Goal: Share content: Share content

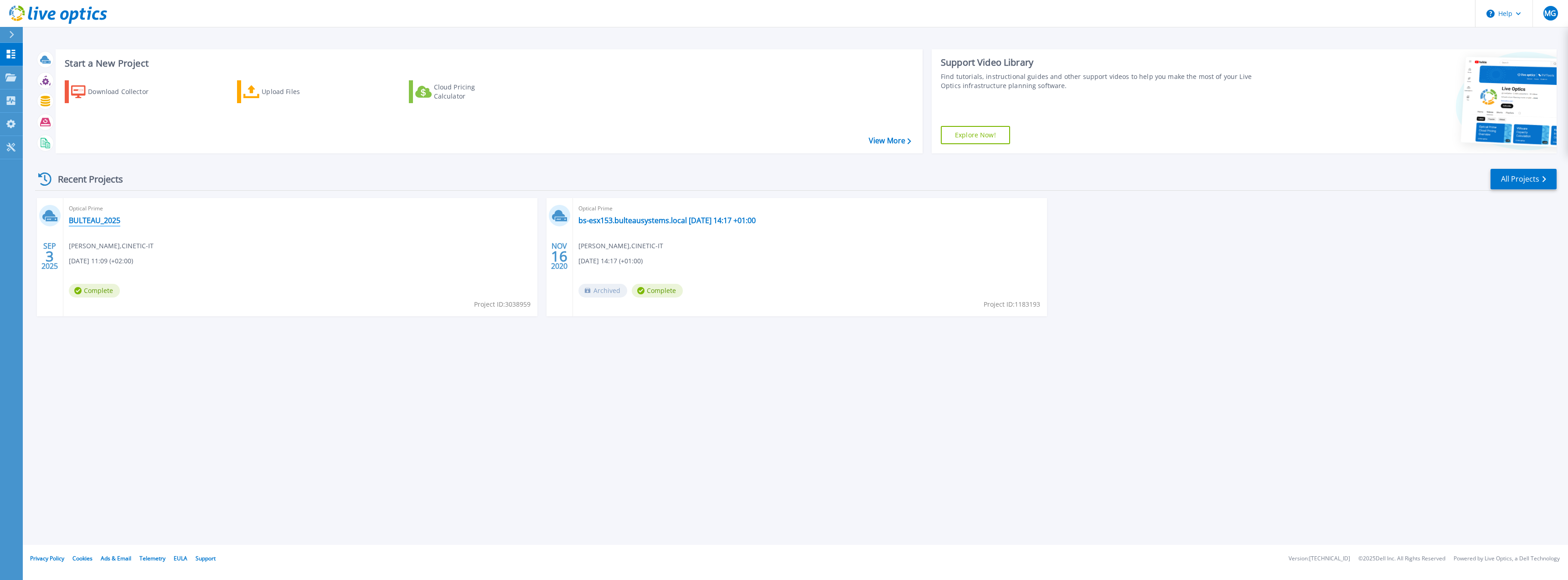
click at [108, 222] on link "BULTEAU_2025" at bounding box center [94, 220] width 52 height 9
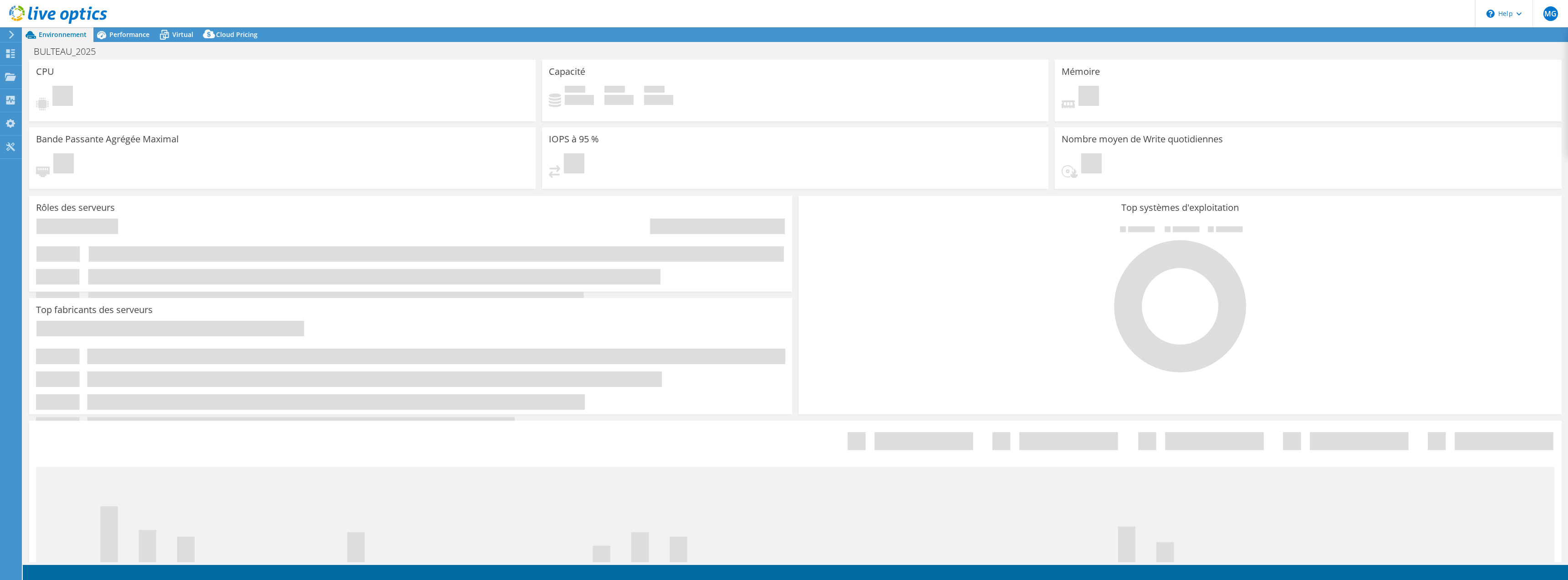
select select "EUFrankfurt"
select select "EUR"
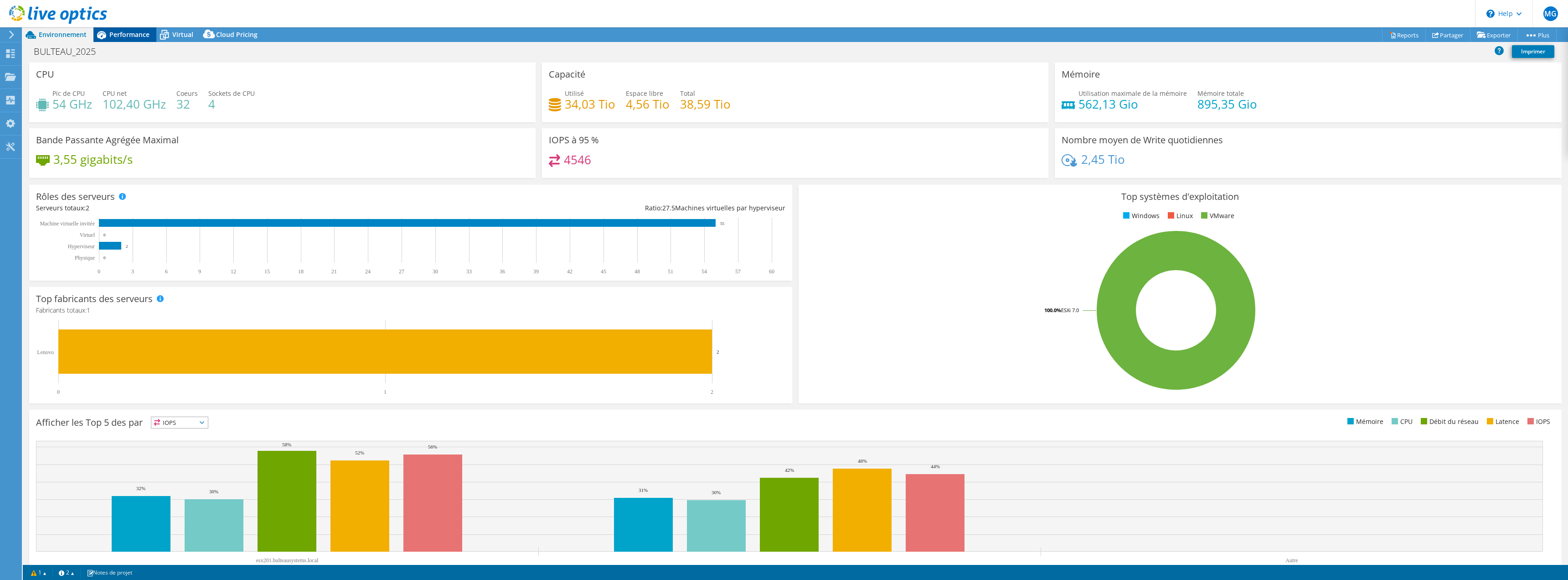
click at [129, 32] on span "Performance" at bounding box center [130, 34] width 40 height 9
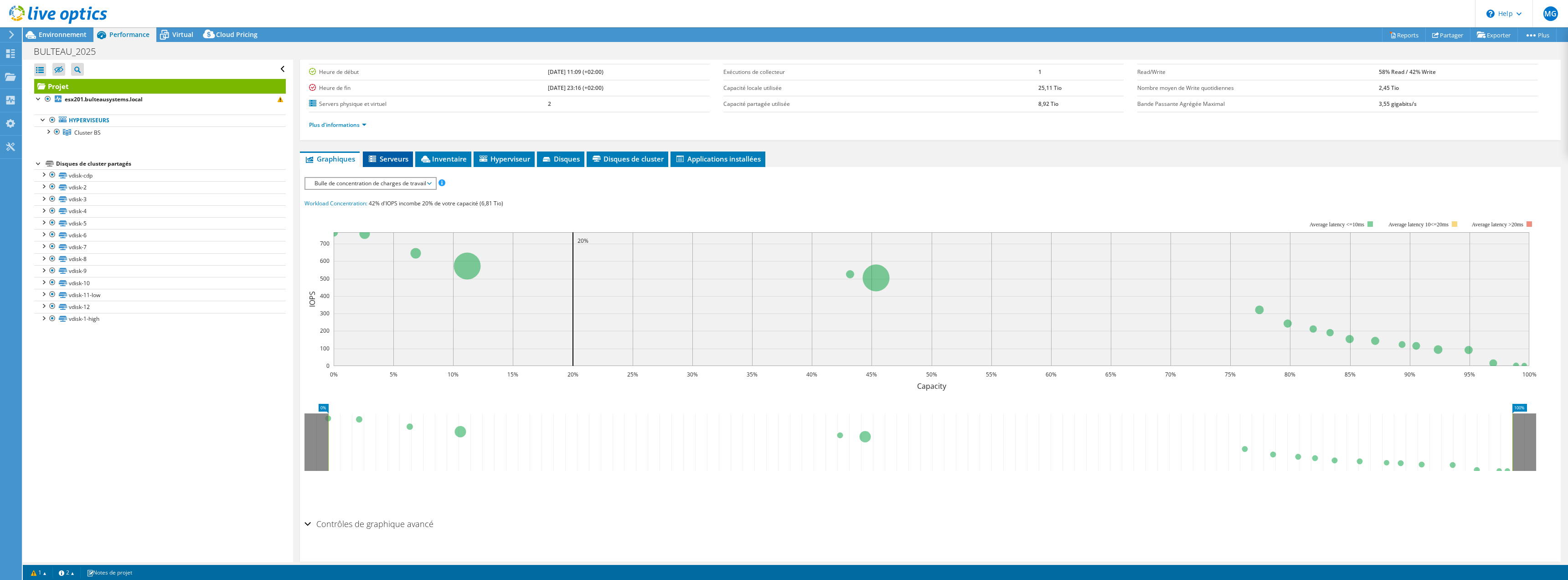
scroll to position [86, 0]
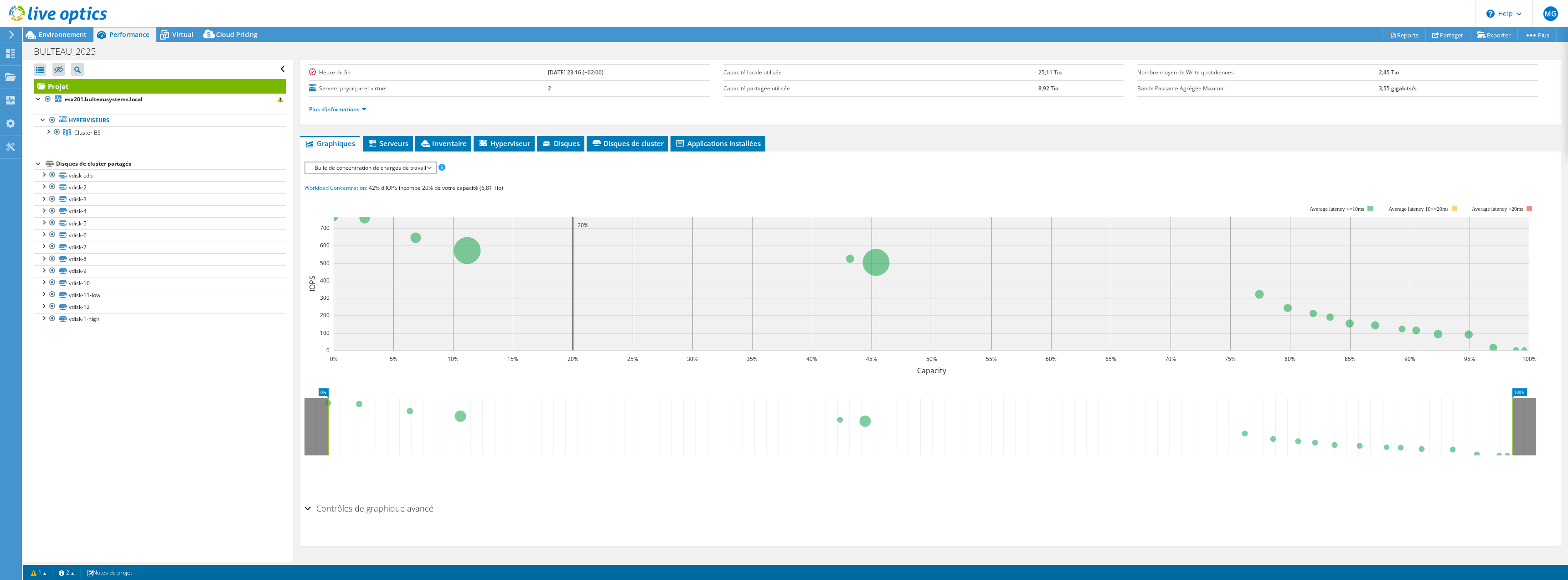
click at [314, 513] on h2 "Contrôles de graphique avancé" at bounding box center [369, 508] width 129 height 19
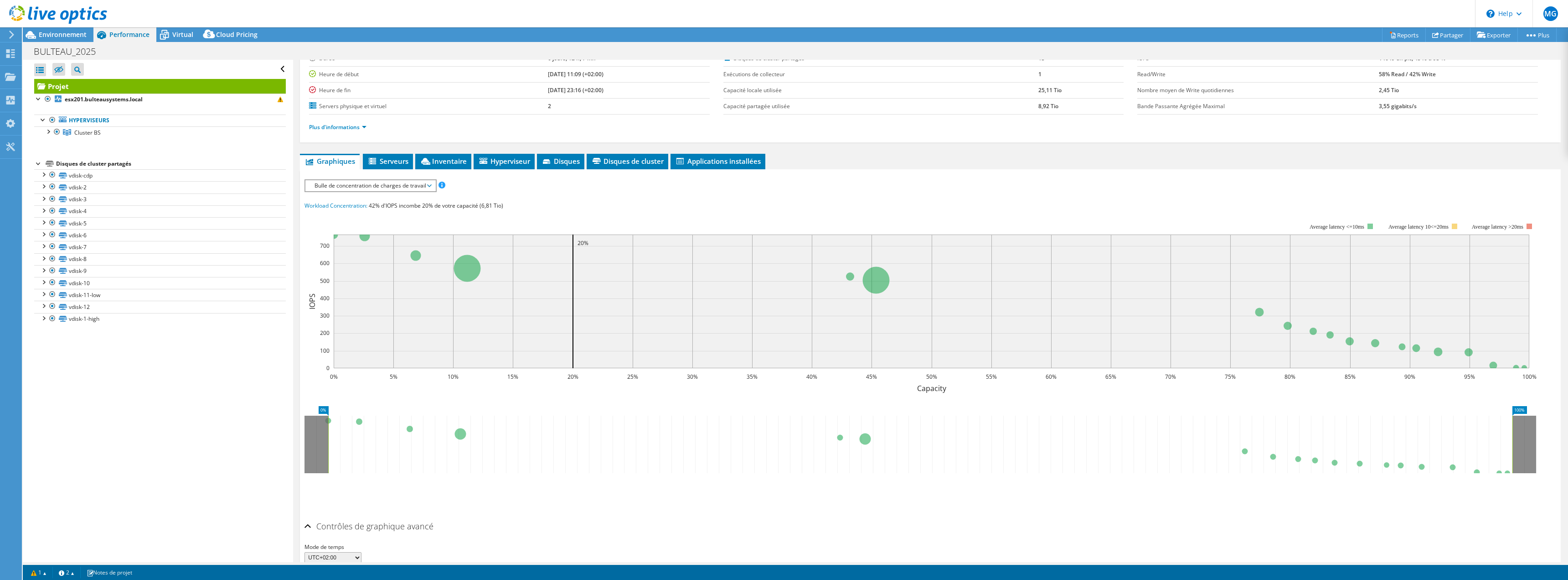
scroll to position [123, 0]
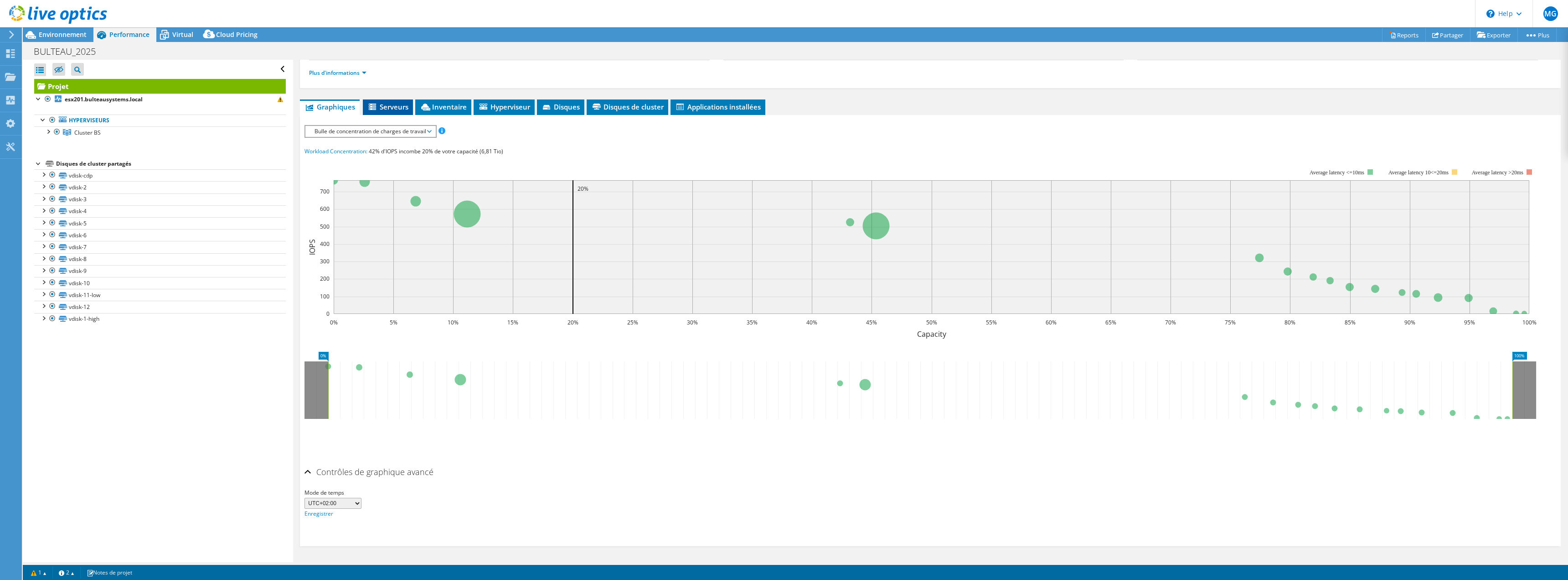
click at [389, 113] on li "Serveurs" at bounding box center [387, 107] width 50 height 15
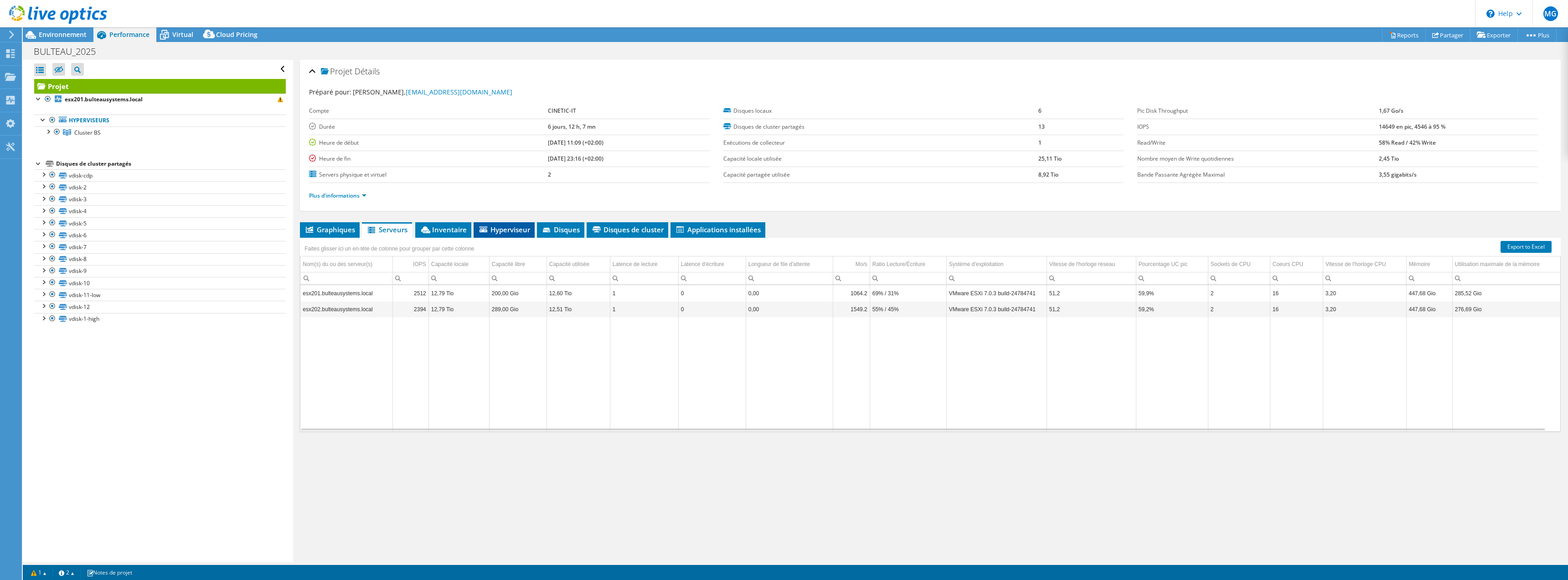
click at [502, 232] on span "Hyperviseur" at bounding box center [504, 230] width 52 height 9
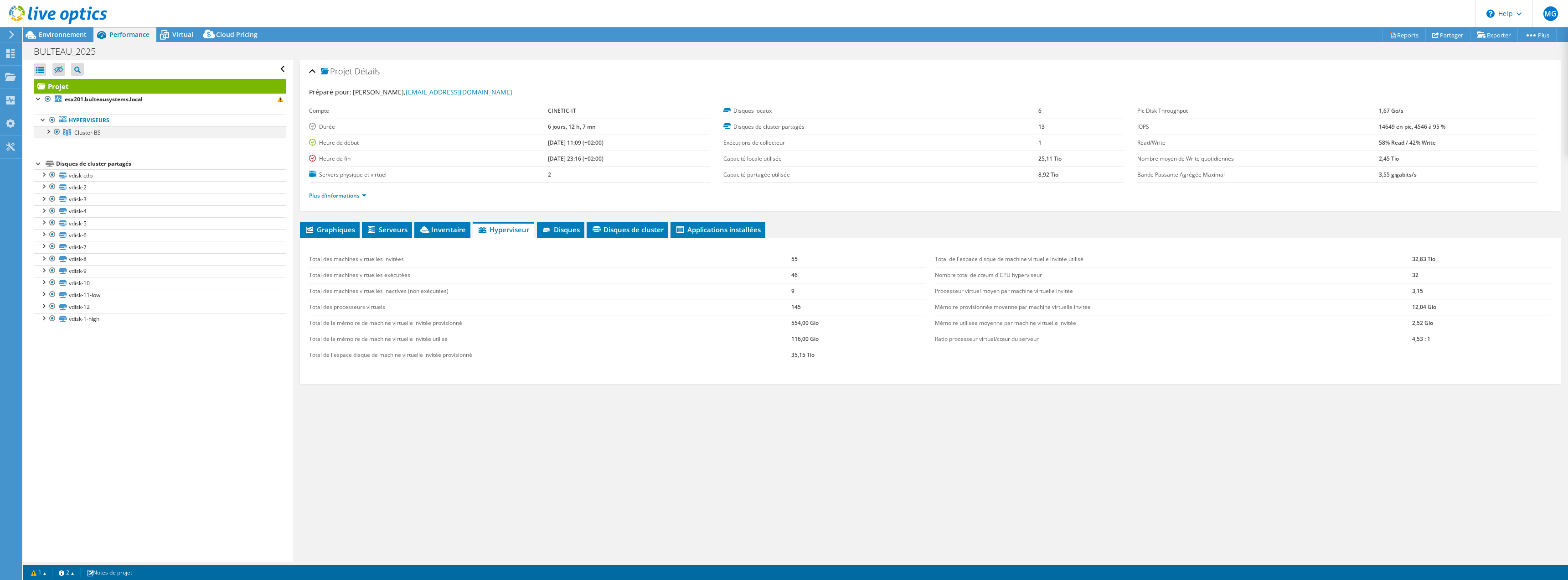
click at [49, 131] on div at bounding box center [48, 131] width 9 height 9
click at [84, 131] on span "Cluster BS" at bounding box center [87, 132] width 26 height 8
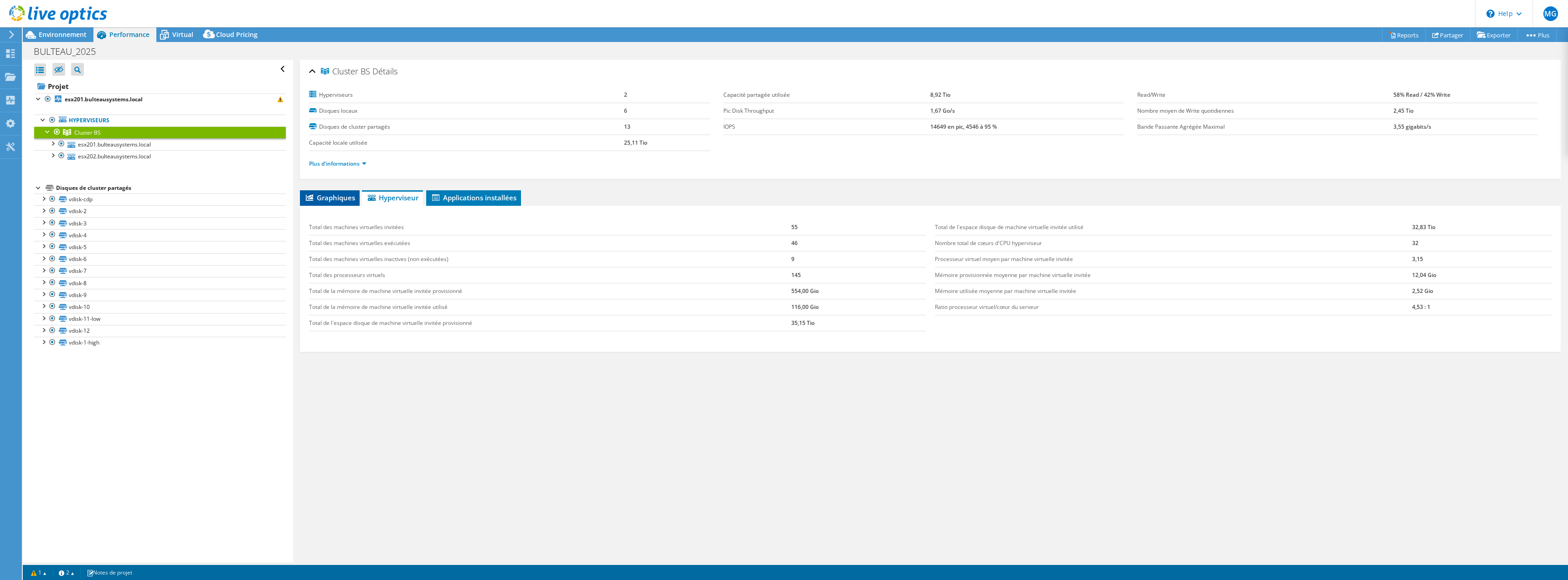
click at [337, 199] on span "Graphiques" at bounding box center [329, 197] width 50 height 9
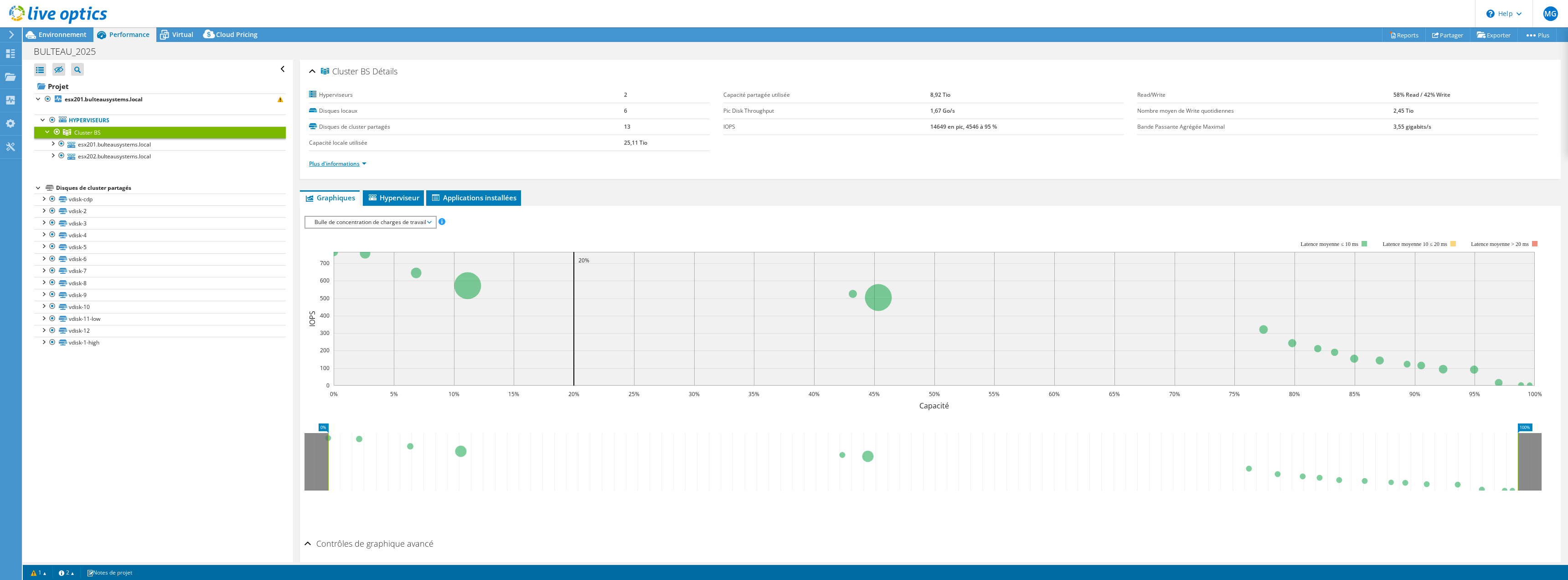
click at [364, 163] on link "Plus d'informations" at bounding box center [338, 163] width 57 height 8
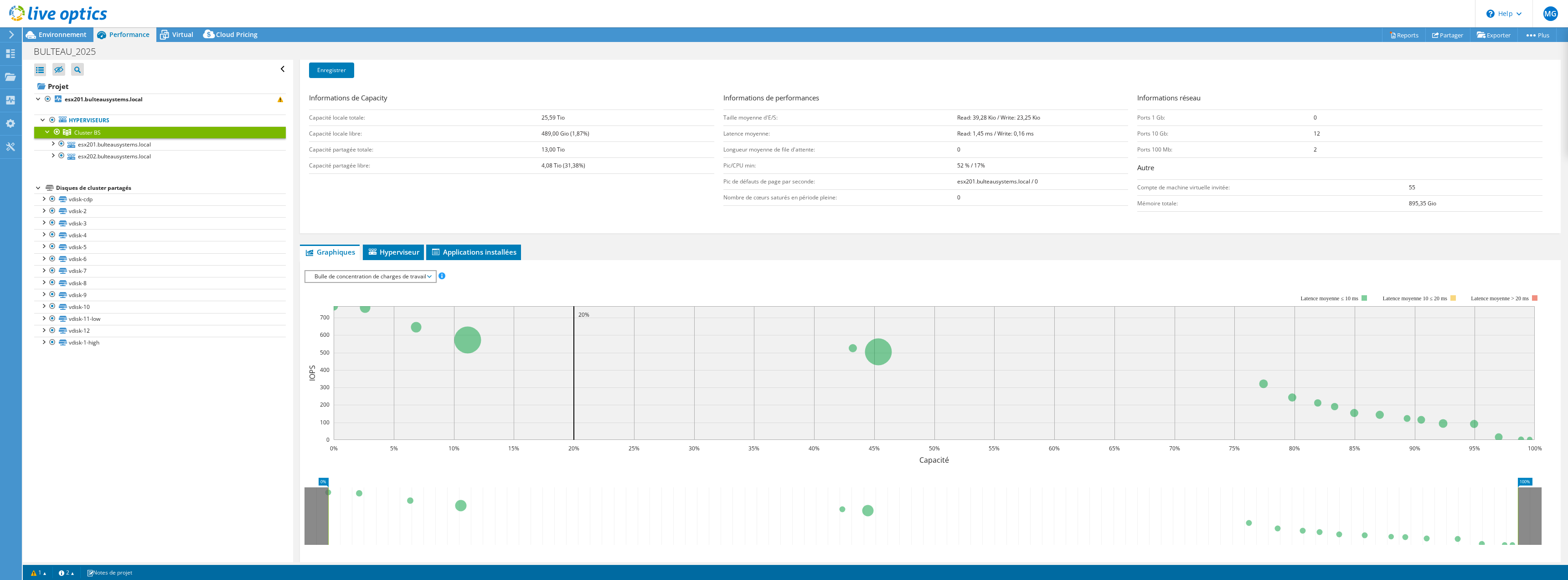
scroll to position [183, 0]
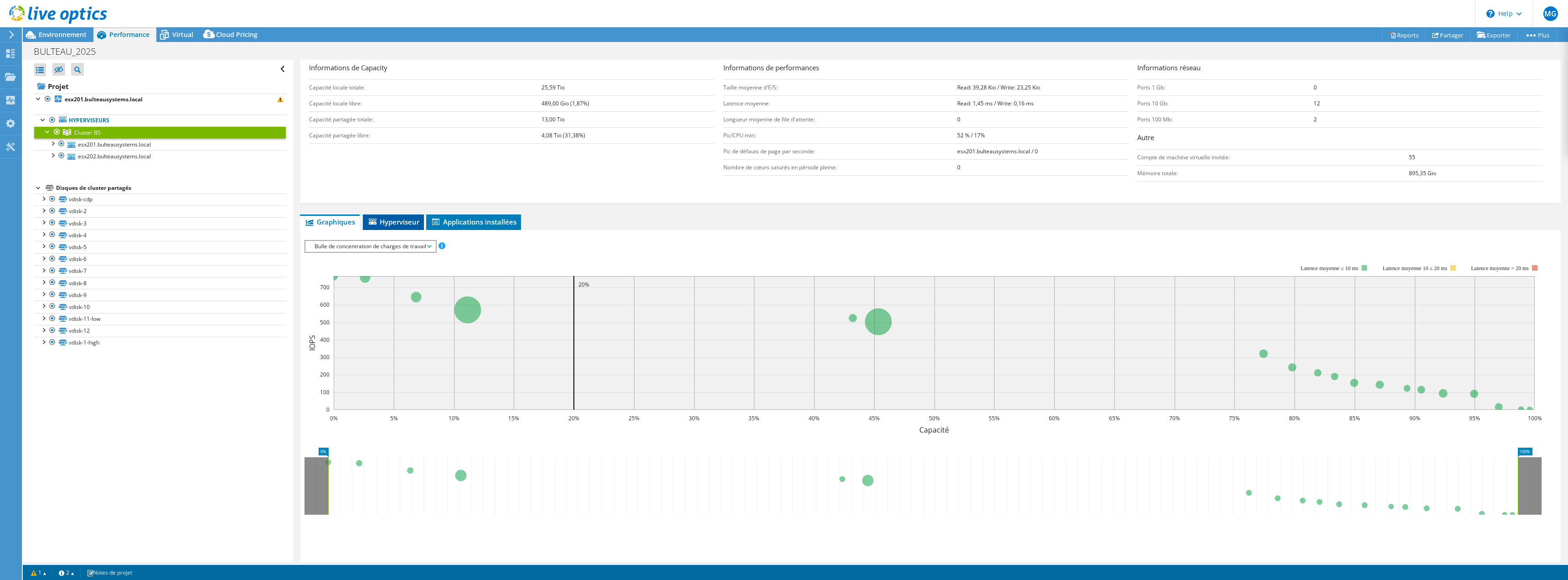
click at [388, 220] on span "Hyperviseur" at bounding box center [393, 222] width 52 height 9
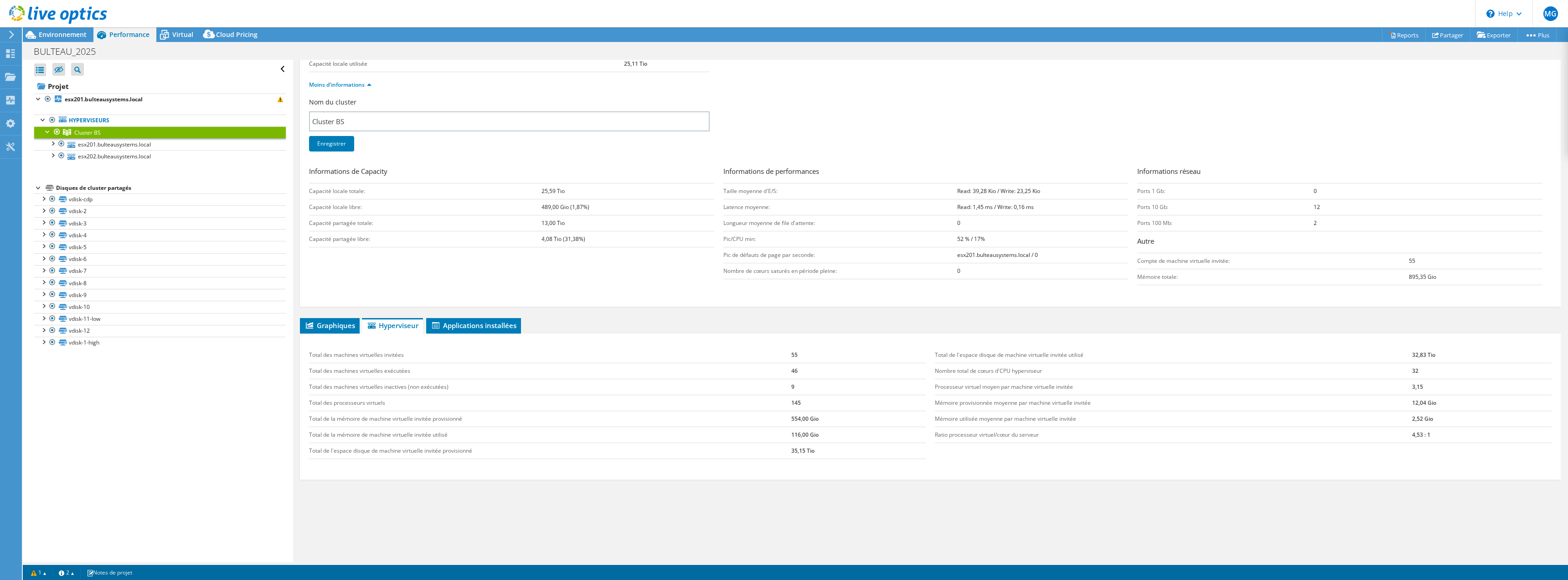
scroll to position [0, 0]
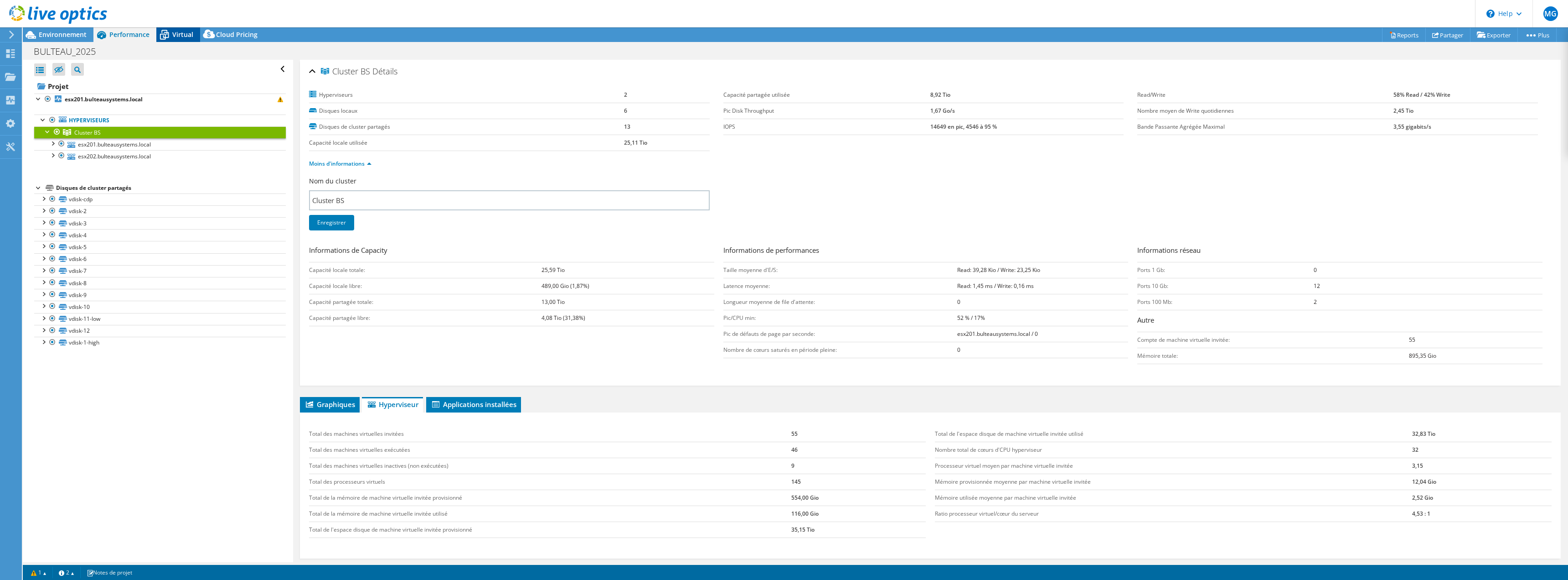
click at [177, 32] on span "Virtual" at bounding box center [182, 34] width 21 height 9
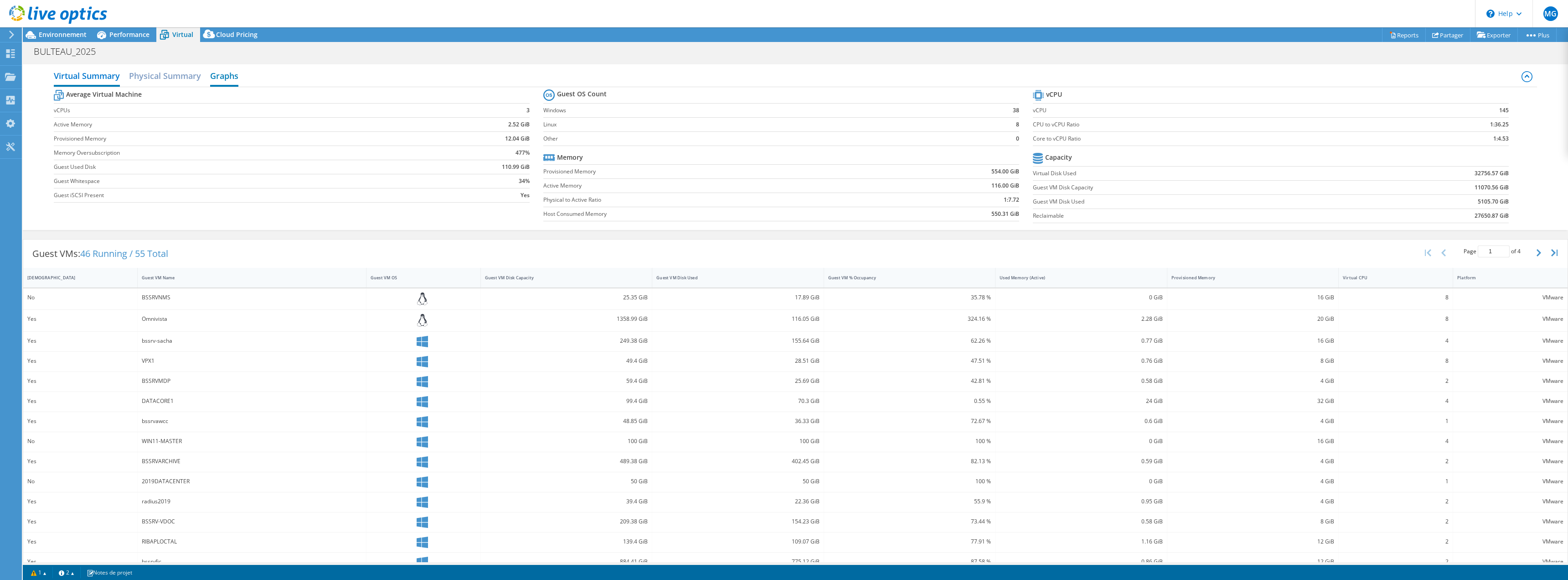
click at [219, 75] on h2 "Graphs" at bounding box center [224, 77] width 29 height 20
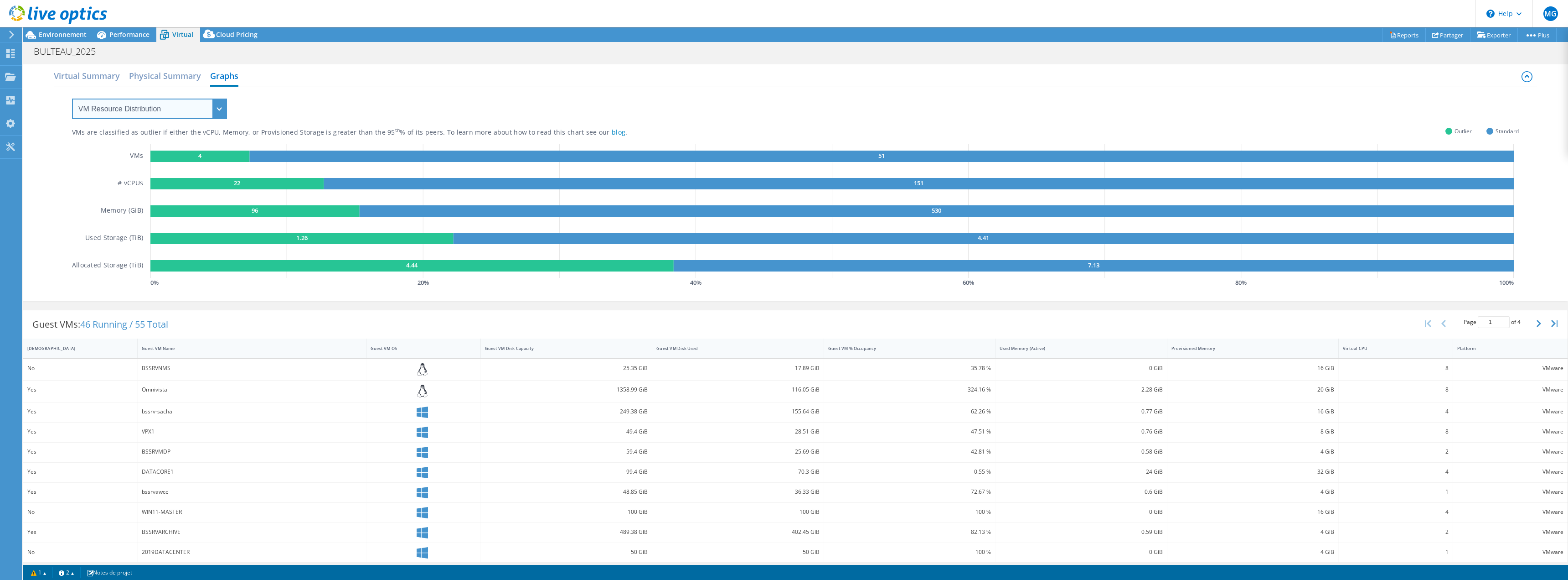
click at [202, 113] on select "VM Resource Distribution Provisioning Contrast Over Provisioning" at bounding box center [149, 108] width 155 height 21
click at [224, 110] on select "VM Resource Distribution Provisioning Contrast Over Provisioning" at bounding box center [149, 108] width 155 height 21
click at [40, 29] on div at bounding box center [53, 15] width 107 height 31
click at [57, 39] on div "Environnement" at bounding box center [57, 34] width 70 height 15
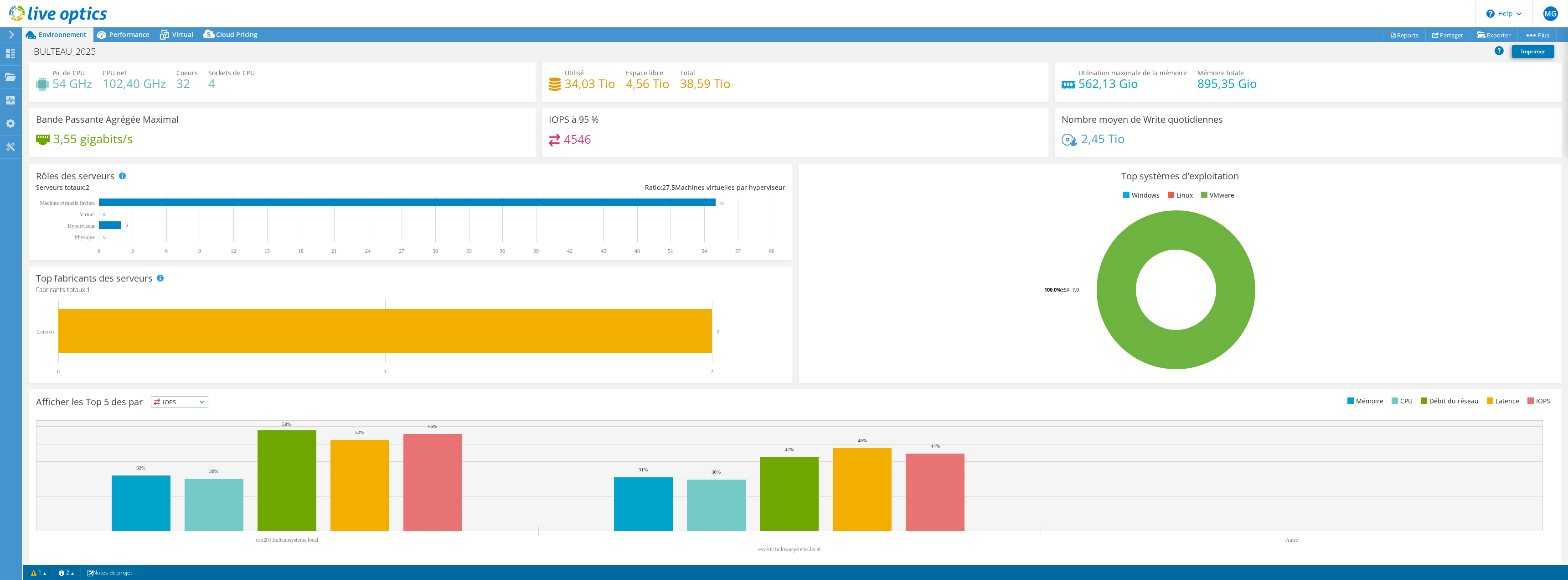
scroll to position [29, 0]
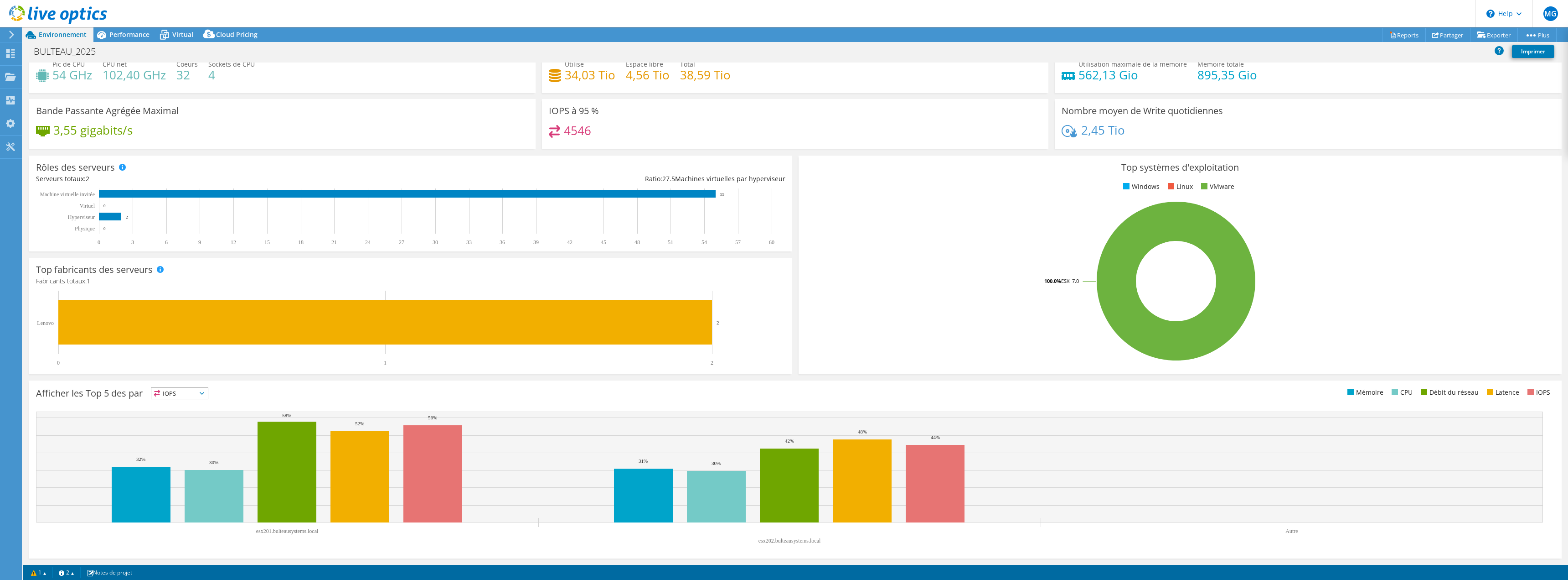
click at [184, 397] on span "IOPS" at bounding box center [179, 393] width 56 height 11
click at [184, 426] on li "CPU" at bounding box center [179, 430] width 56 height 13
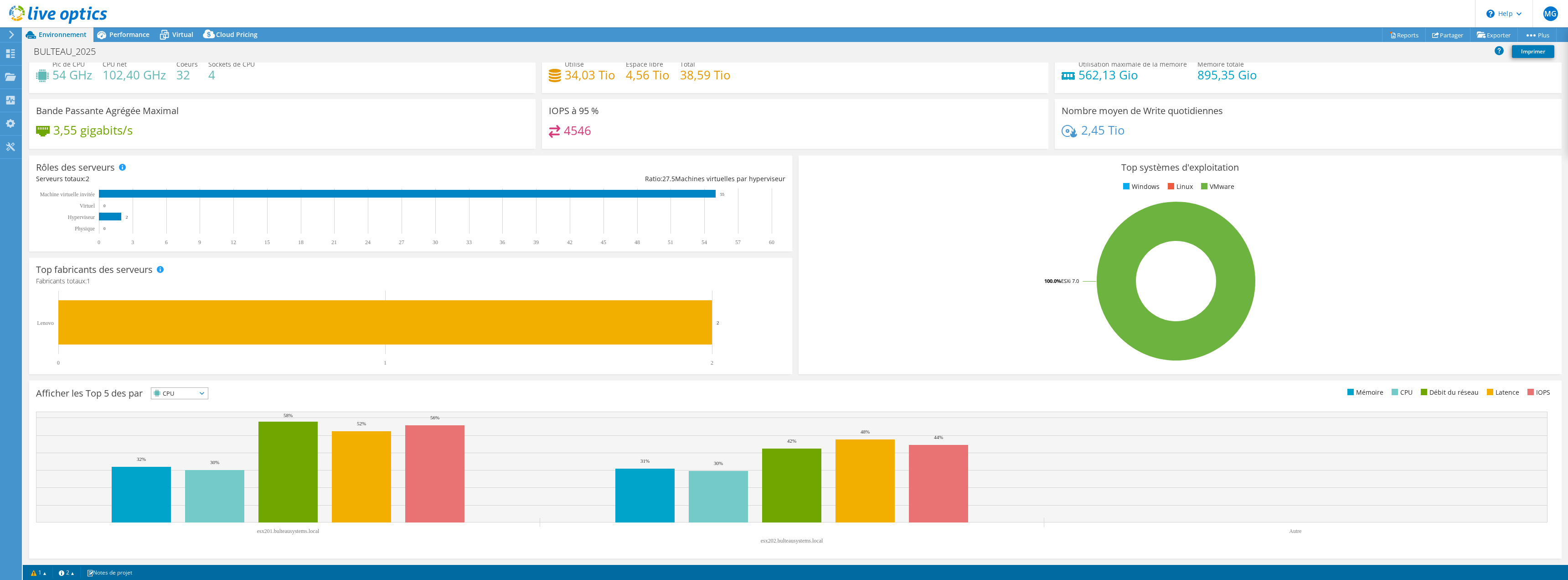
click at [165, 392] on span "CPU" at bounding box center [174, 393] width 45 height 11
click at [175, 421] on li "Mémoire" at bounding box center [179, 418] width 56 height 13
click at [187, 393] on span "Mémoire" at bounding box center [175, 393] width 47 height 11
click at [188, 432] on li "CPU" at bounding box center [181, 430] width 59 height 13
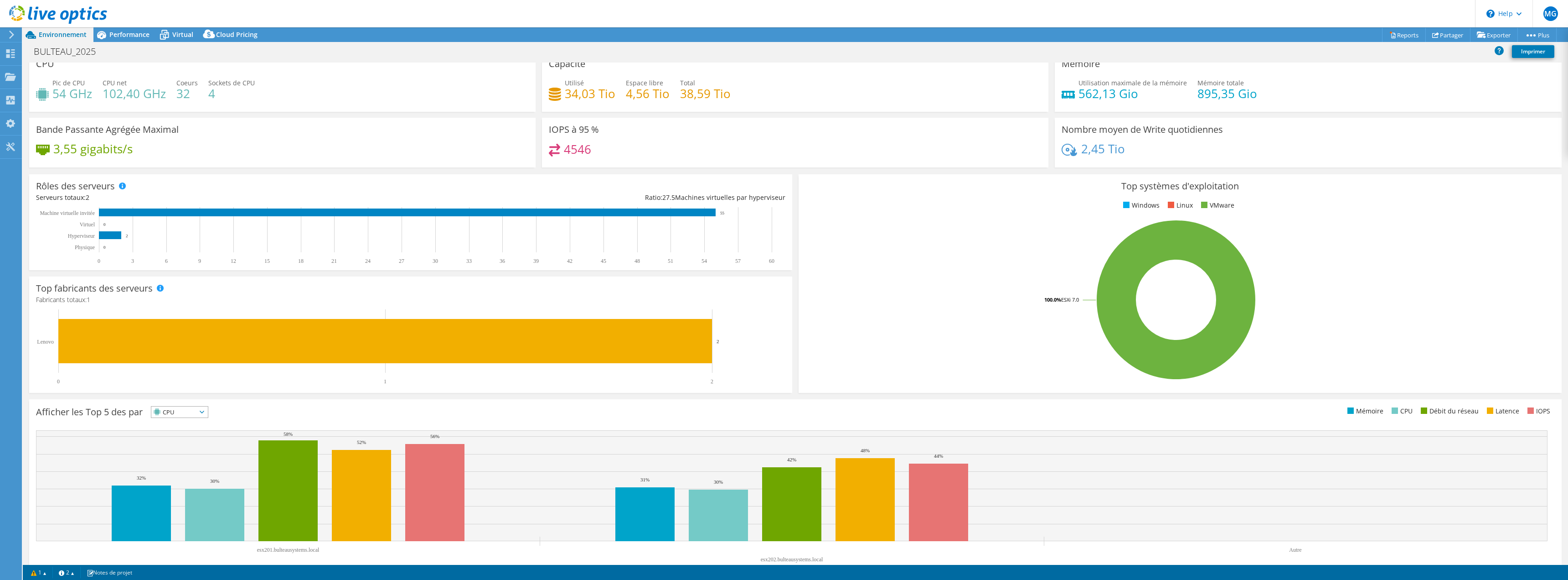
scroll to position [0, 0]
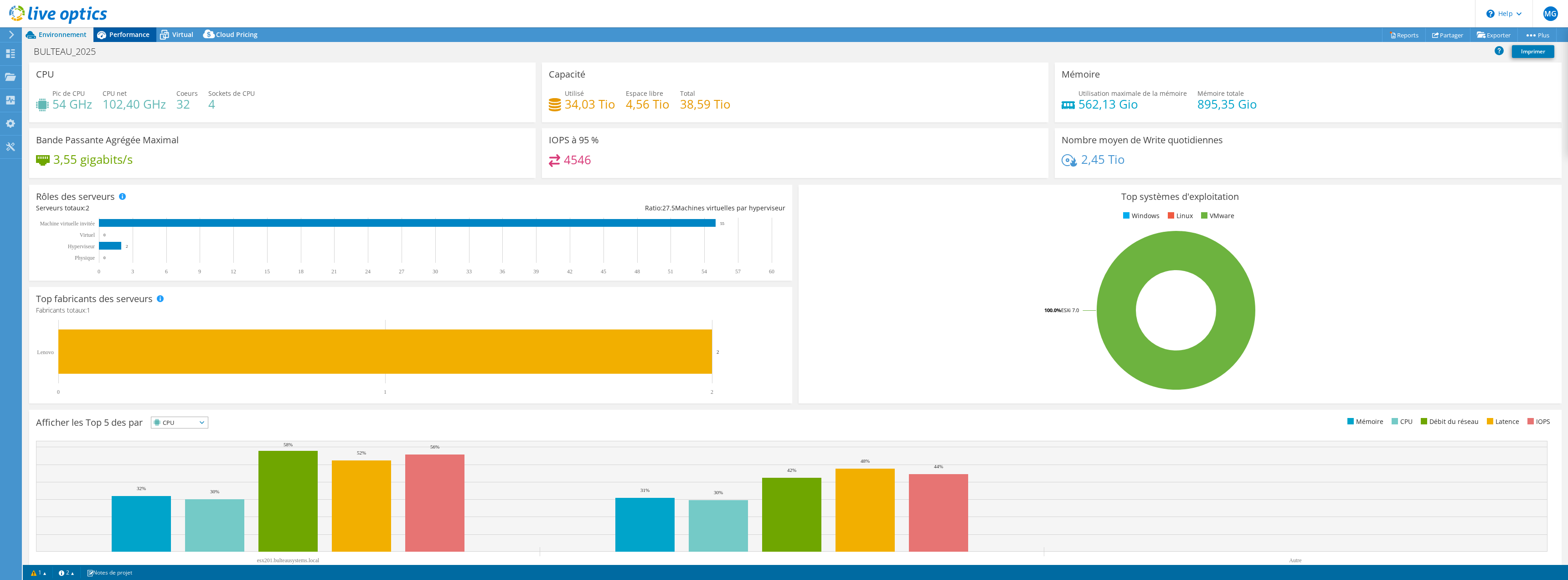
click at [123, 36] on span "Performance" at bounding box center [130, 34] width 40 height 9
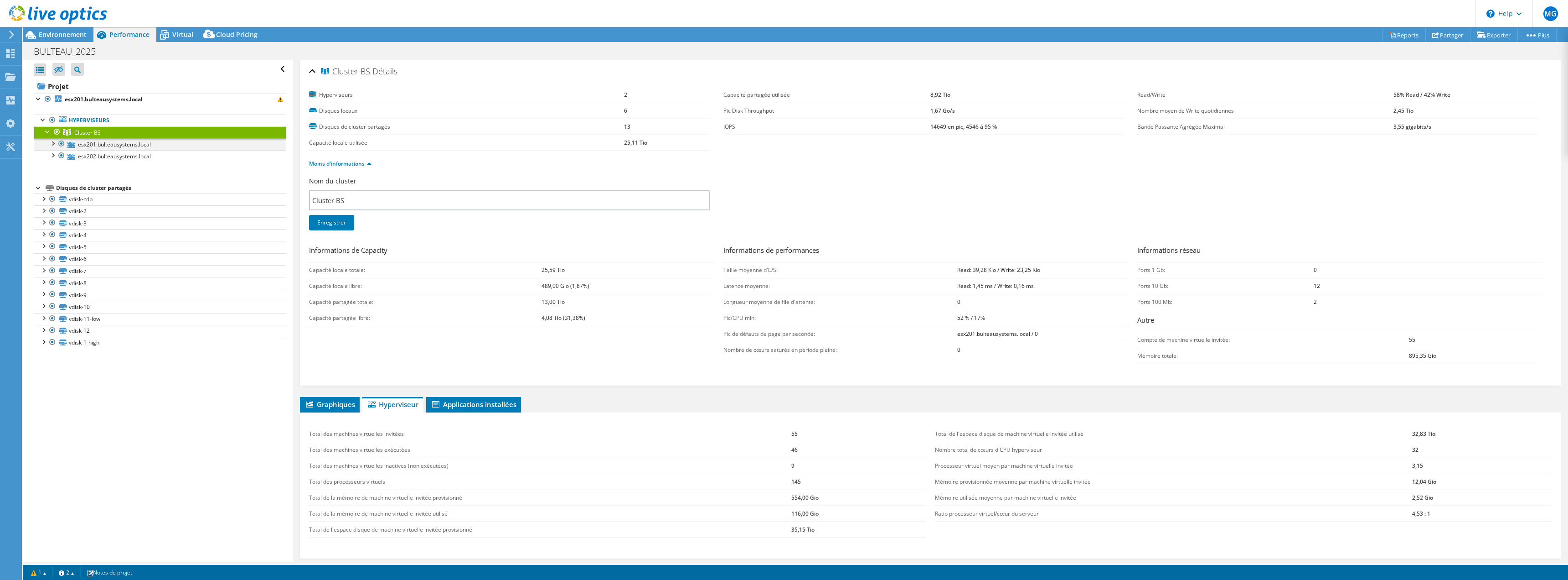
click at [52, 143] on div at bounding box center [53, 143] width 9 height 9
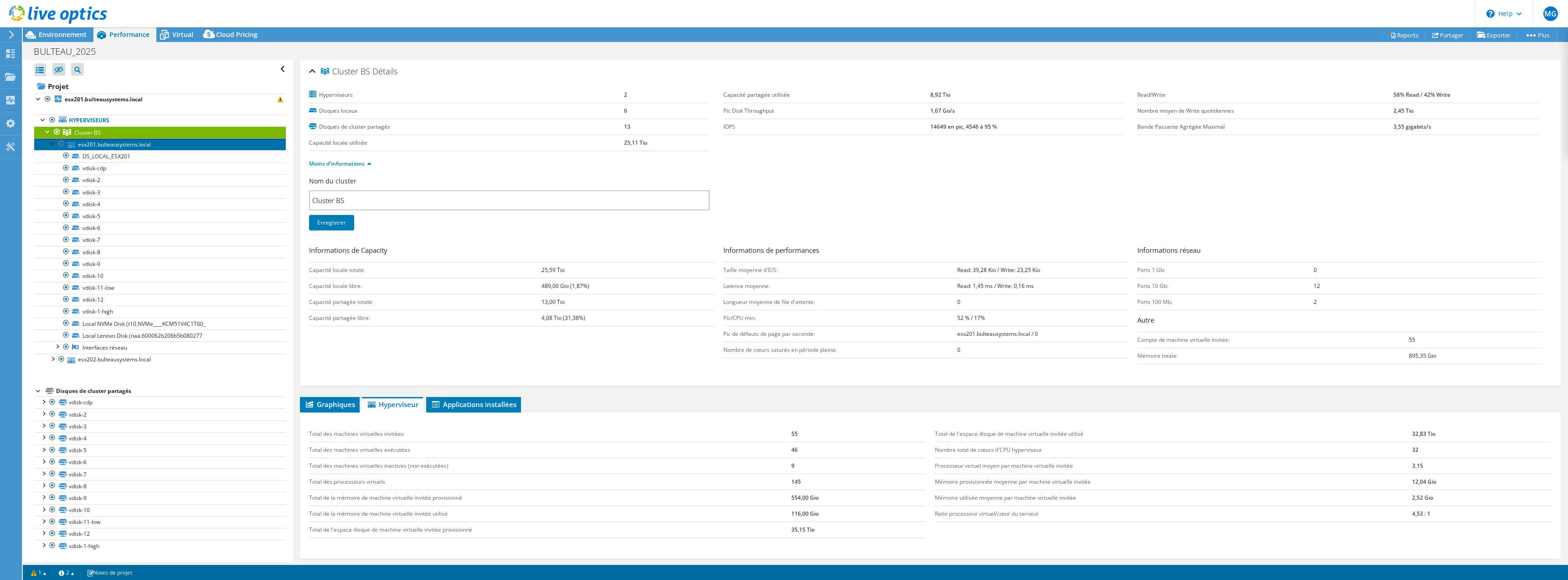
click at [107, 141] on link "esx201.bulteausystems.local" at bounding box center [160, 144] width 252 height 12
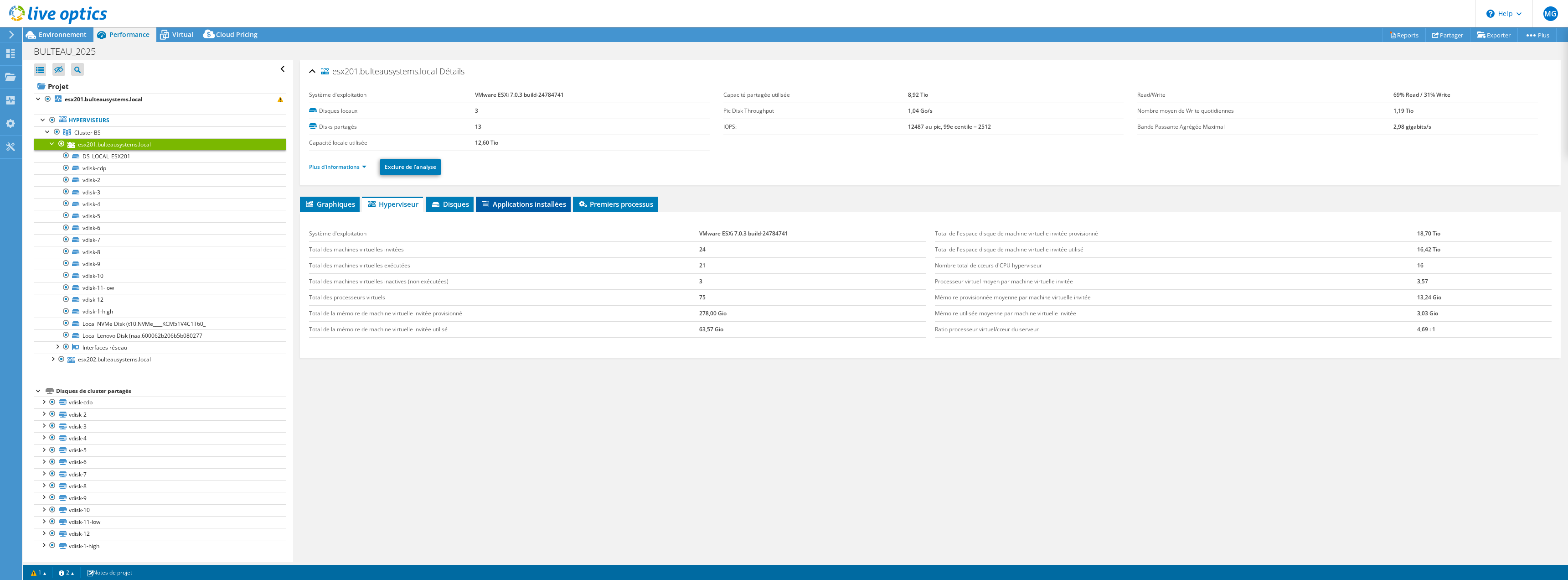
click at [515, 208] on span "Applications installées" at bounding box center [523, 204] width 86 height 9
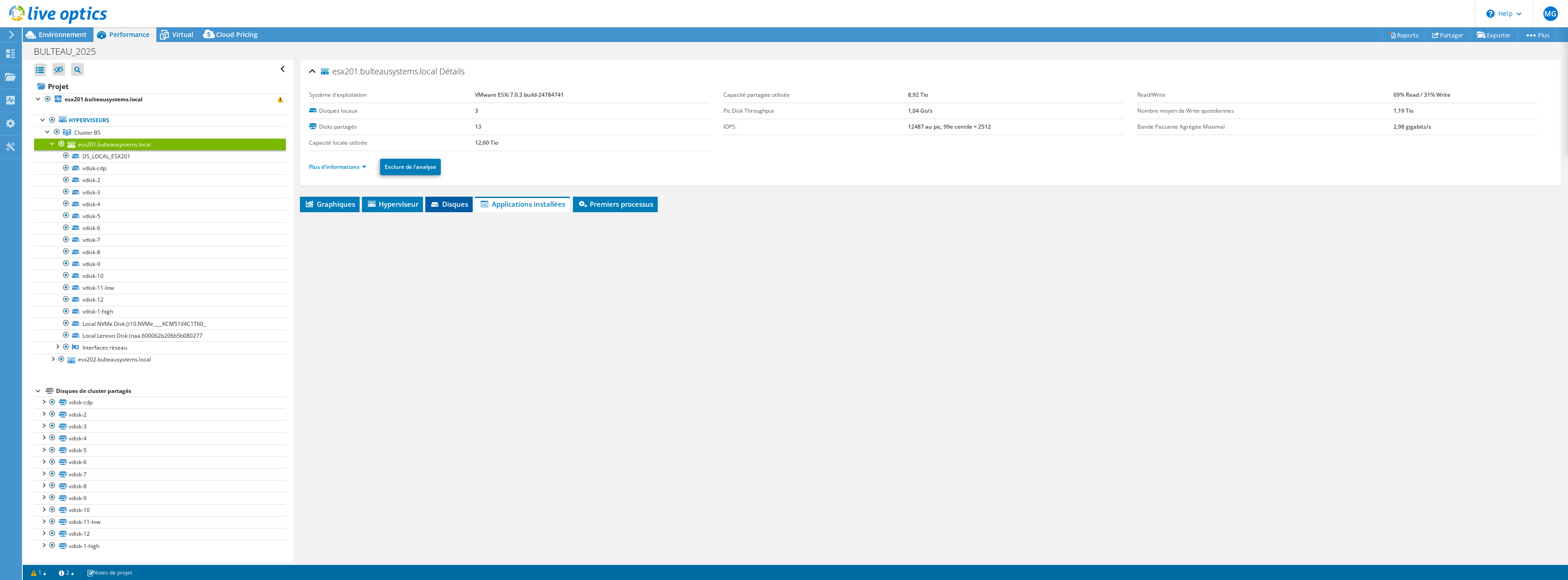
click at [449, 208] on li "Disques" at bounding box center [448, 204] width 47 height 15
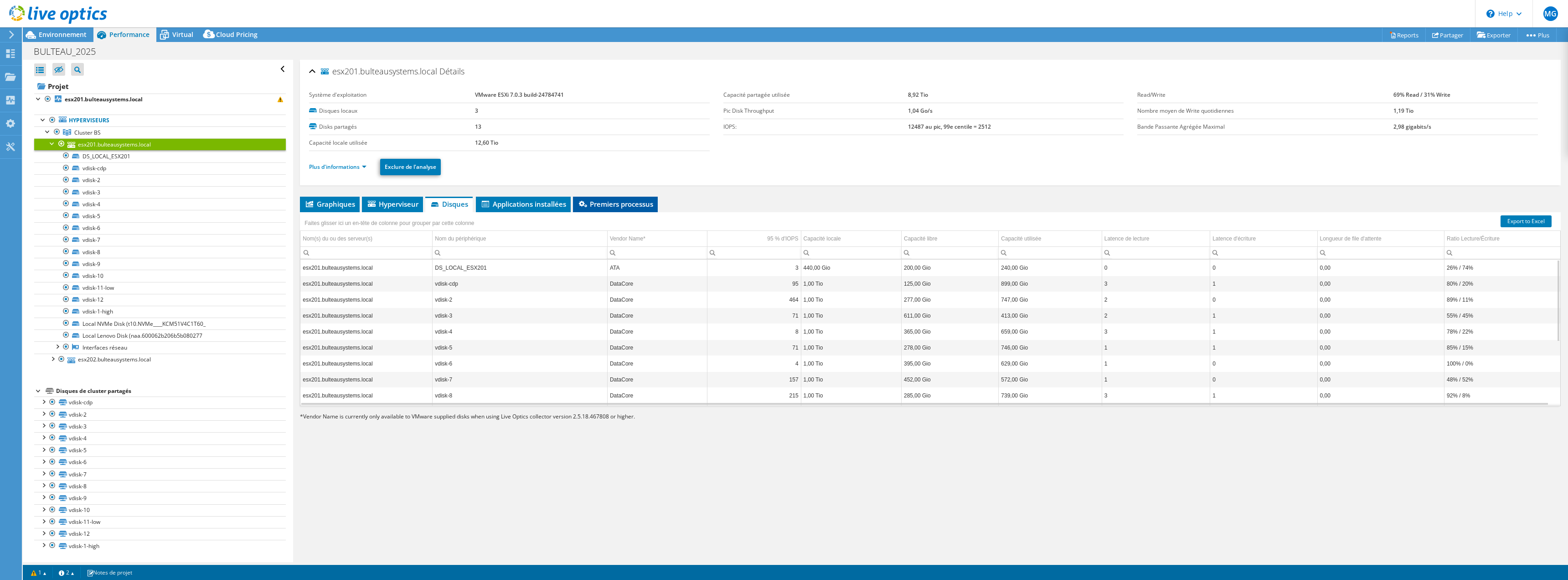
click at [633, 207] on span "Premiers processus" at bounding box center [615, 204] width 76 height 9
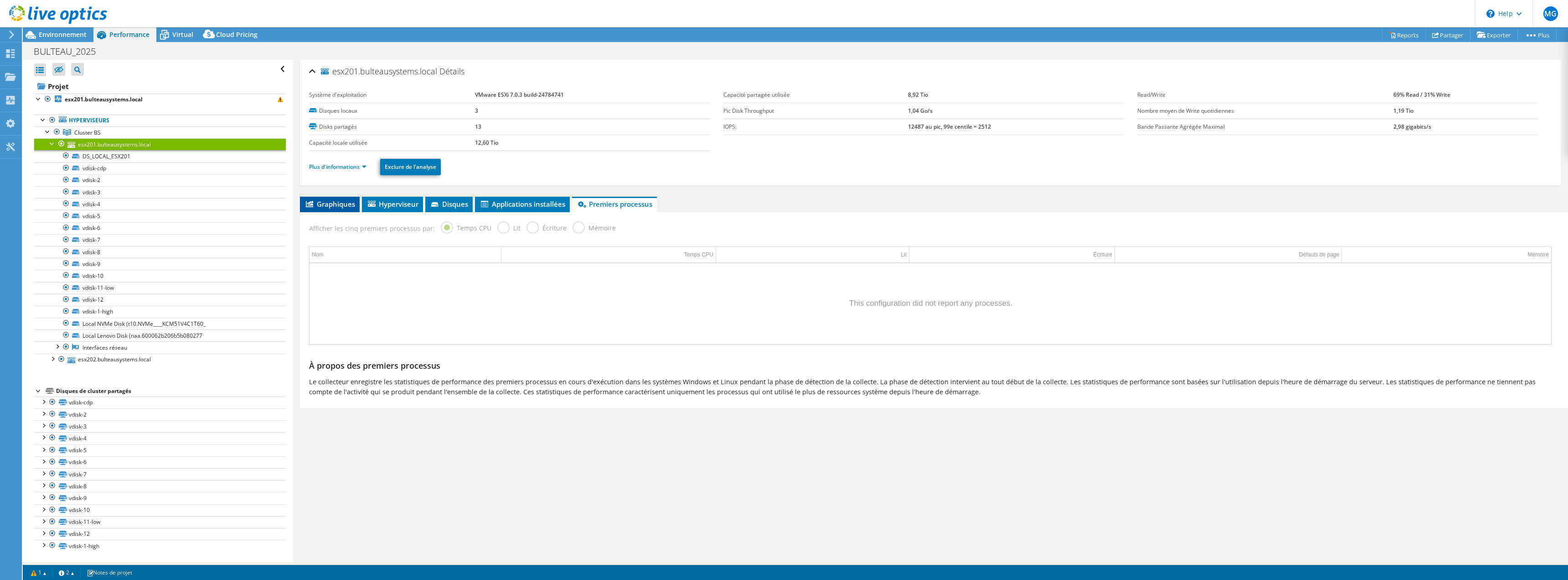
click at [335, 206] on span "Graphiques" at bounding box center [329, 204] width 50 height 9
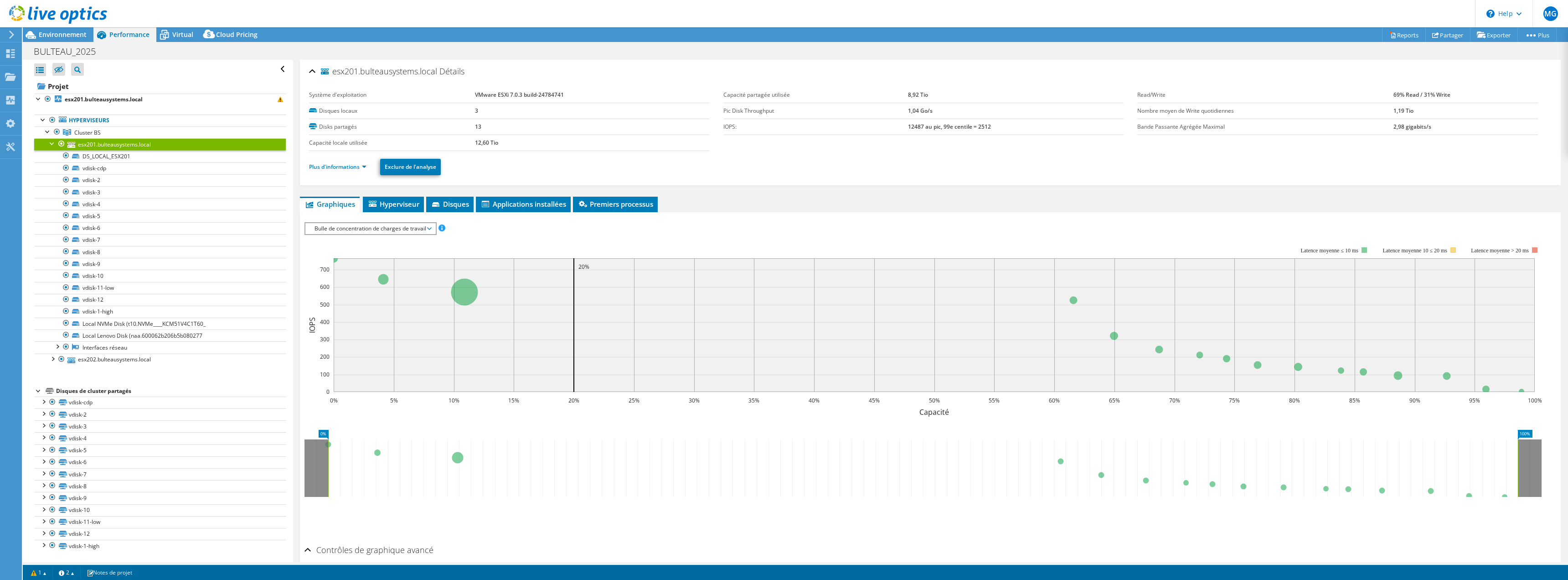
click at [383, 228] on span "Bulle de concentration de charges de travail" at bounding box center [370, 228] width 121 height 11
click at [343, 294] on li "Pourcentage de CPU" at bounding box center [370, 294] width 130 height 11
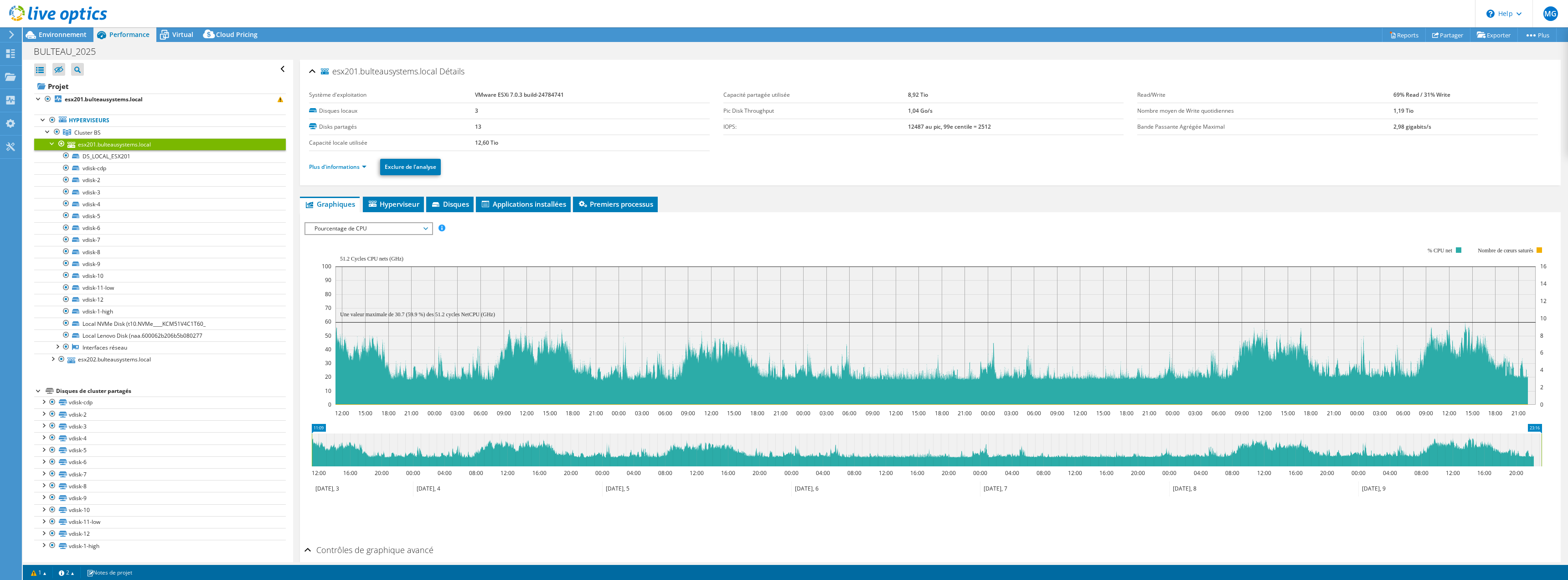
click at [375, 228] on span "Pourcentage de CPU" at bounding box center [369, 228] width 117 height 11
click at [375, 285] on li "Longueur de file d'attente" at bounding box center [368, 283] width 126 height 11
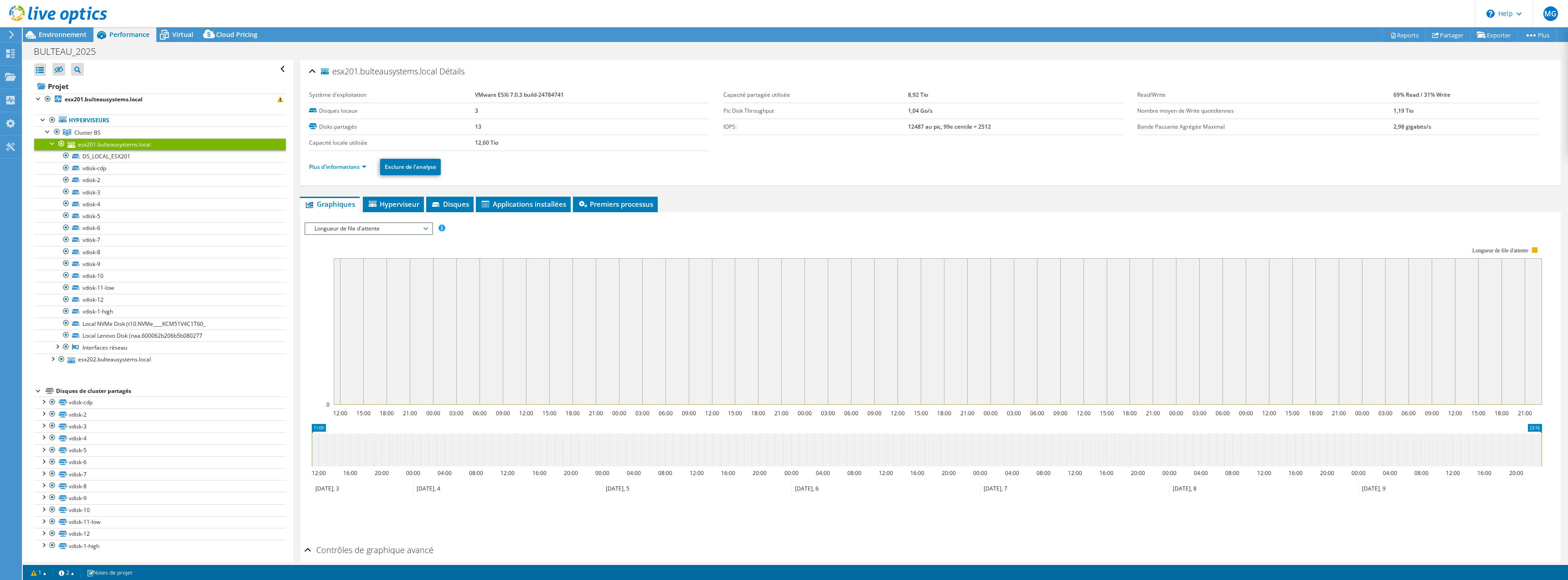
click at [381, 233] on div "Longueur de file d'attente IOPS Débit de disque Taille IO Latence Longueur de f…" at bounding box center [369, 228] width 128 height 13
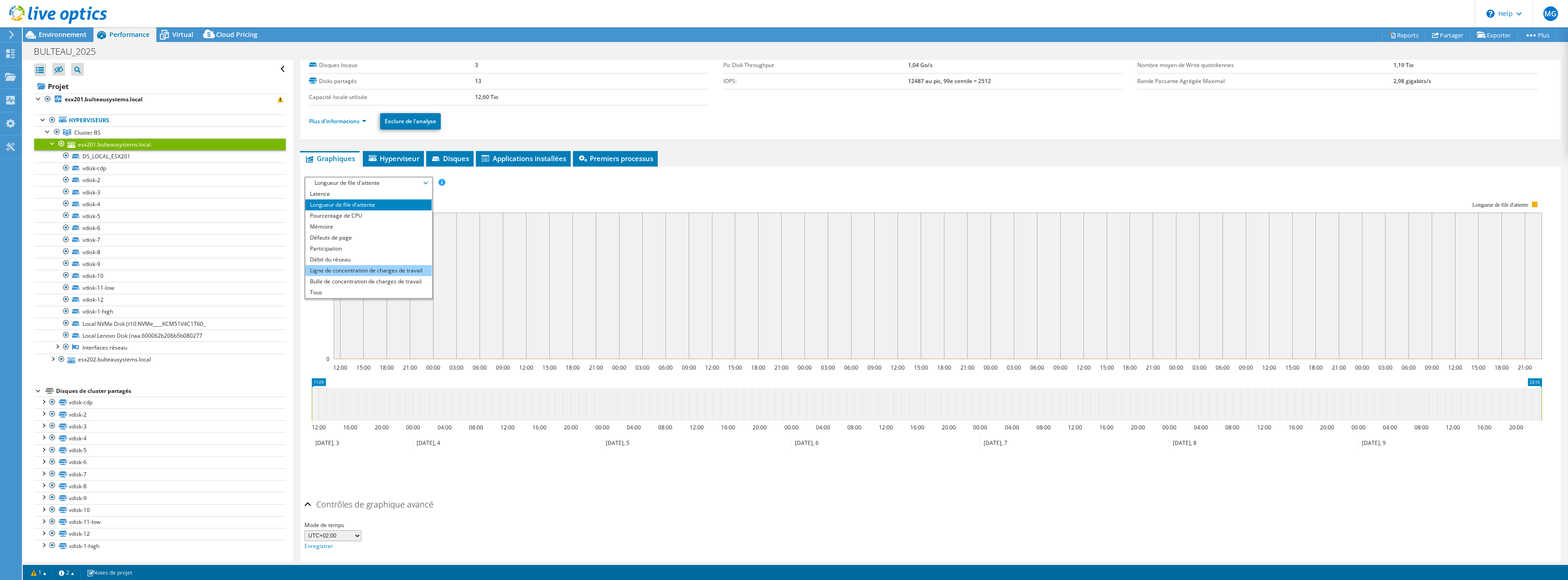
click at [375, 274] on li "Ligne de concentration de charges de travail" at bounding box center [368, 271] width 126 height 11
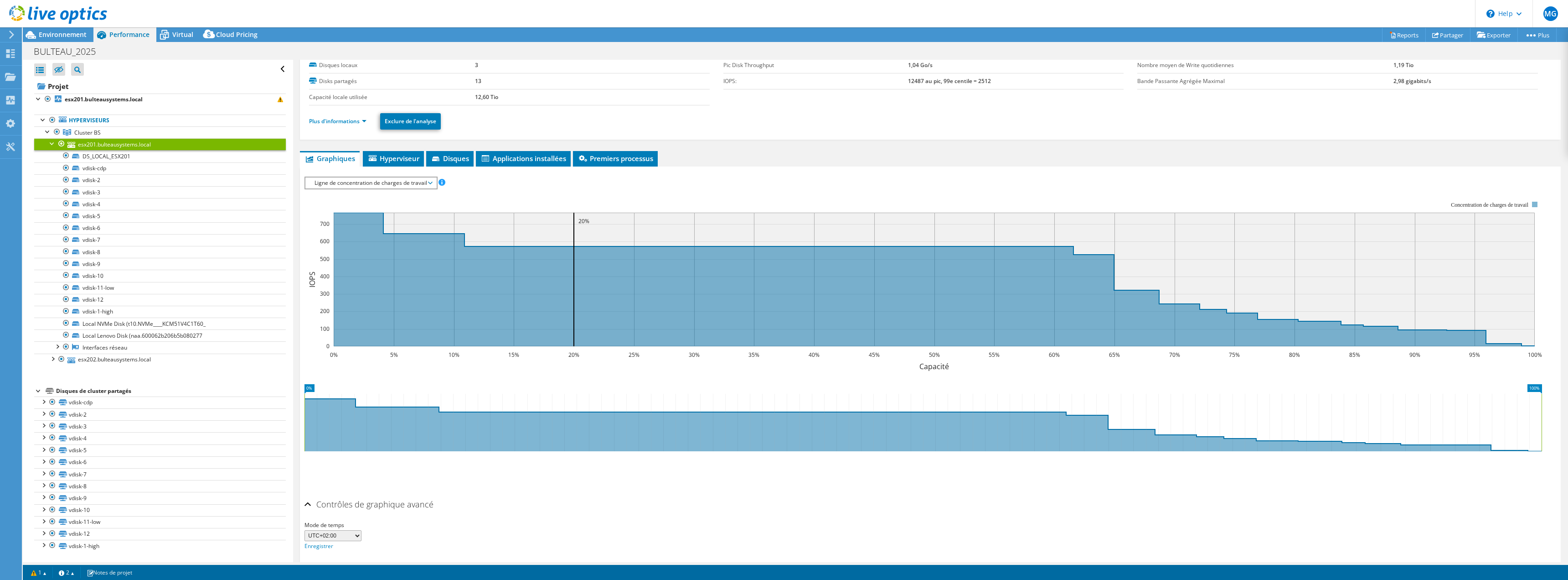
click at [427, 186] on span "Ligne de concentration de charges de travail" at bounding box center [370, 183] width 121 height 11
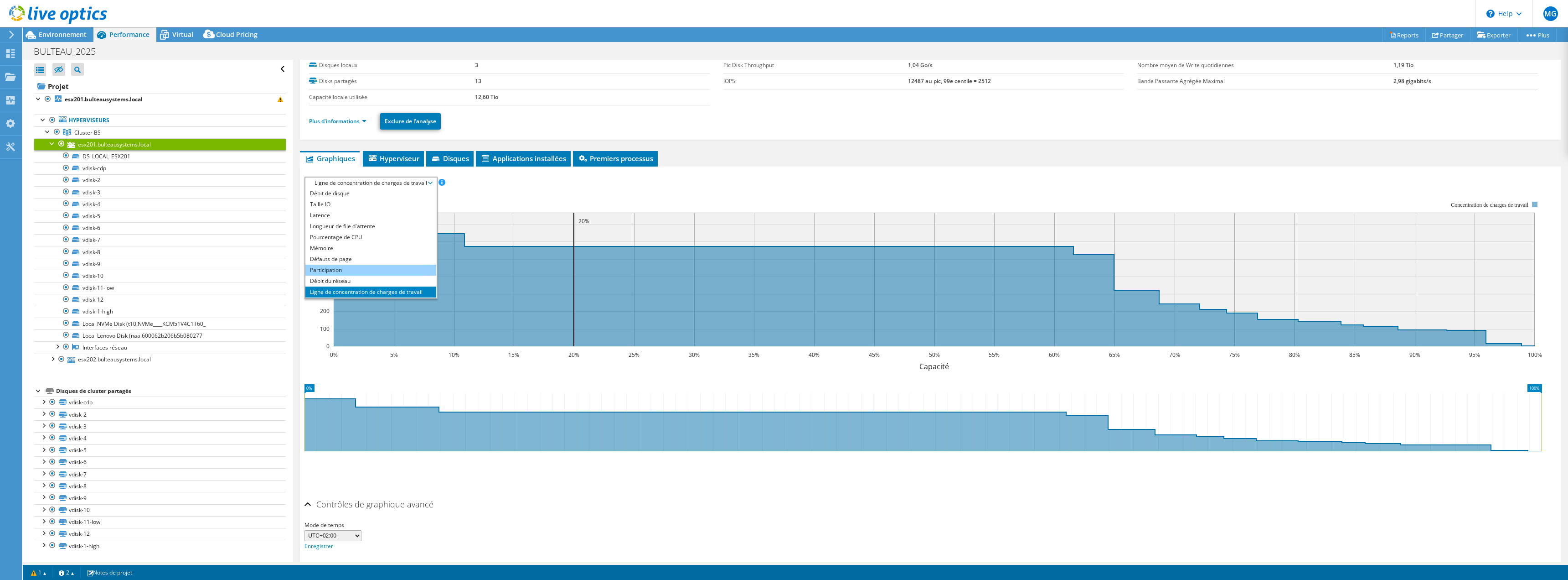
scroll to position [0, 0]
drag, startPoint x: 367, startPoint y: 247, endPoint x: 372, endPoint y: 281, distance: 34.4
click at [372, 281] on ul "IOPS Débit de disque Taille IO Latence Longueur de file d'attente Pourcentage d…" at bounding box center [370, 244] width 131 height 110
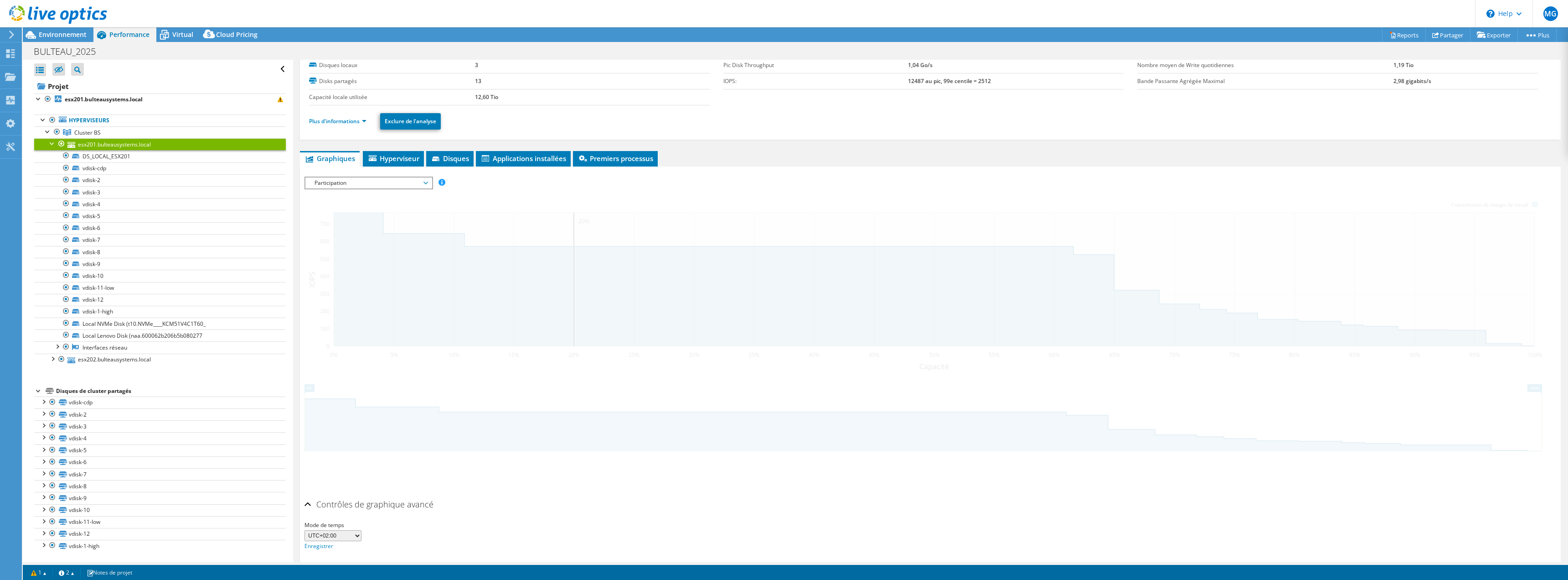
click at [372, 281] on div at bounding box center [930, 336] width 1251 height 319
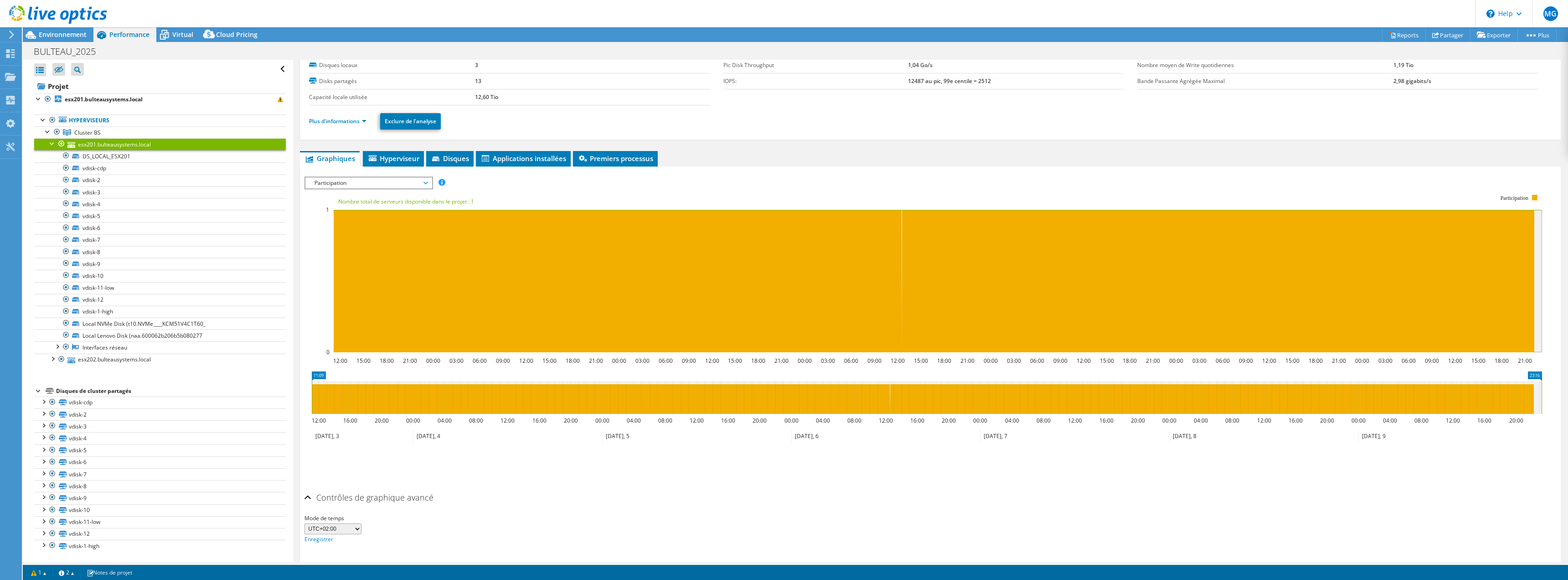
click at [426, 186] on span "Participation" at bounding box center [369, 183] width 117 height 11
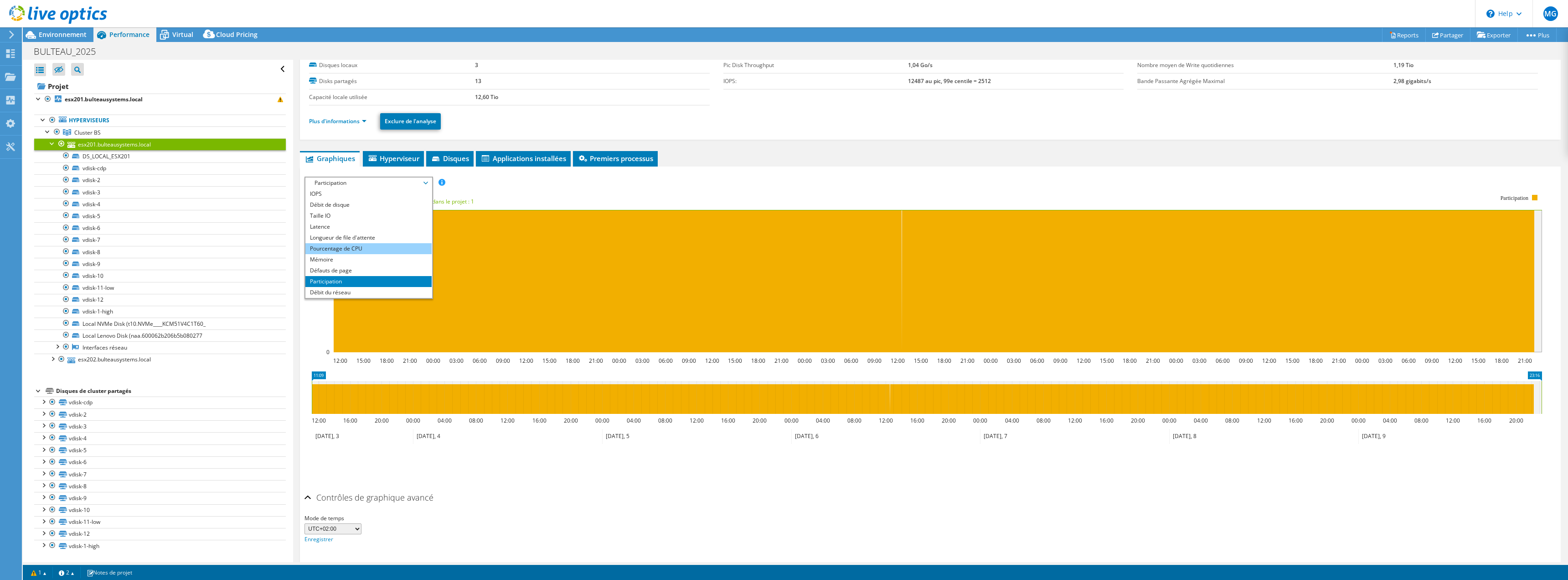
click at [366, 245] on li "Pourcentage de CPU" at bounding box center [368, 248] width 126 height 11
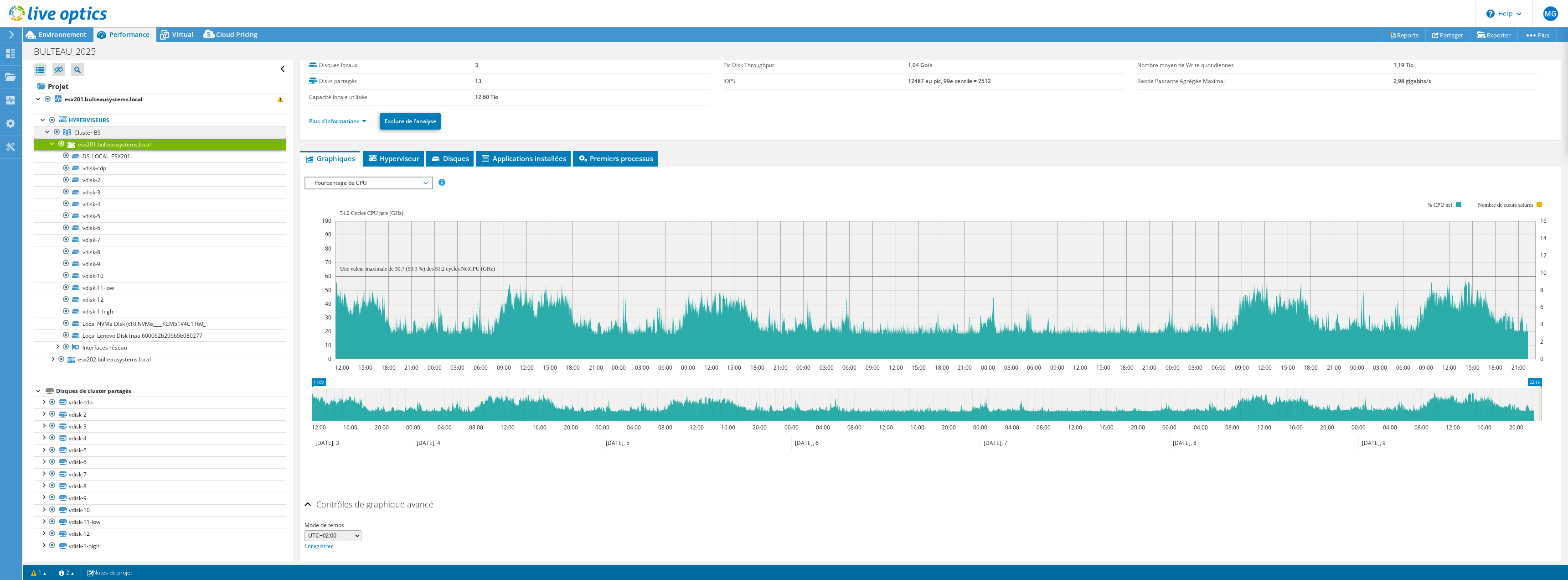
click at [87, 135] on span "Cluster BS" at bounding box center [87, 132] width 26 height 8
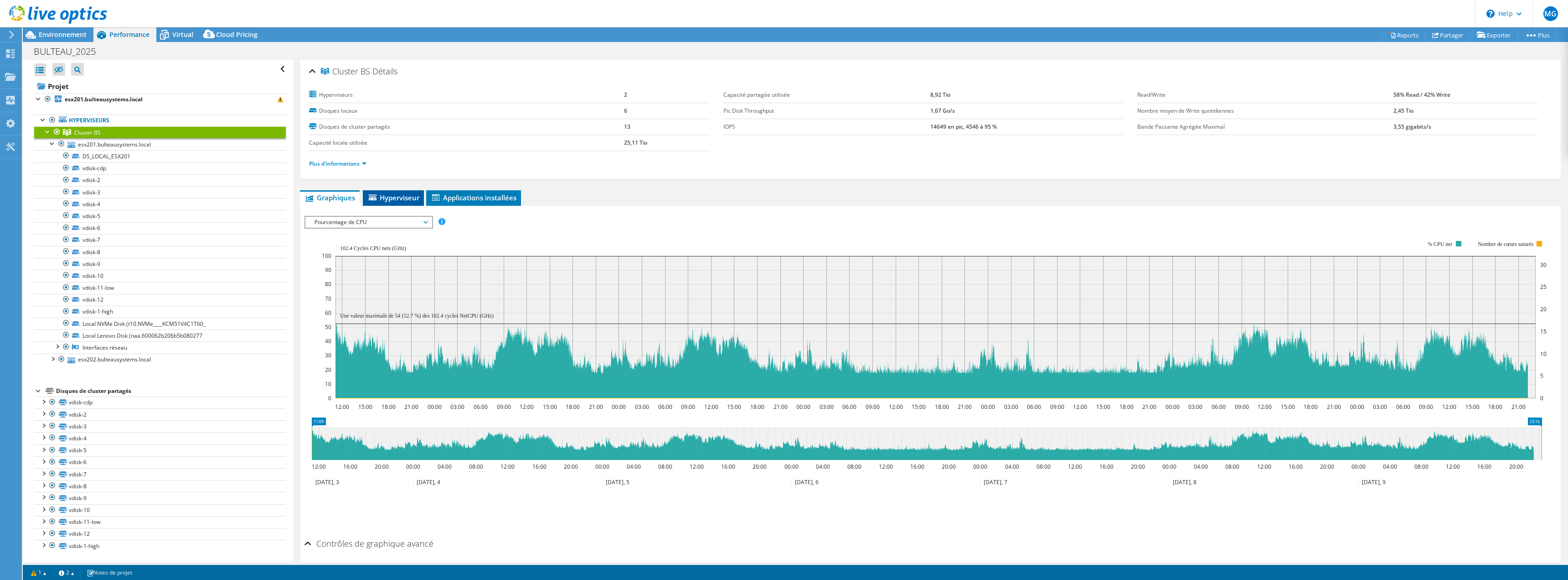
click at [407, 202] on span "Hyperviseur" at bounding box center [393, 197] width 52 height 9
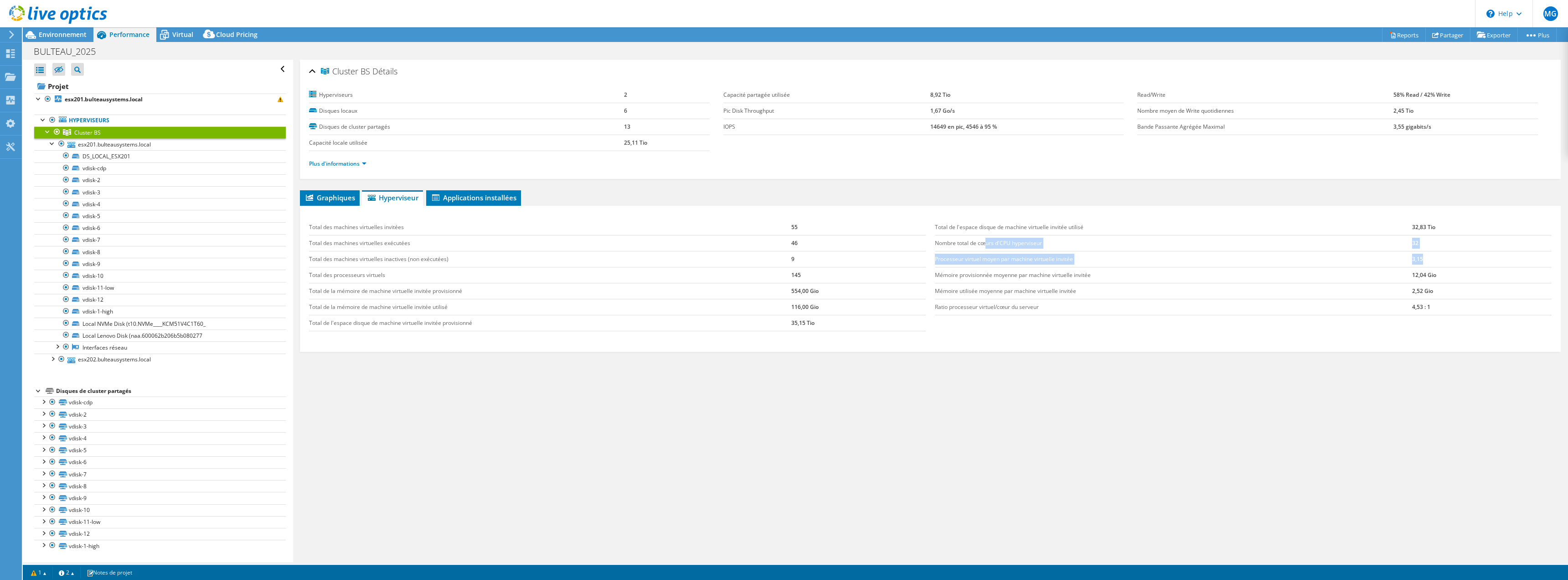
drag, startPoint x: 984, startPoint y: 244, endPoint x: 1444, endPoint y: 255, distance: 460.1
click at [1444, 255] on tbody "Total de l'espace disque de machine virtuelle invitée utilisé 32,83 Tio Nombre …" at bounding box center [1243, 268] width 617 height 96
click at [1403, 309] on td "Ratio processeur virtuel/cœur du serveur" at bounding box center [1172, 306] width 477 height 16
drag, startPoint x: 485, startPoint y: 408, endPoint x: 478, endPoint y: 398, distance: 12.2
click at [485, 406] on div "Graphiques Serveurs Inventaire Hyperviseur Disques Disques de cluster 0 0" at bounding box center [930, 304] width 1260 height 228
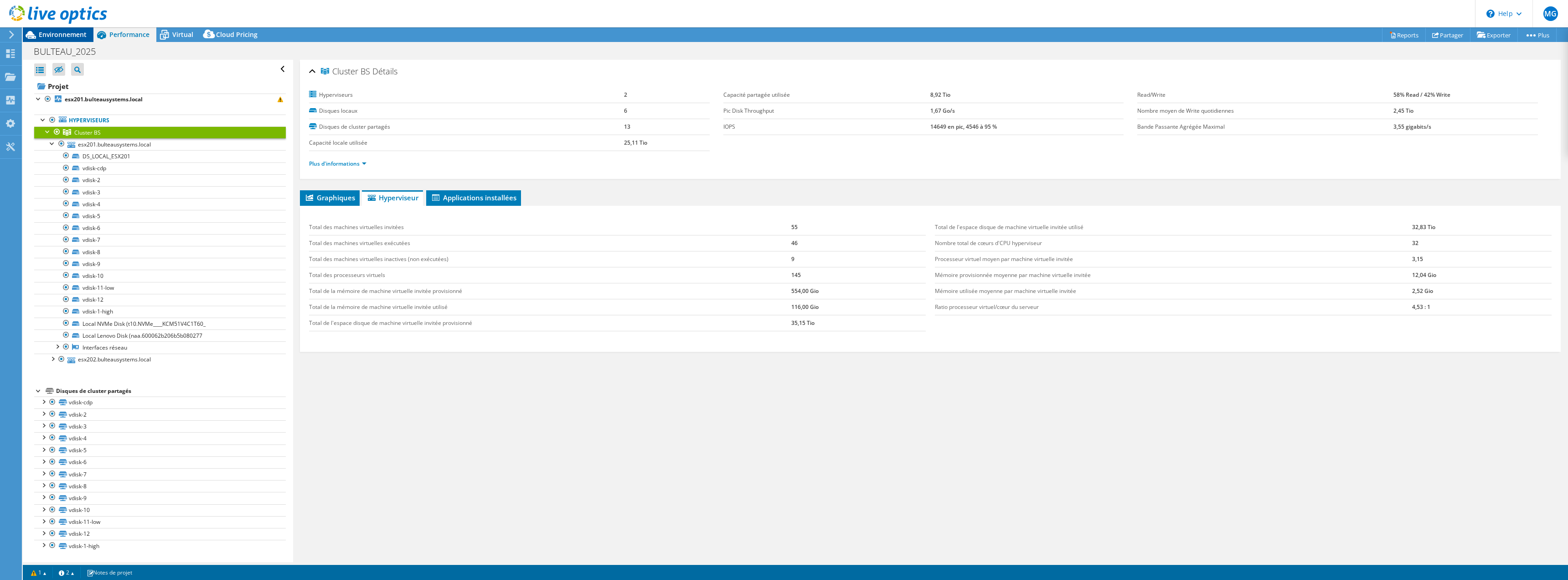
click at [56, 36] on span "Environnement" at bounding box center [63, 34] width 48 height 9
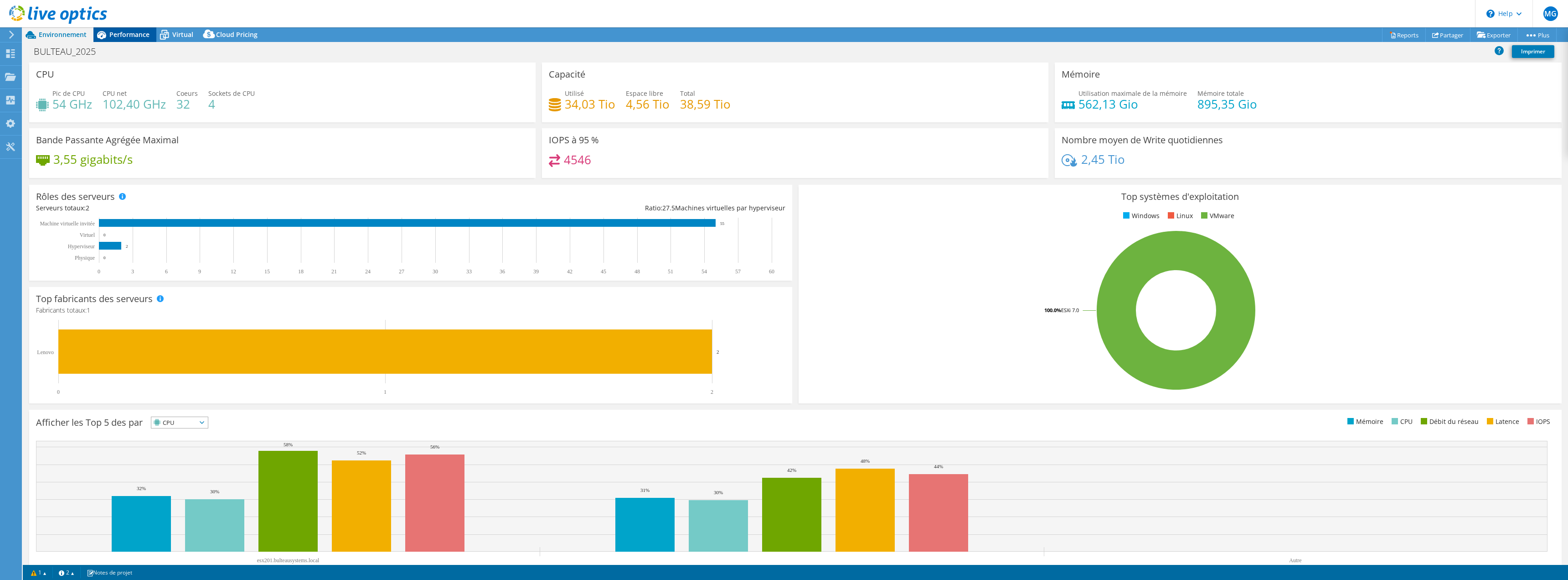
click at [123, 36] on span "Performance" at bounding box center [130, 34] width 40 height 9
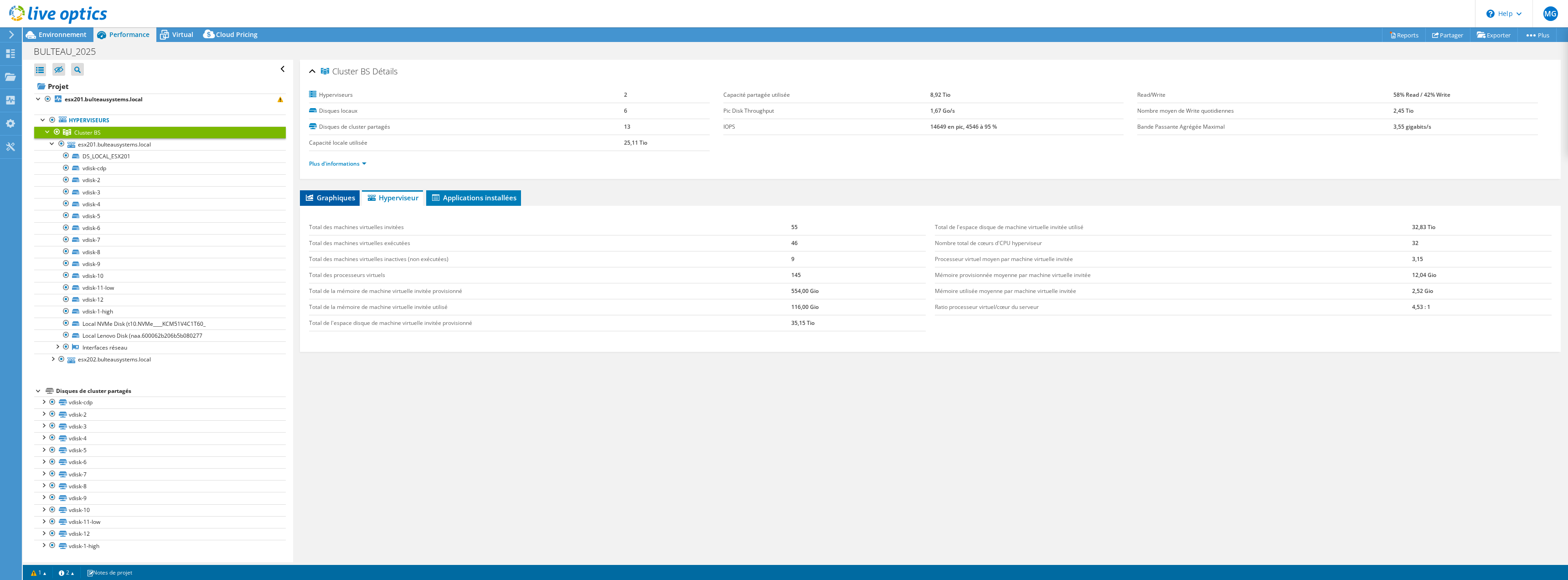
click at [350, 200] on span "Graphiques" at bounding box center [329, 197] width 50 height 9
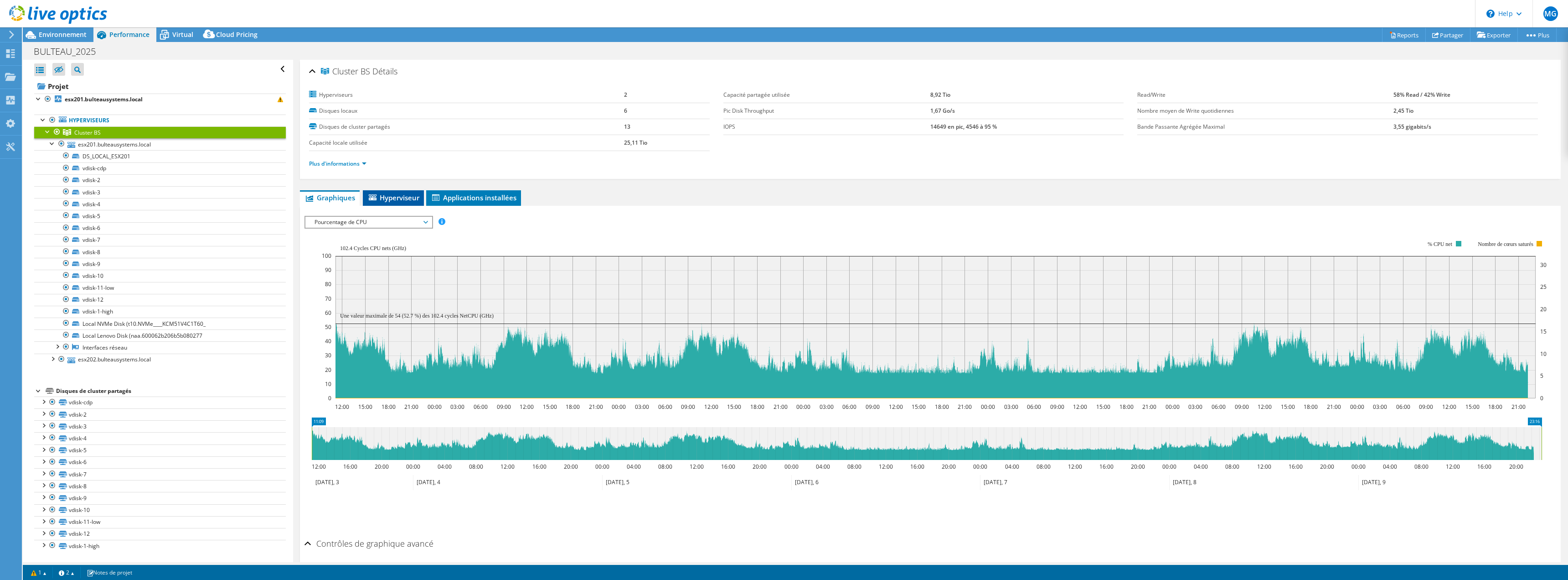
click at [390, 200] on span "Hyperviseur" at bounding box center [393, 197] width 52 height 9
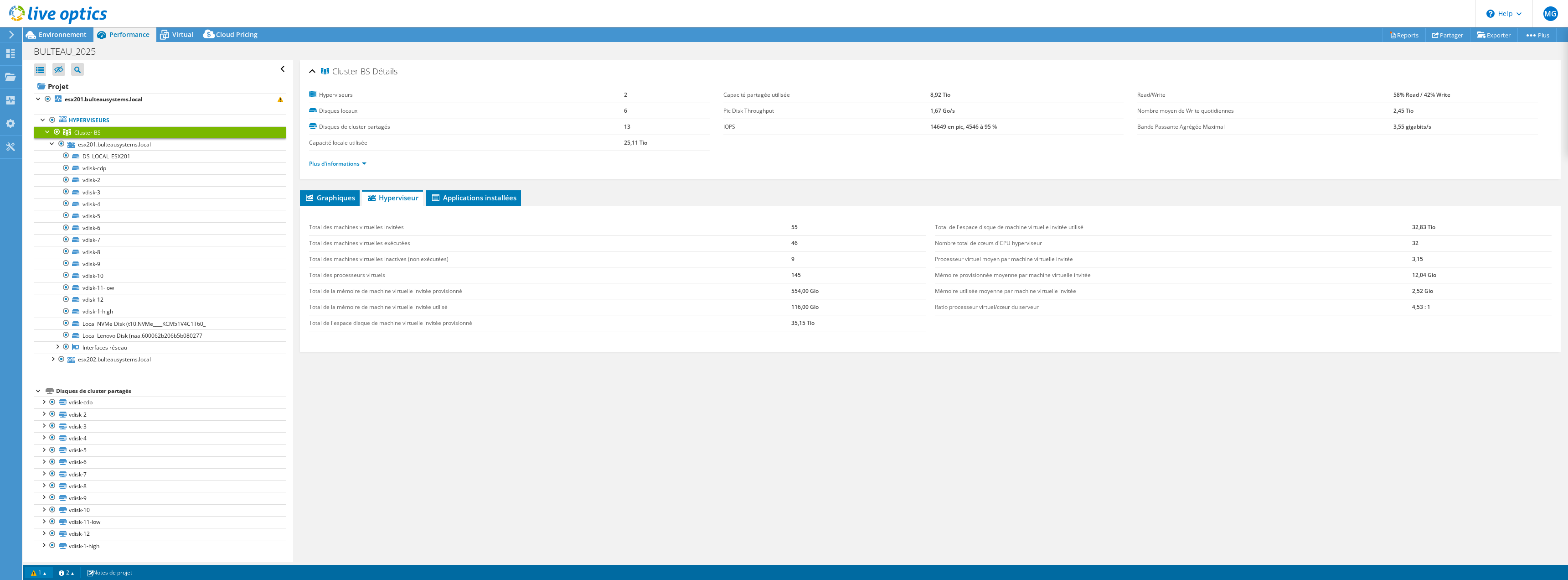
click at [41, 575] on link "1" at bounding box center [39, 571] width 29 height 12
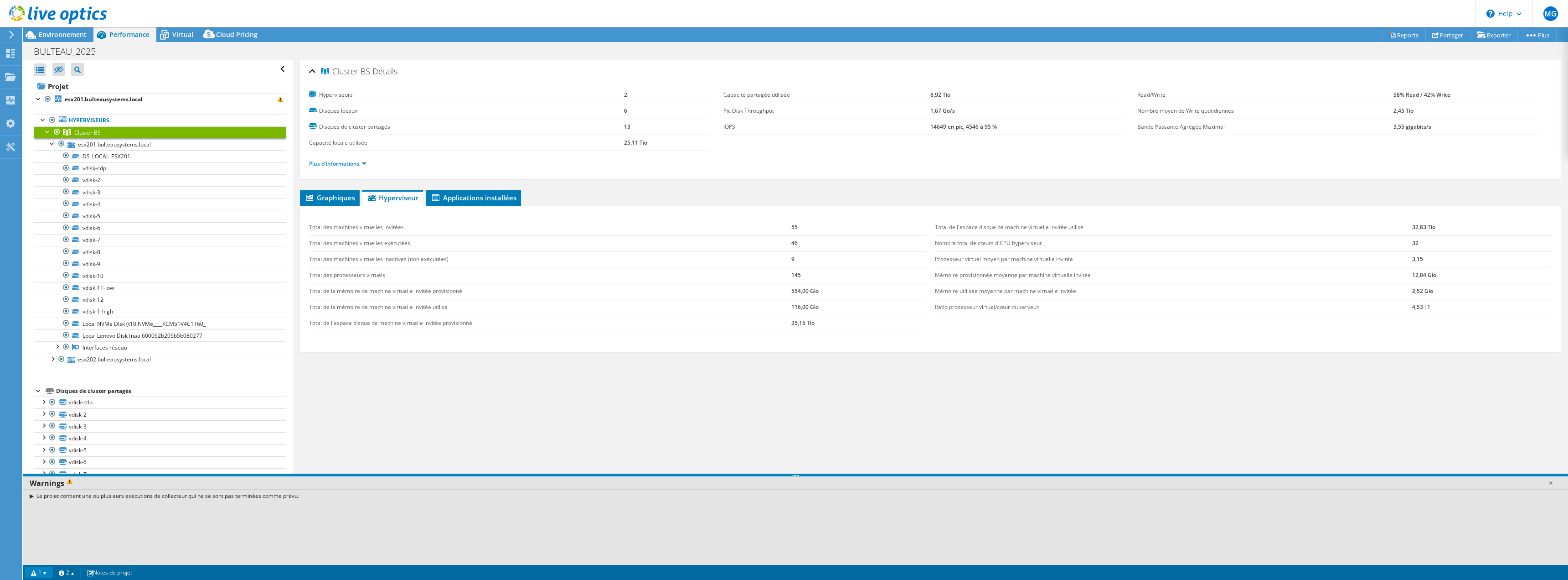
click at [34, 498] on div "Le projet contient une ou plusieurs exécutions de collecteur qui ne se sont pas…" at bounding box center [794, 495] width 1545 height 13
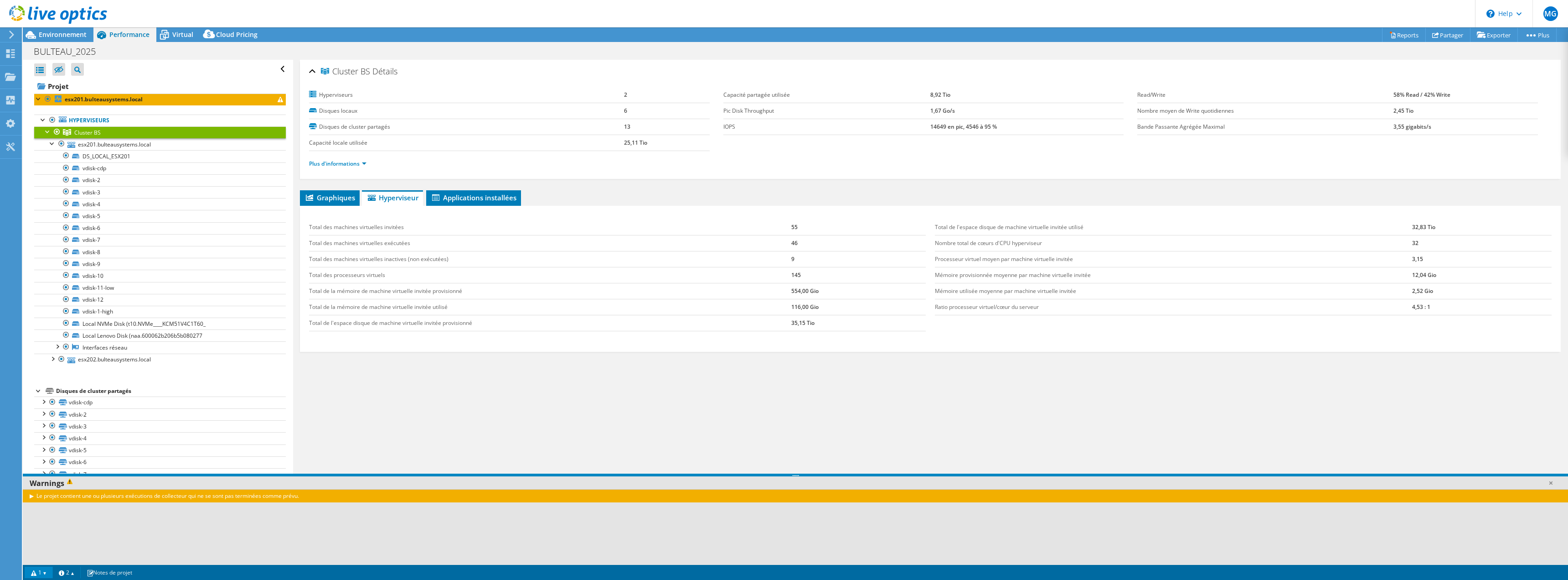
click at [30, 496] on div "Le projet contient une ou plusieurs exécutions de collecteur qui ne se sont pas…" at bounding box center [794, 495] width 1545 height 13
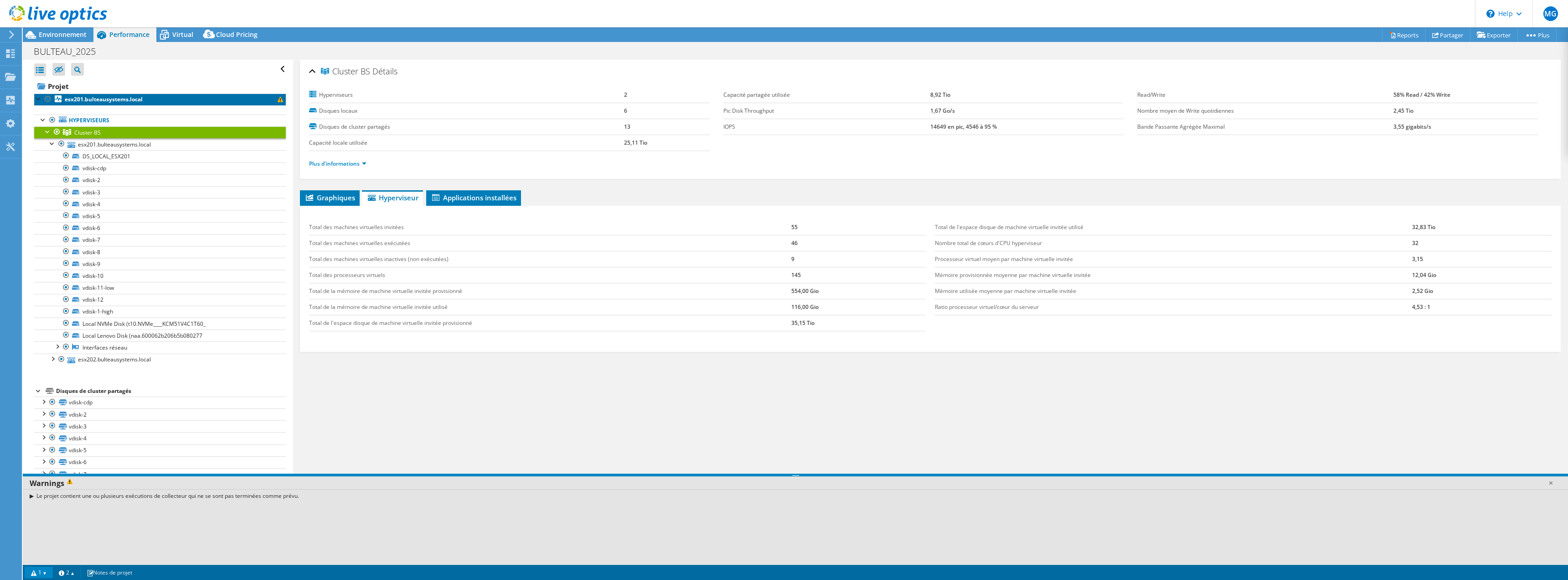
click at [36, 103] on link "esx201.bulteausystems.local" at bounding box center [160, 99] width 252 height 12
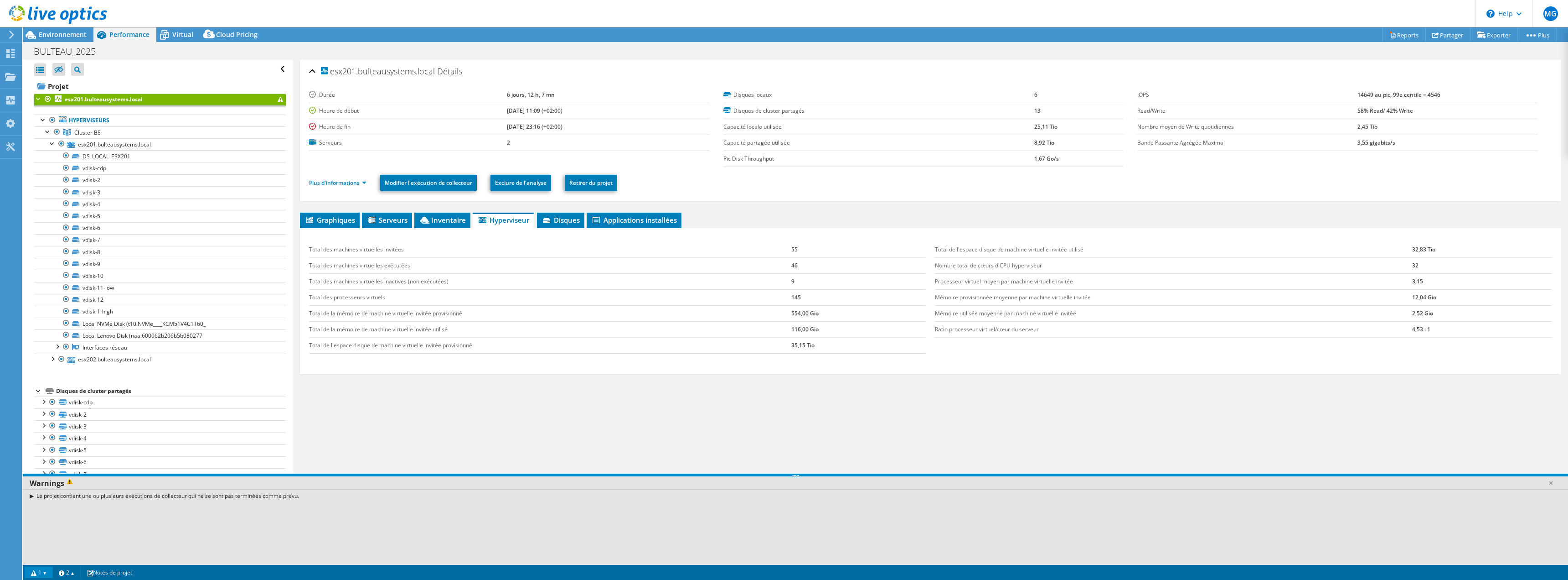
click at [37, 101] on div at bounding box center [39, 98] width 9 height 9
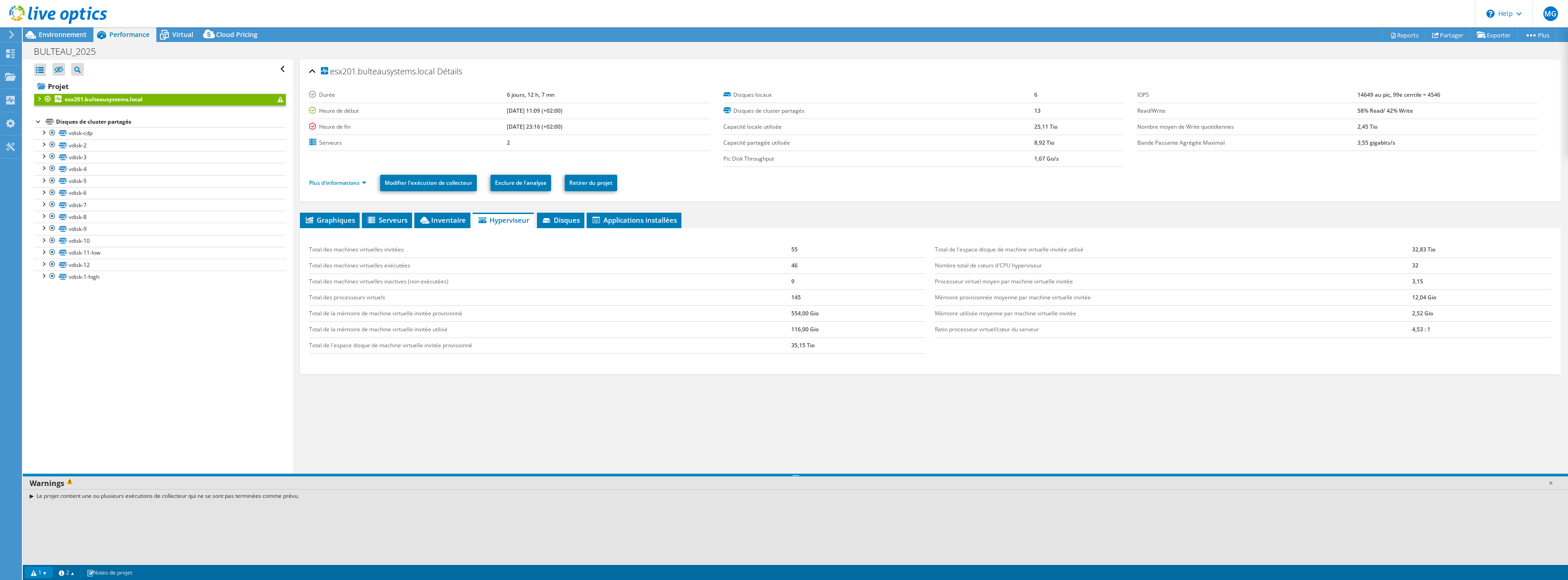
click at [277, 100] on link "esx201.bulteausystems.local" at bounding box center [160, 99] width 252 height 12
click at [224, 34] on span "Cloud Pricing" at bounding box center [237, 34] width 42 height 9
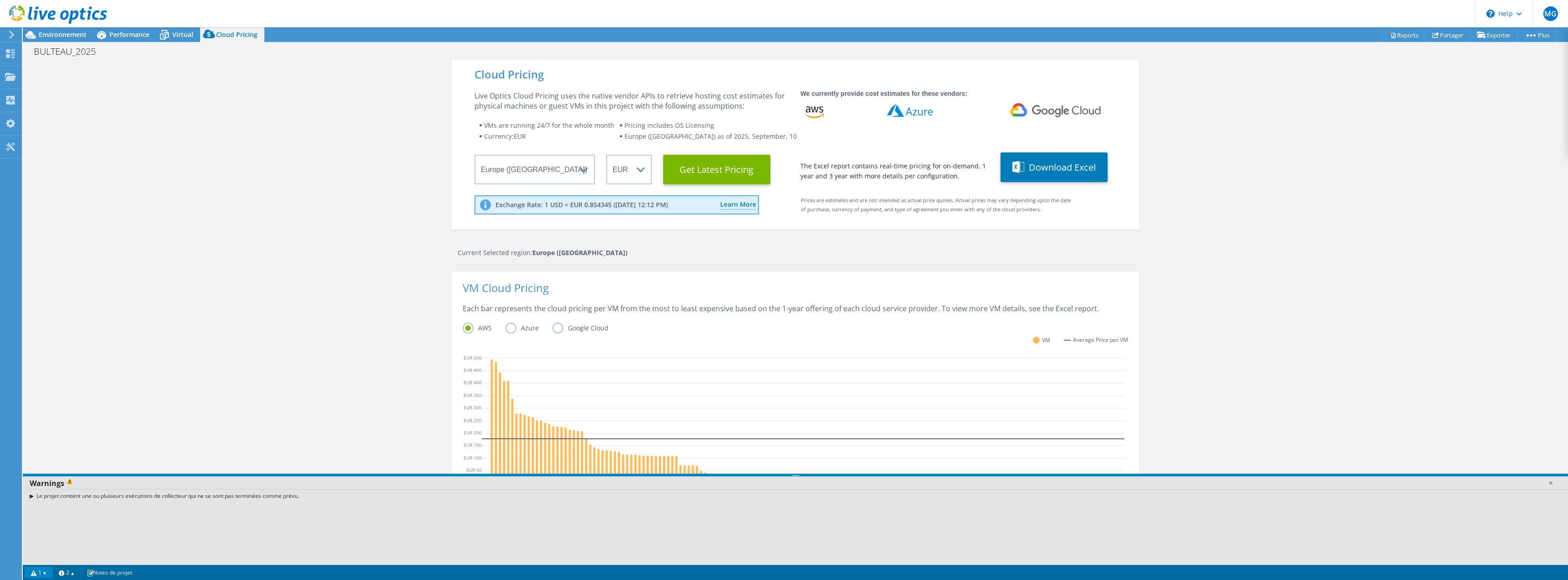
click at [39, 571] on link "1" at bounding box center [39, 571] width 29 height 12
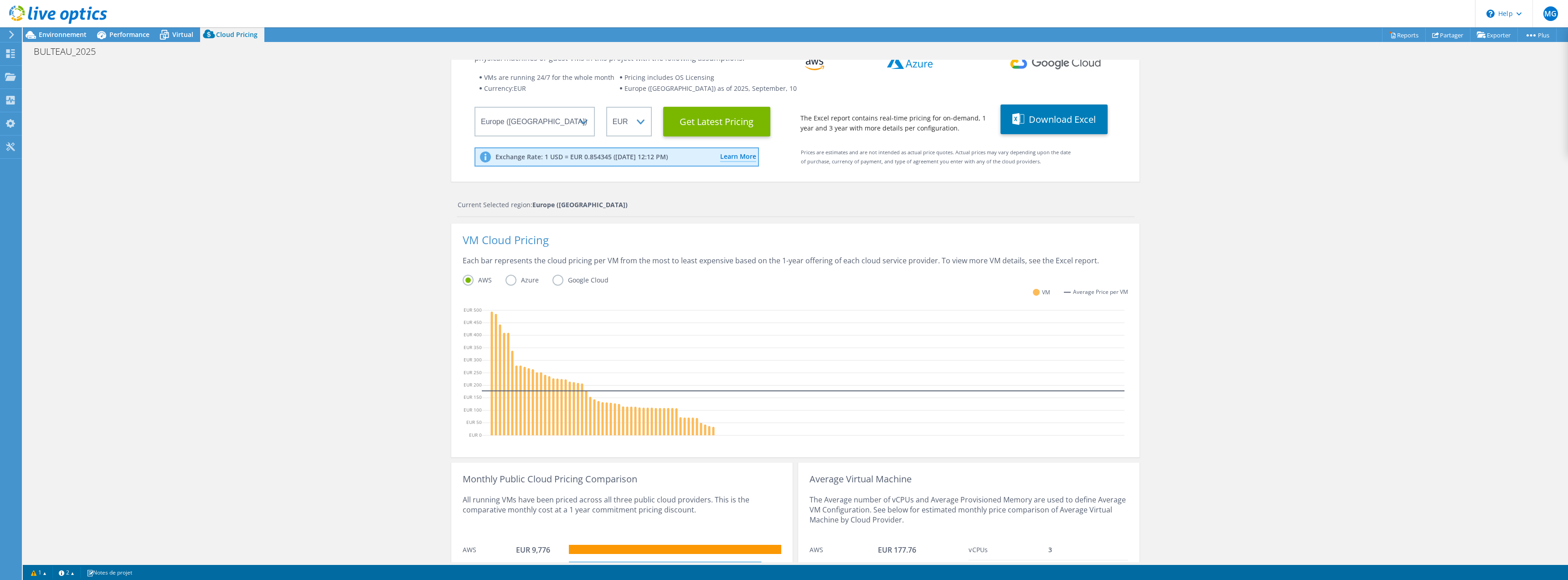
scroll to position [119, 0]
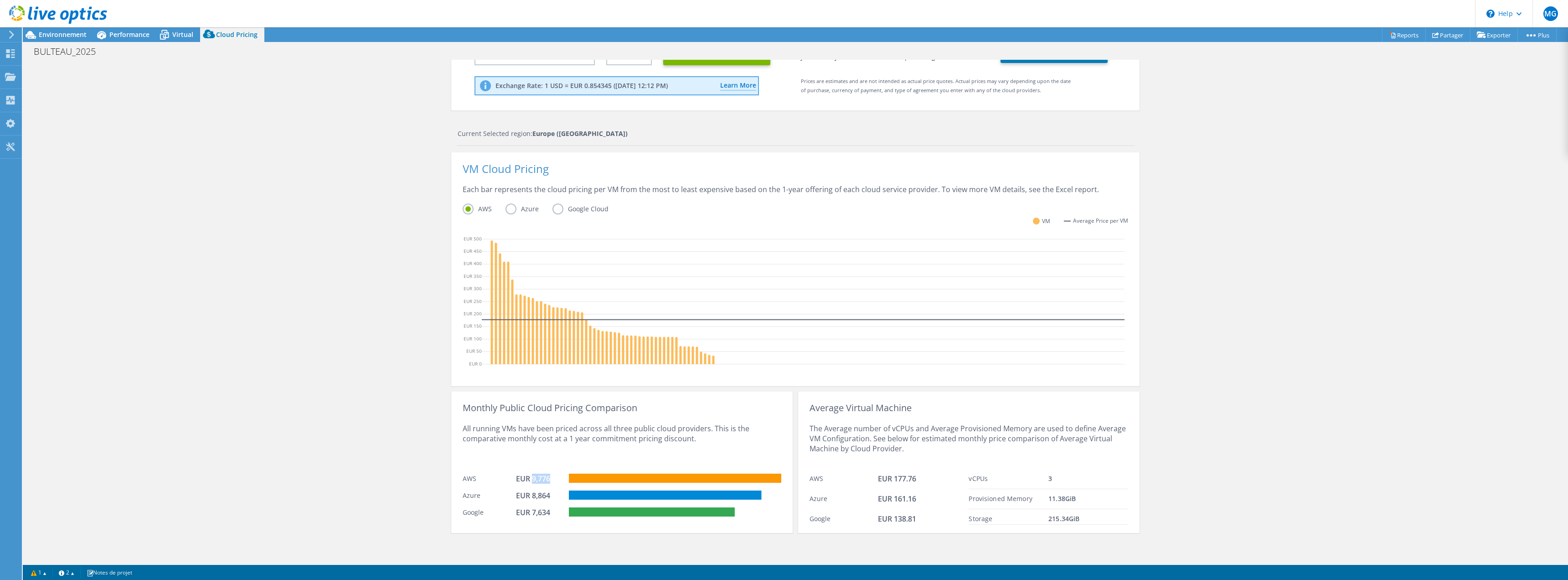
drag, startPoint x: 529, startPoint y: 478, endPoint x: 561, endPoint y: 476, distance: 32.1
click at [561, 476] on div "EUR 9,776" at bounding box center [543, 479] width 53 height 12
drag, startPoint x: 528, startPoint y: 496, endPoint x: 553, endPoint y: 495, distance: 25.0
click at [553, 495] on div "EUR 8,864" at bounding box center [539, 495] width 46 height 10
drag, startPoint x: 527, startPoint y: 513, endPoint x: 556, endPoint y: 510, distance: 29.2
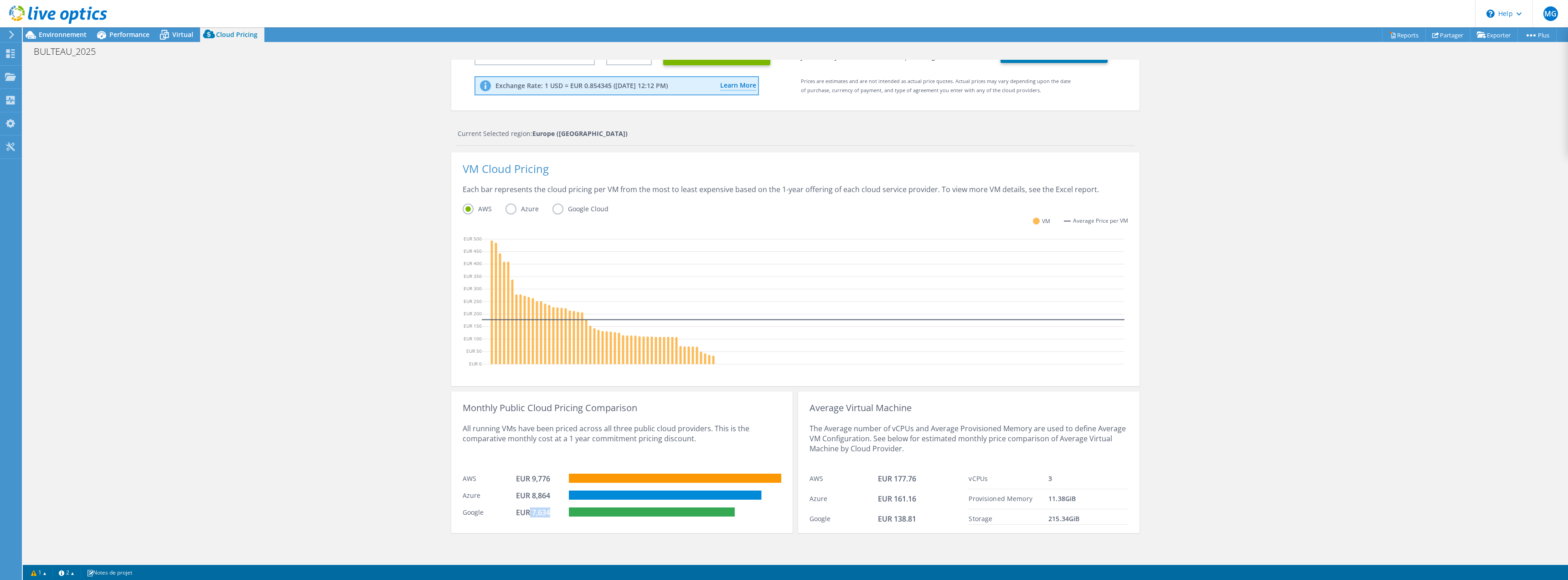
click at [556, 510] on div "EUR 7,634" at bounding box center [539, 512] width 46 height 10
click at [472, 408] on div "Monthly Public Cloud Pricing Comparison" at bounding box center [622, 408] width 318 height 10
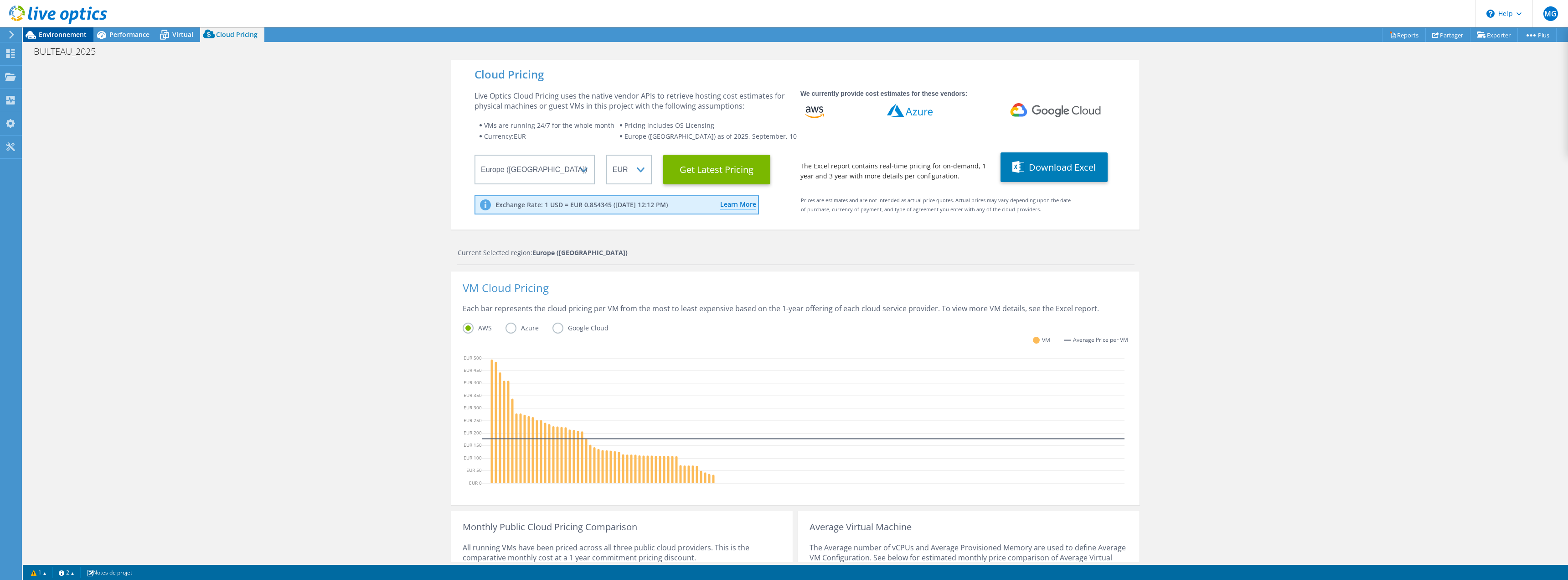
click at [60, 39] on div "Environnement" at bounding box center [57, 34] width 70 height 15
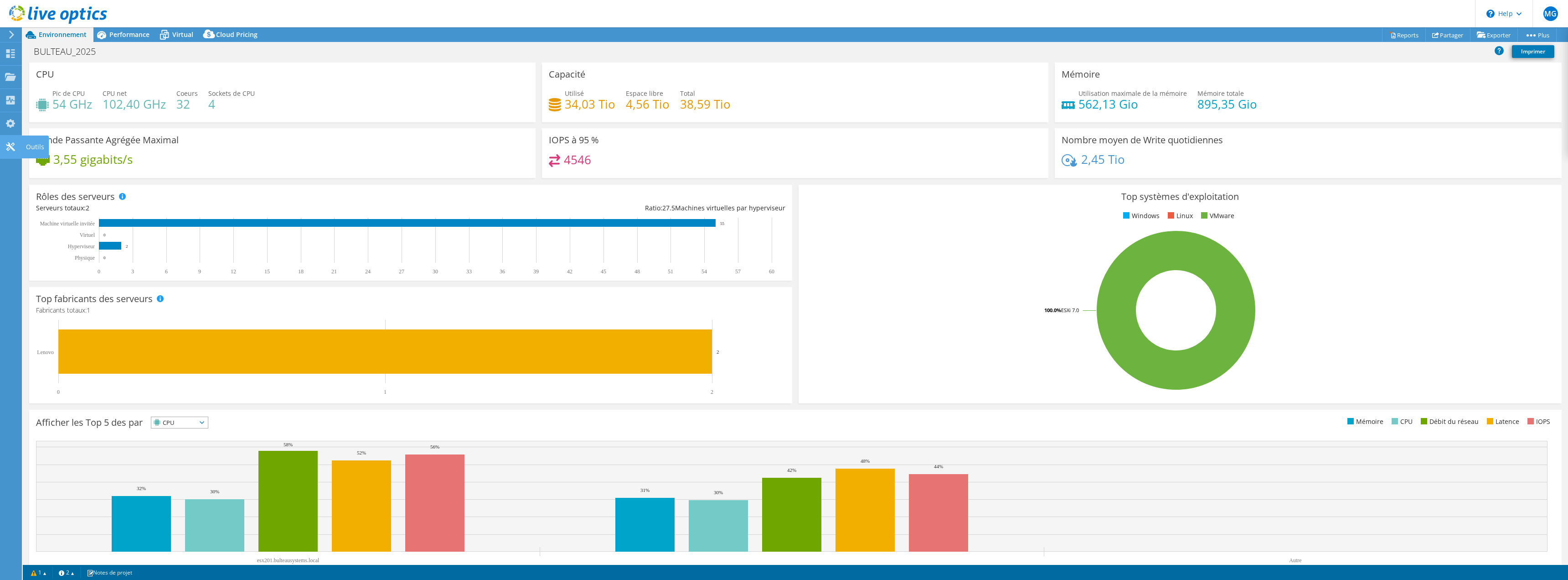
click at [15, 151] on icon at bounding box center [10, 146] width 11 height 9
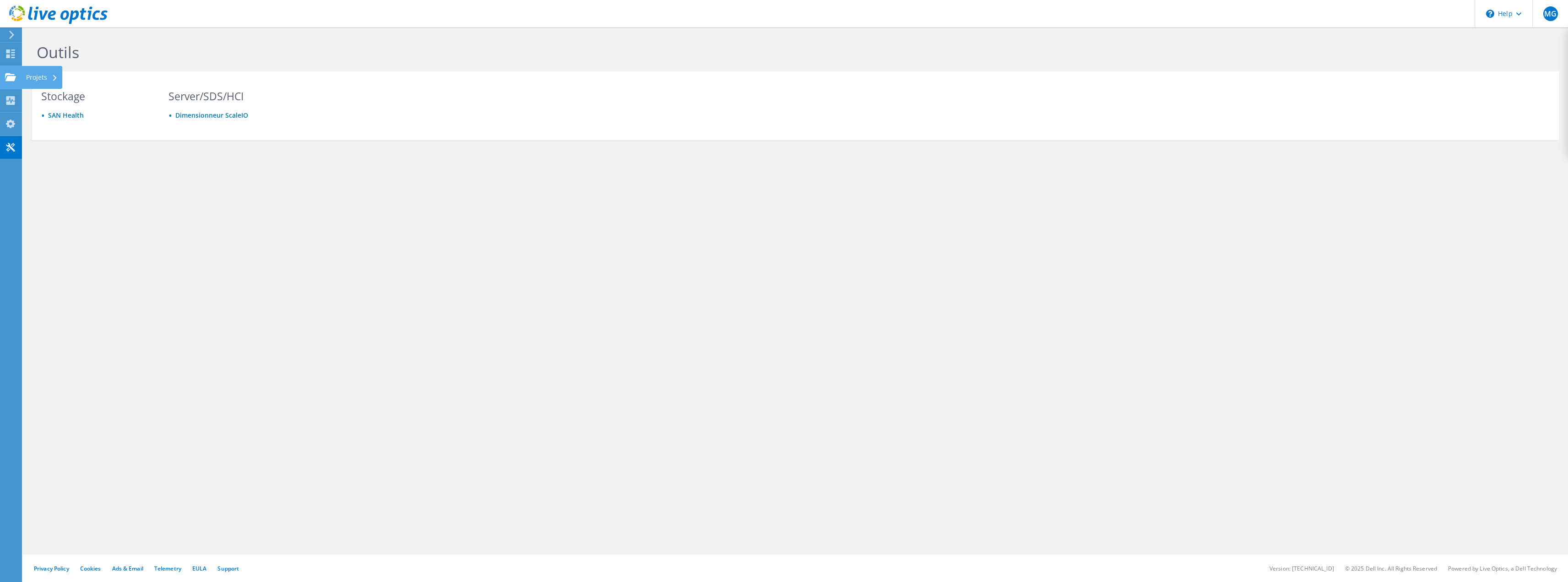
click at [45, 76] on div "Projets" at bounding box center [42, 77] width 40 height 23
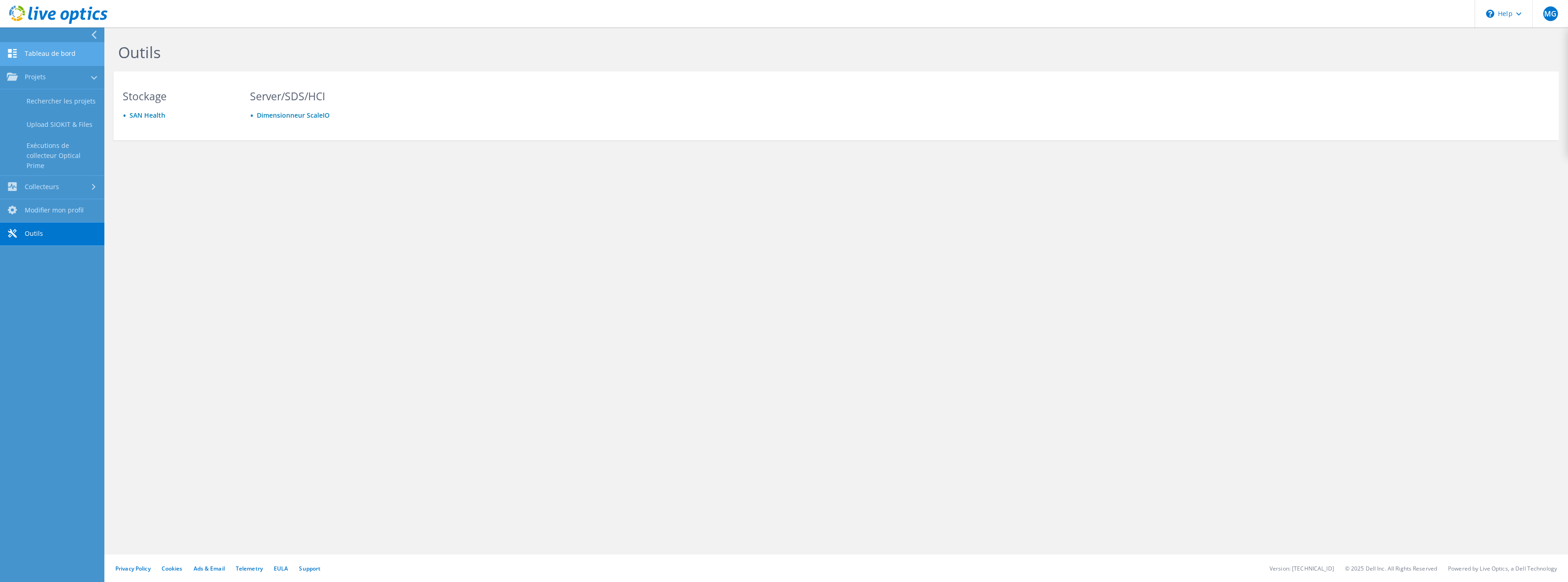
click at [36, 50] on link "Tableau de bord" at bounding box center [52, 54] width 104 height 23
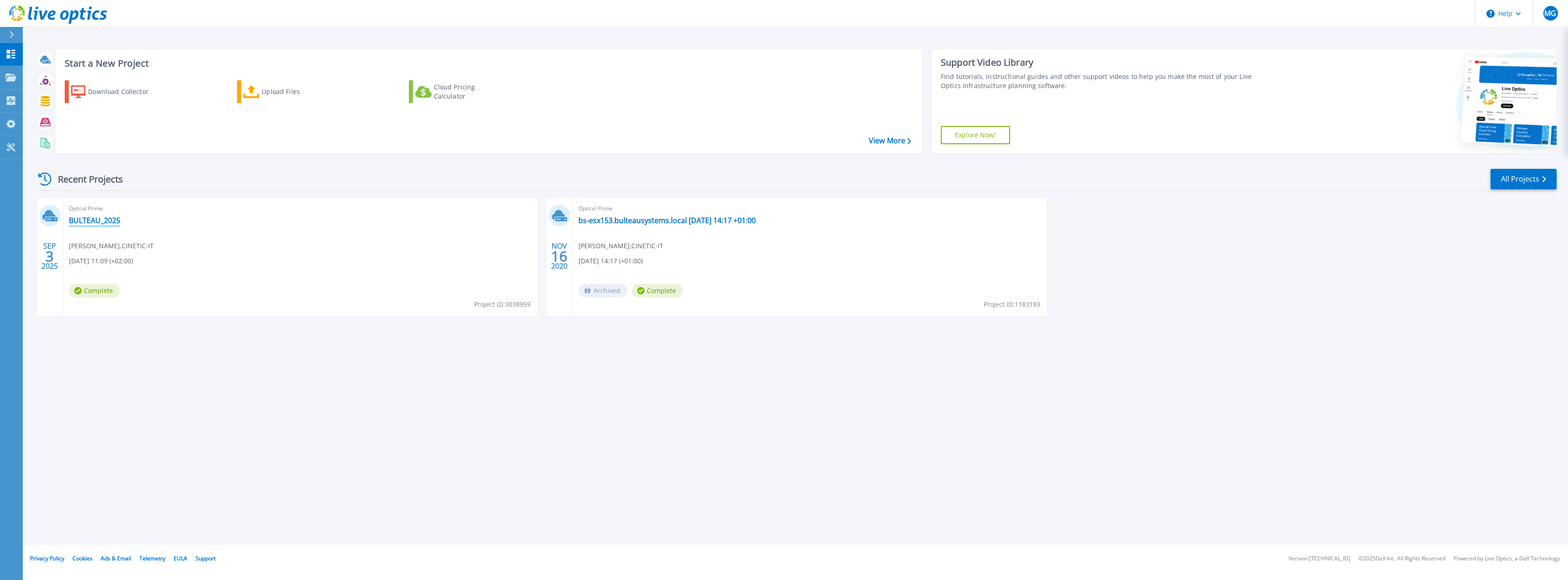
click at [102, 218] on link "BULTEAU_2025" at bounding box center [94, 220] width 52 height 9
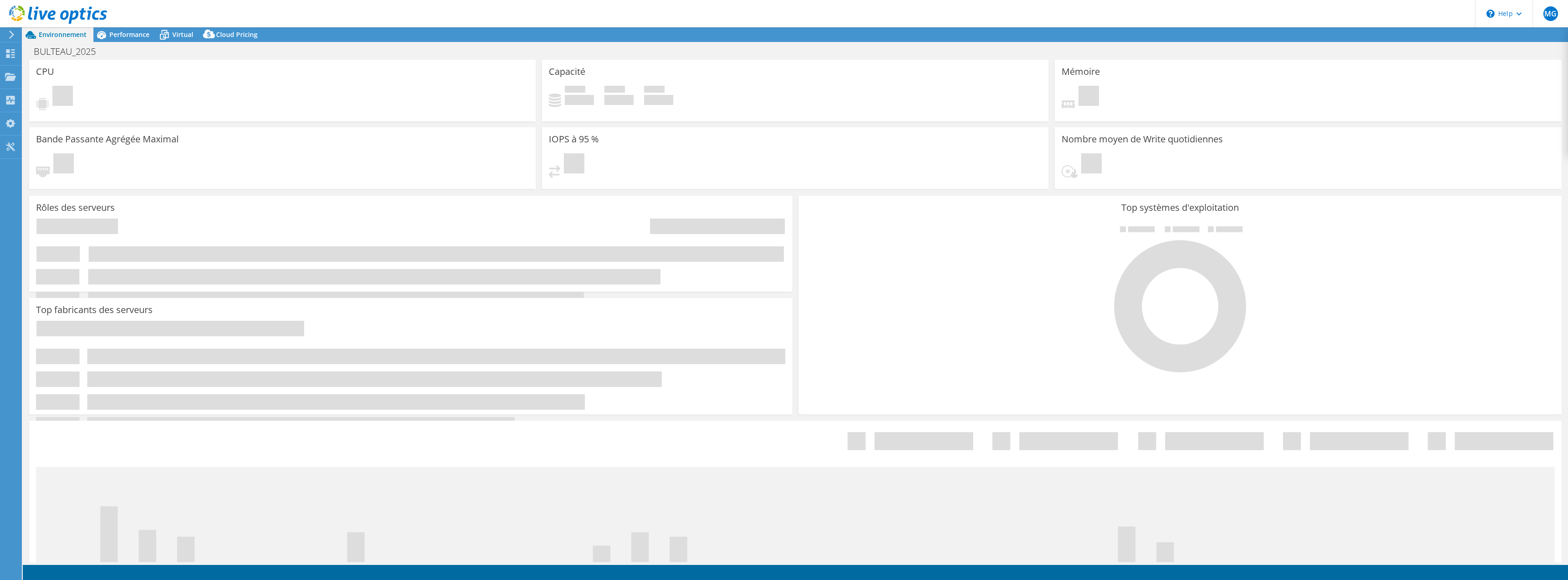
select select "EUFrankfurt"
select select "EUR"
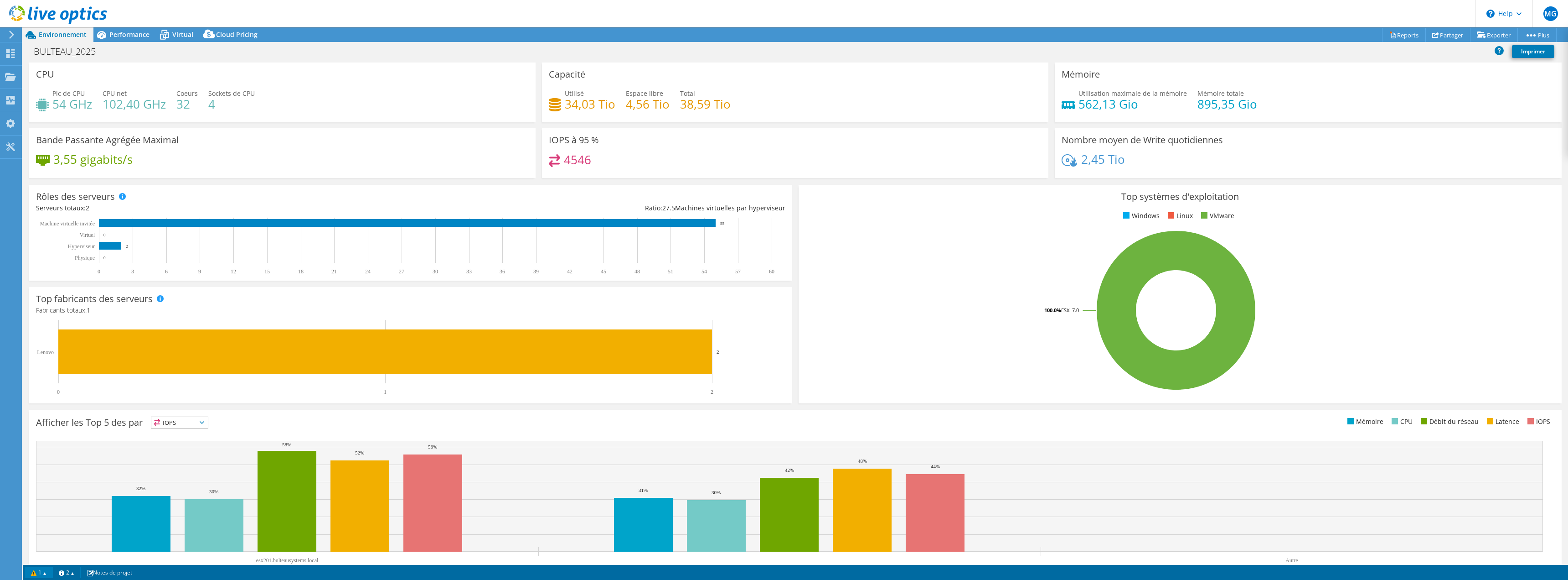
click at [43, 574] on link "1" at bounding box center [39, 571] width 29 height 12
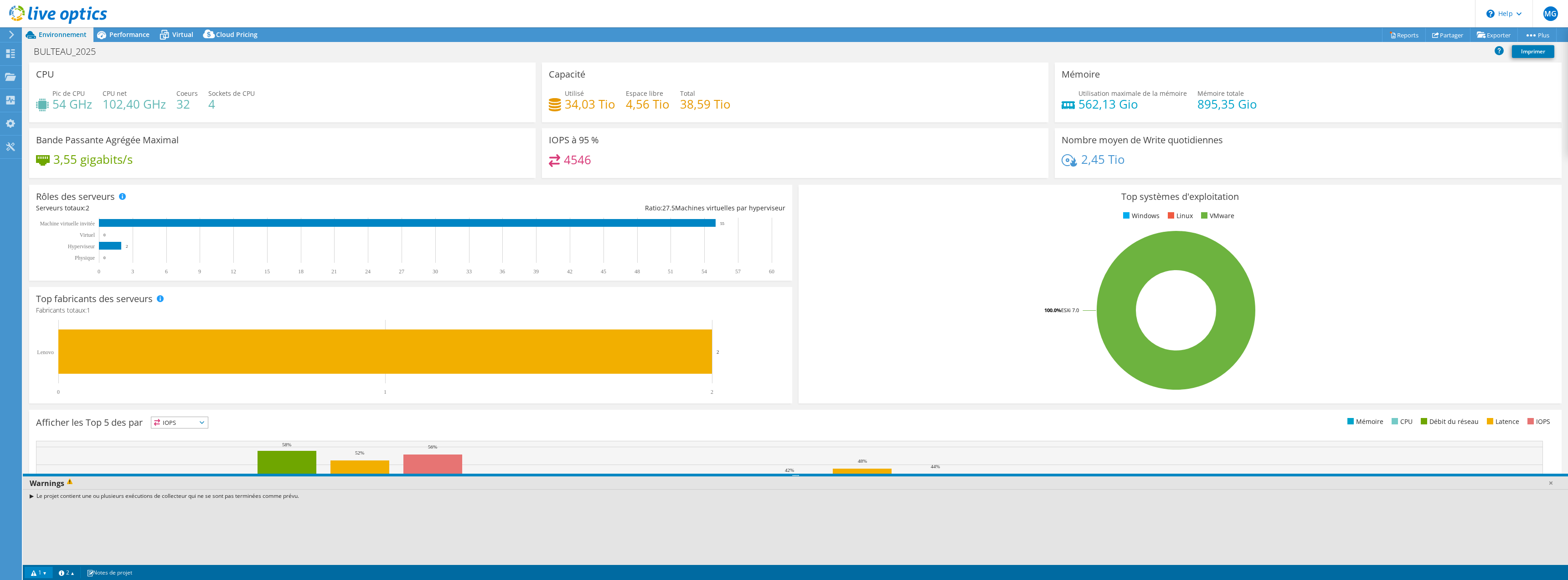
click at [43, 574] on link "1" at bounding box center [39, 571] width 29 height 12
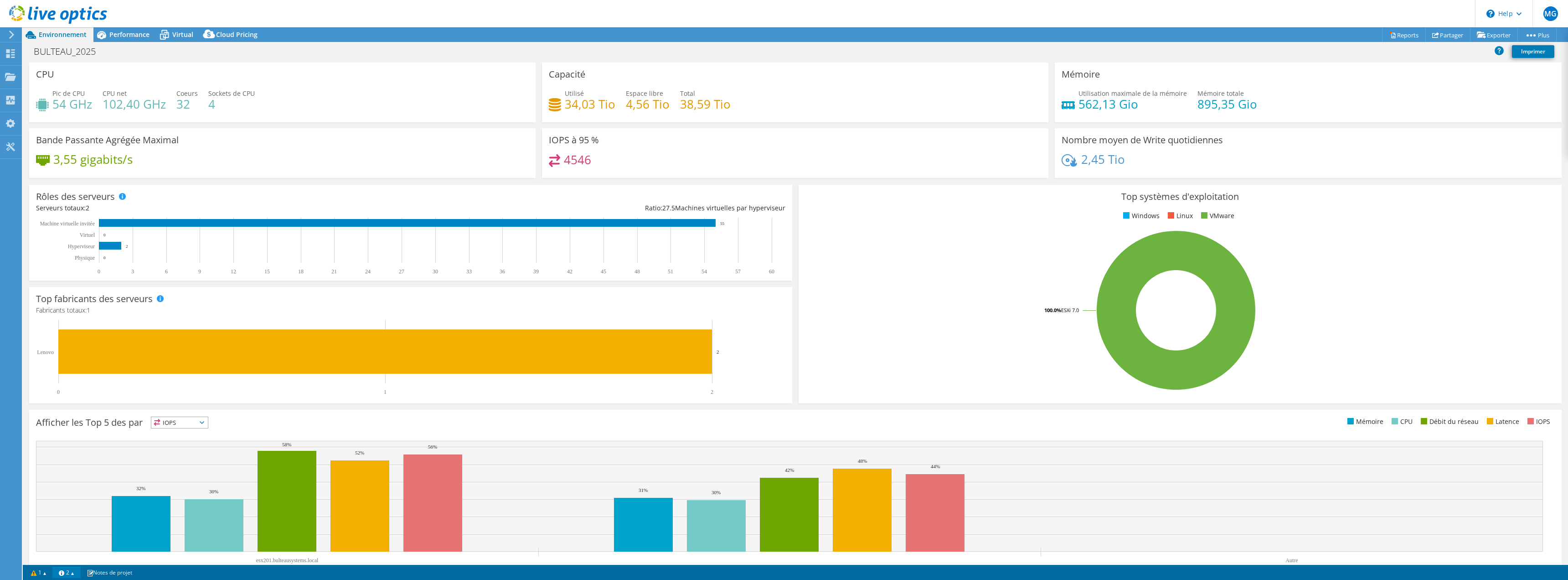
click at [72, 572] on link "2" at bounding box center [66, 571] width 29 height 12
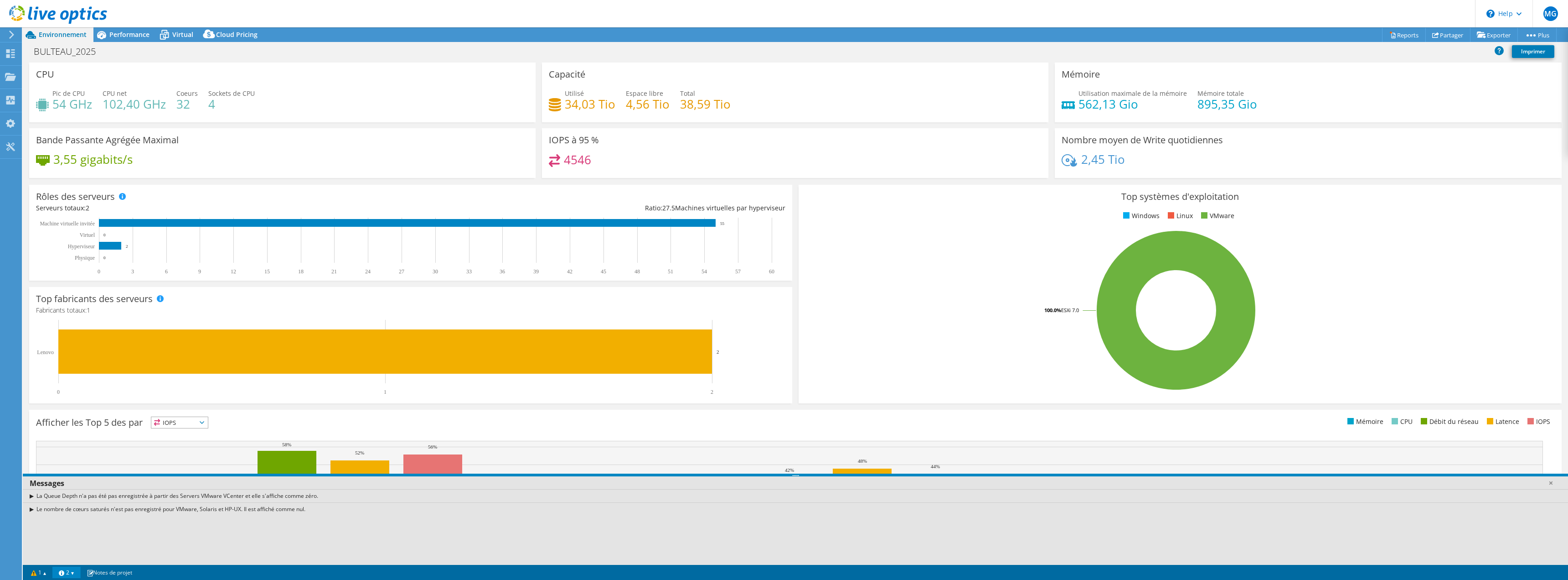
click at [72, 572] on link "2" at bounding box center [66, 571] width 29 height 12
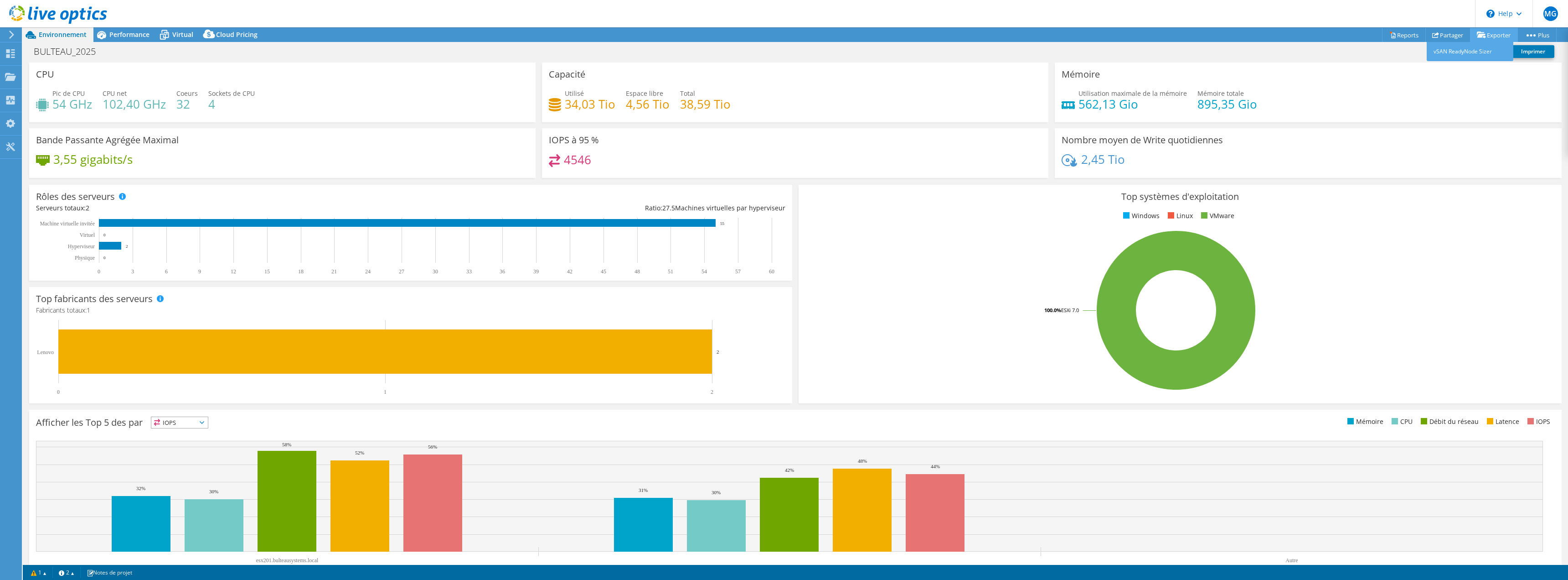
click at [1492, 32] on link "Exporter" at bounding box center [1494, 35] width 48 height 14
click at [1458, 50] on link "vSAN ReadyNode Sizer" at bounding box center [1470, 51] width 87 height 19
click at [1519, 69] on link "Options de publication" at bounding box center [1518, 70] width 87 height 19
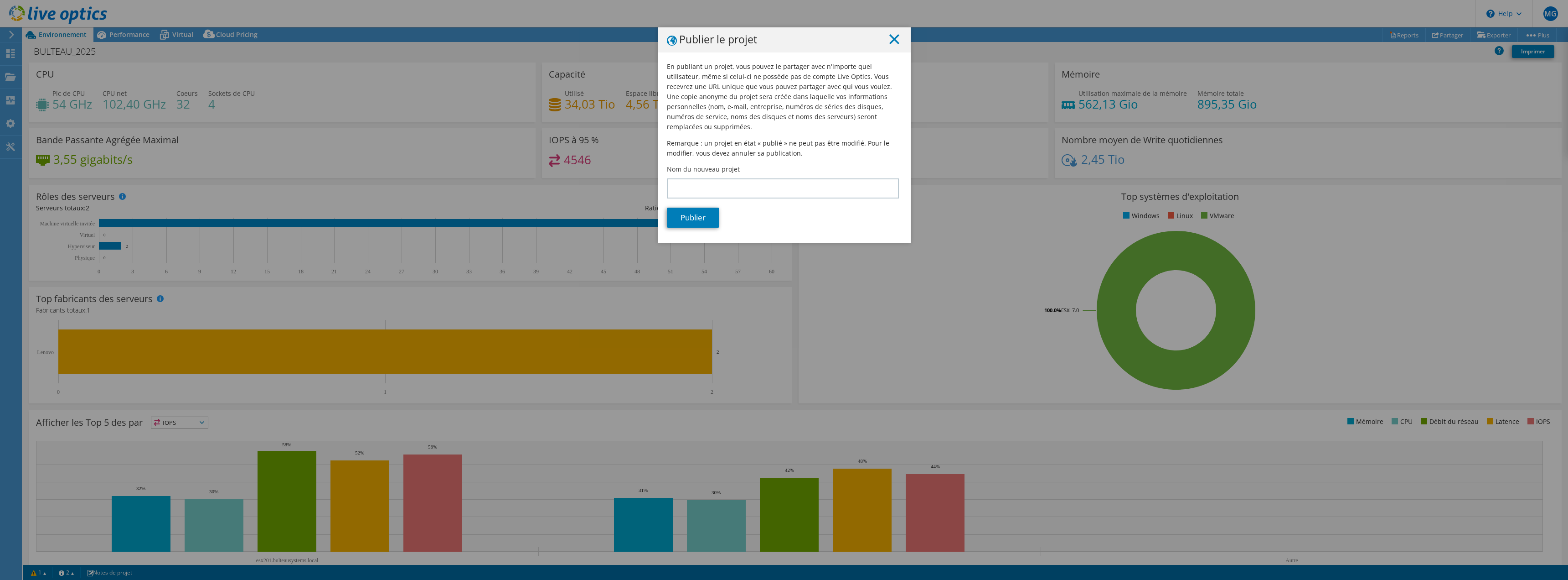
click at [892, 43] on icon at bounding box center [894, 39] width 10 height 10
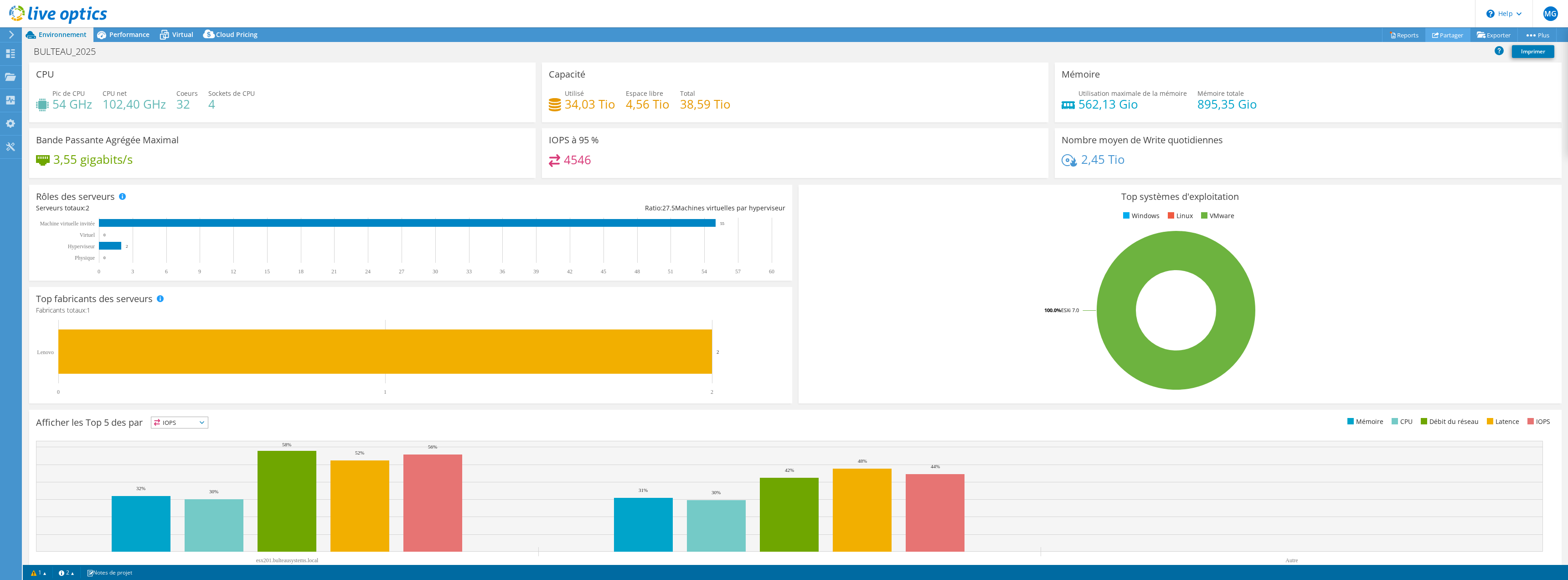
click at [1448, 38] on link "Partager" at bounding box center [1447, 35] width 45 height 14
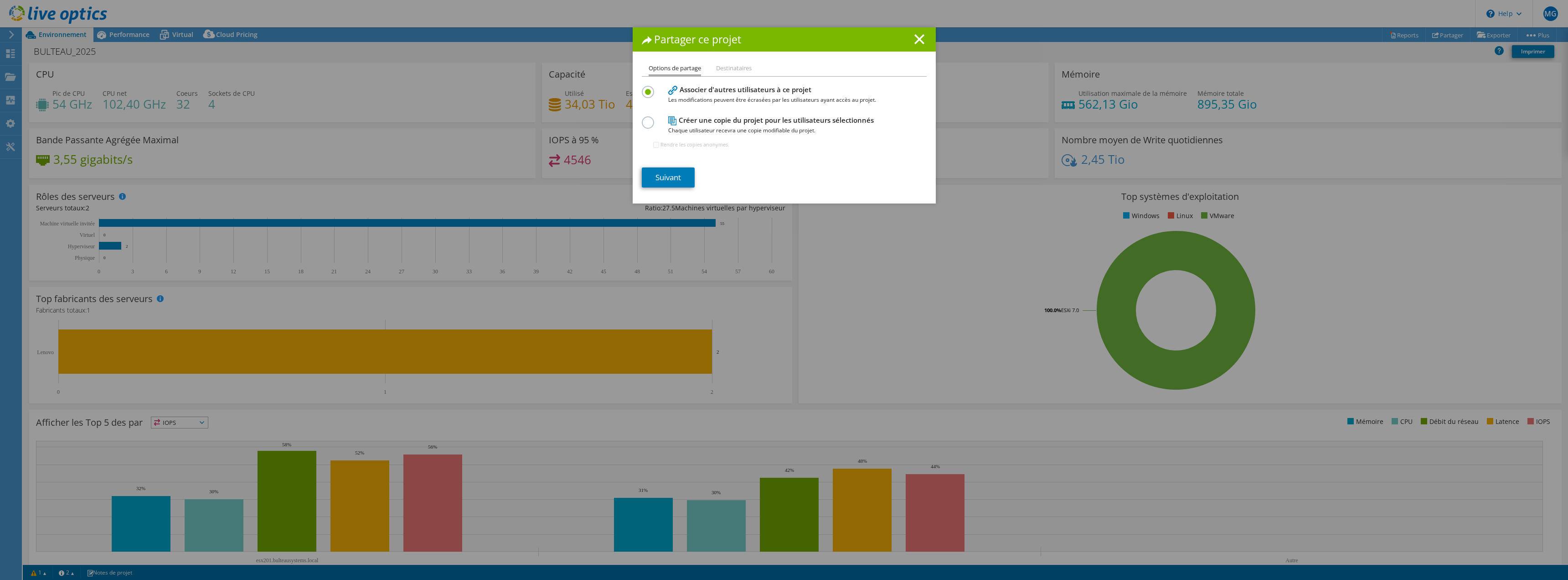
click at [643, 118] on label at bounding box center [649, 117] width 16 height 2
click at [0, 0] on input "radio" at bounding box center [0, 0] width 0 height 0
click at [915, 41] on icon at bounding box center [919, 39] width 10 height 10
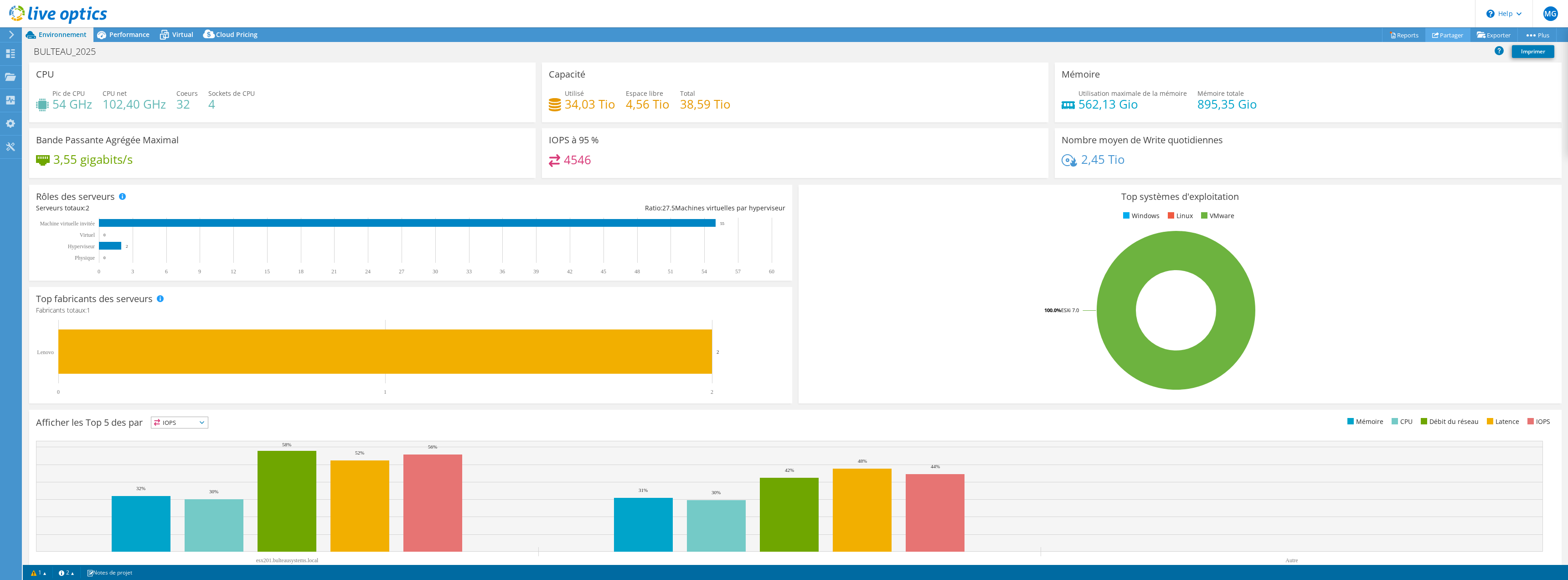
click at [1437, 40] on link "Partager" at bounding box center [1447, 35] width 45 height 14
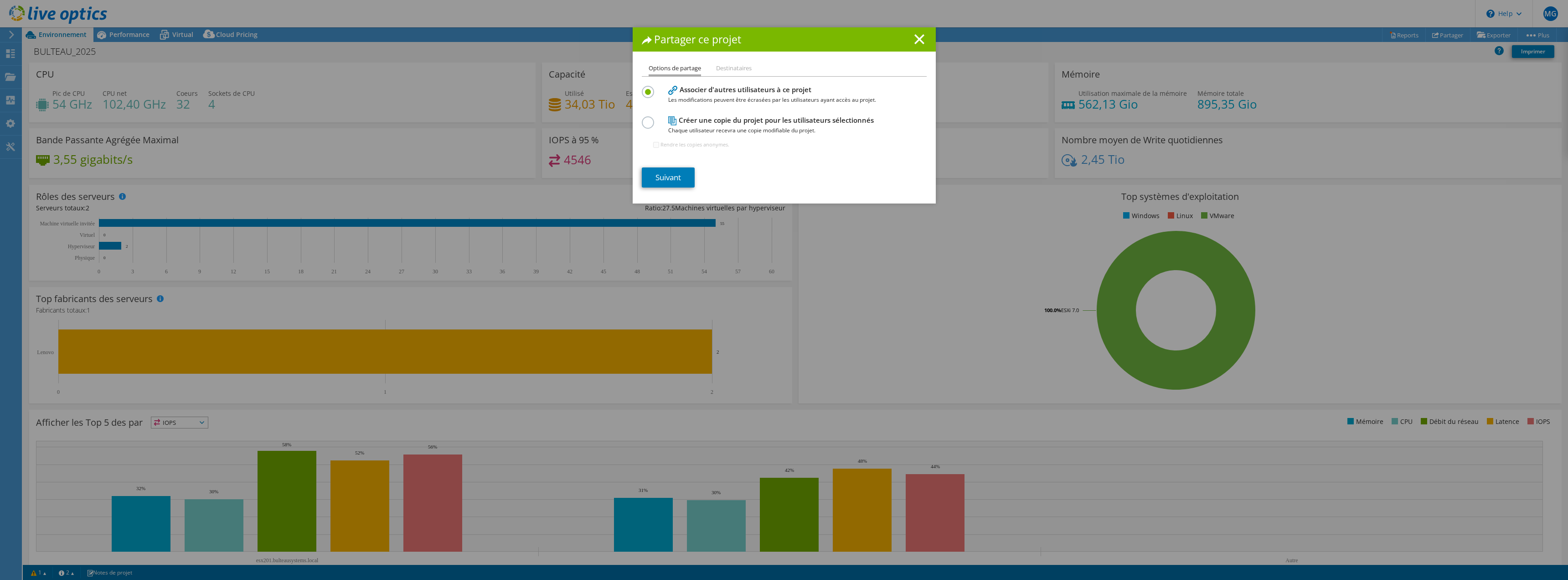
click at [720, 65] on li "Destinataires" at bounding box center [733, 68] width 36 height 12
click at [917, 39] on icon at bounding box center [919, 39] width 10 height 10
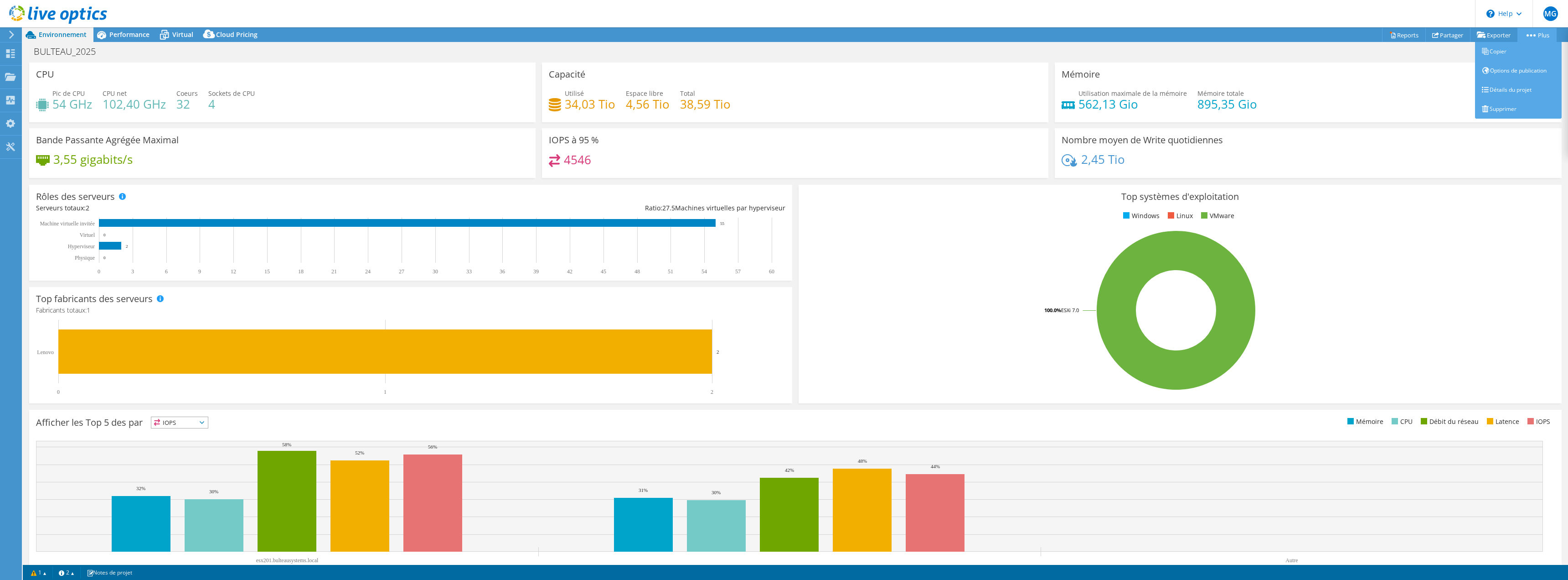
click at [1536, 32] on link "Plus" at bounding box center [1536, 35] width 39 height 14
click at [1512, 69] on link "Options de publication" at bounding box center [1518, 70] width 87 height 19
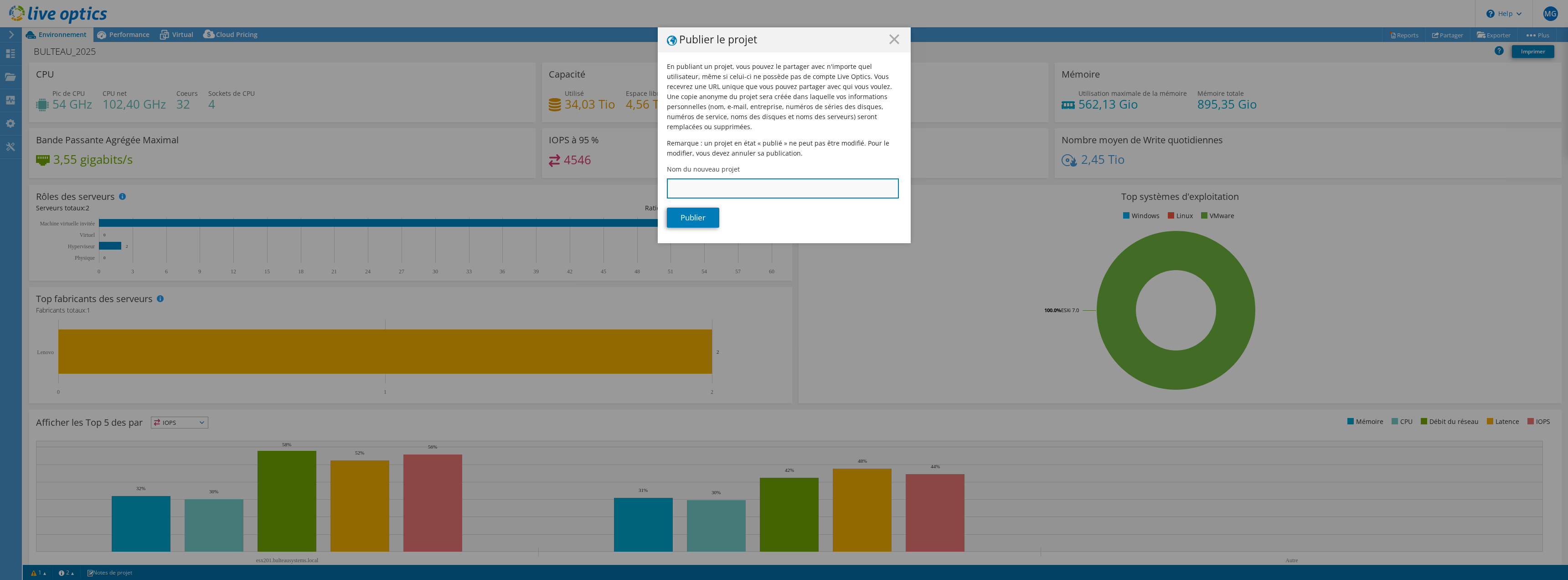
click at [713, 179] on input "Nom du nouveau projet" at bounding box center [783, 189] width 232 height 20
click at [696, 179] on input "Nom du nouveau projet" at bounding box center [783, 189] width 232 height 20
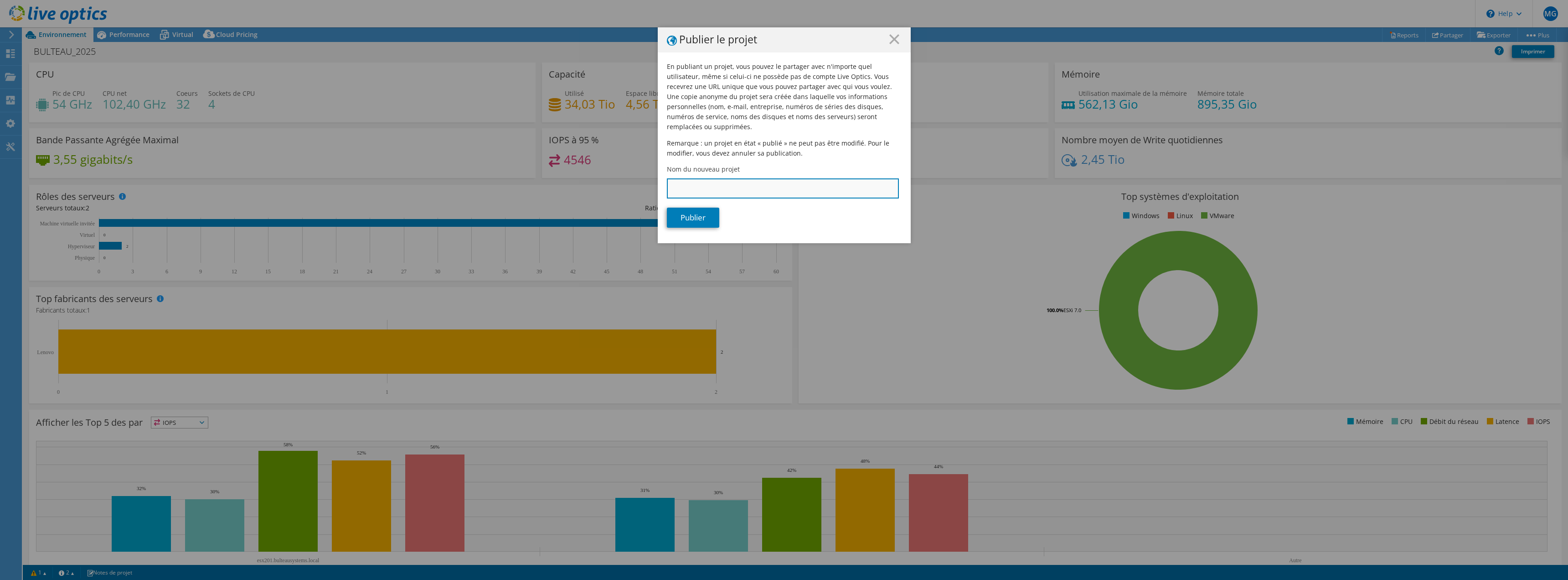
click at [703, 183] on input "Nom du nouveau projet" at bounding box center [783, 189] width 232 height 20
type input "Renouvellement Infra BS 2025"
click at [689, 209] on link "Publier" at bounding box center [693, 217] width 53 height 20
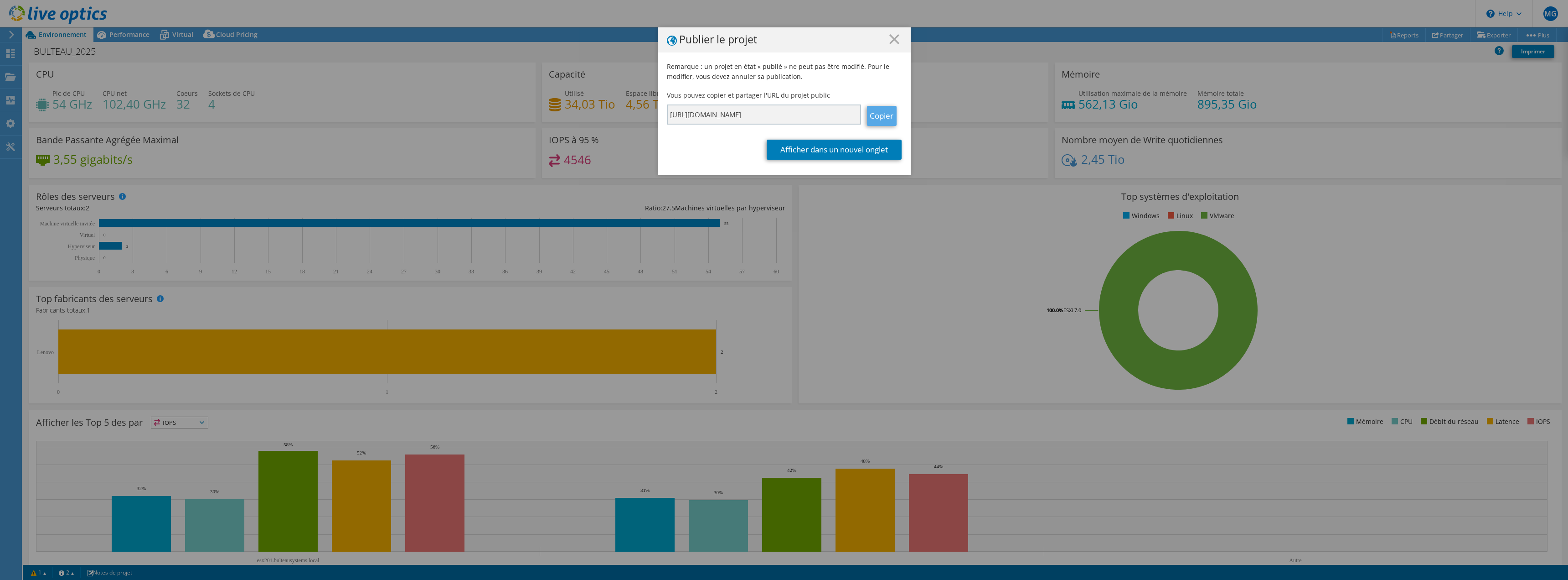
click at [879, 118] on link "Copier" at bounding box center [882, 116] width 29 height 20
drag, startPoint x: 882, startPoint y: 118, endPoint x: 416, endPoint y: 9, distance: 478.6
click at [880, 118] on link "Copier" at bounding box center [882, 116] width 29 height 20
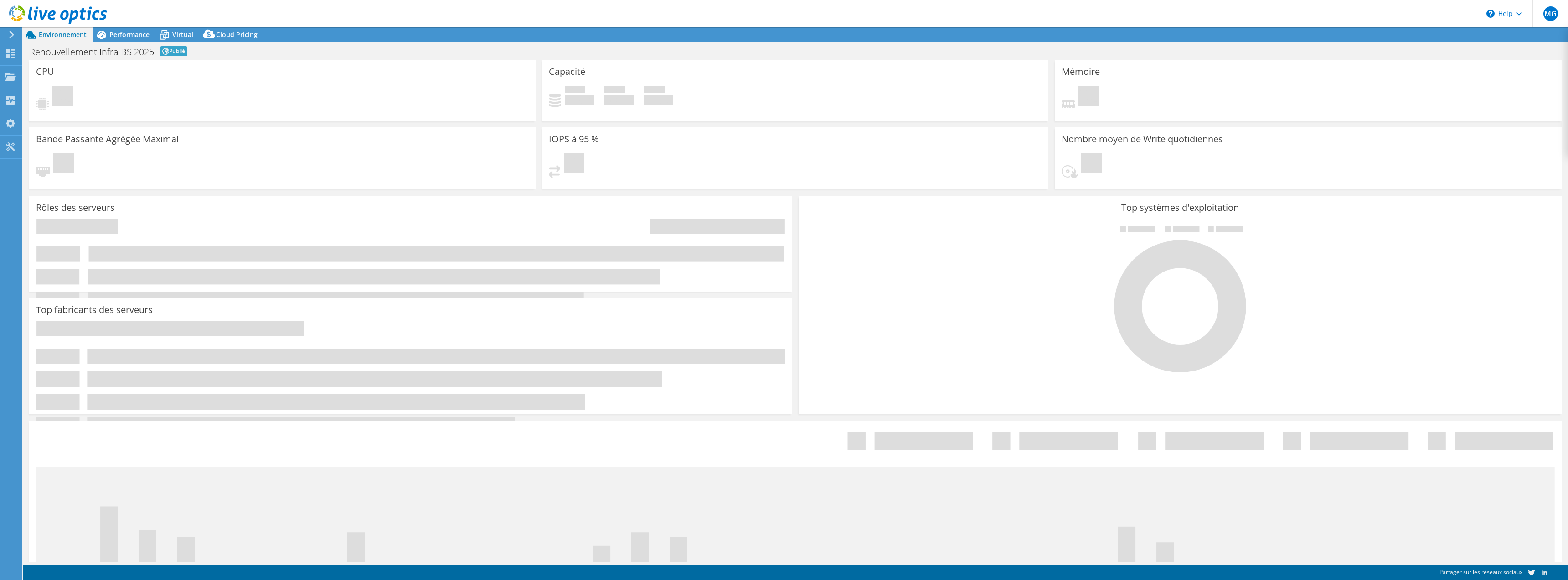
select select "USD"
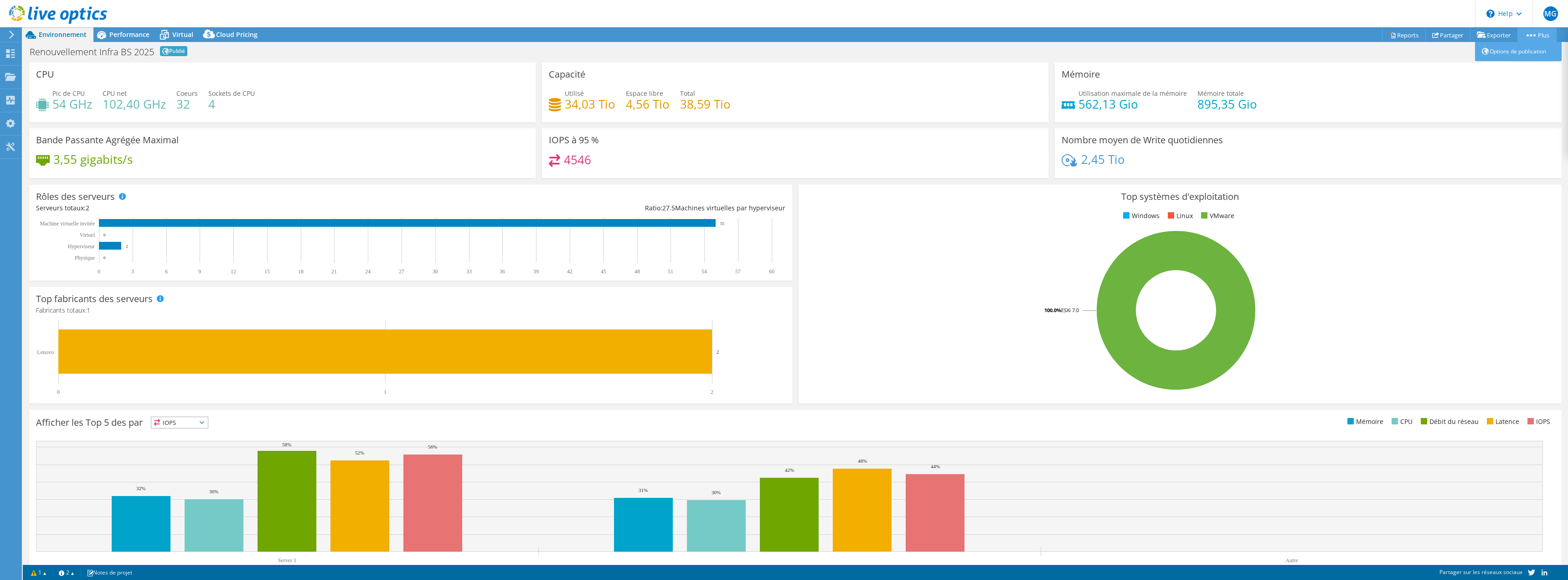
click at [1533, 32] on link "Plus" at bounding box center [1536, 35] width 39 height 14
click at [1554, 5] on div "MG" at bounding box center [1550, 13] width 36 height 27
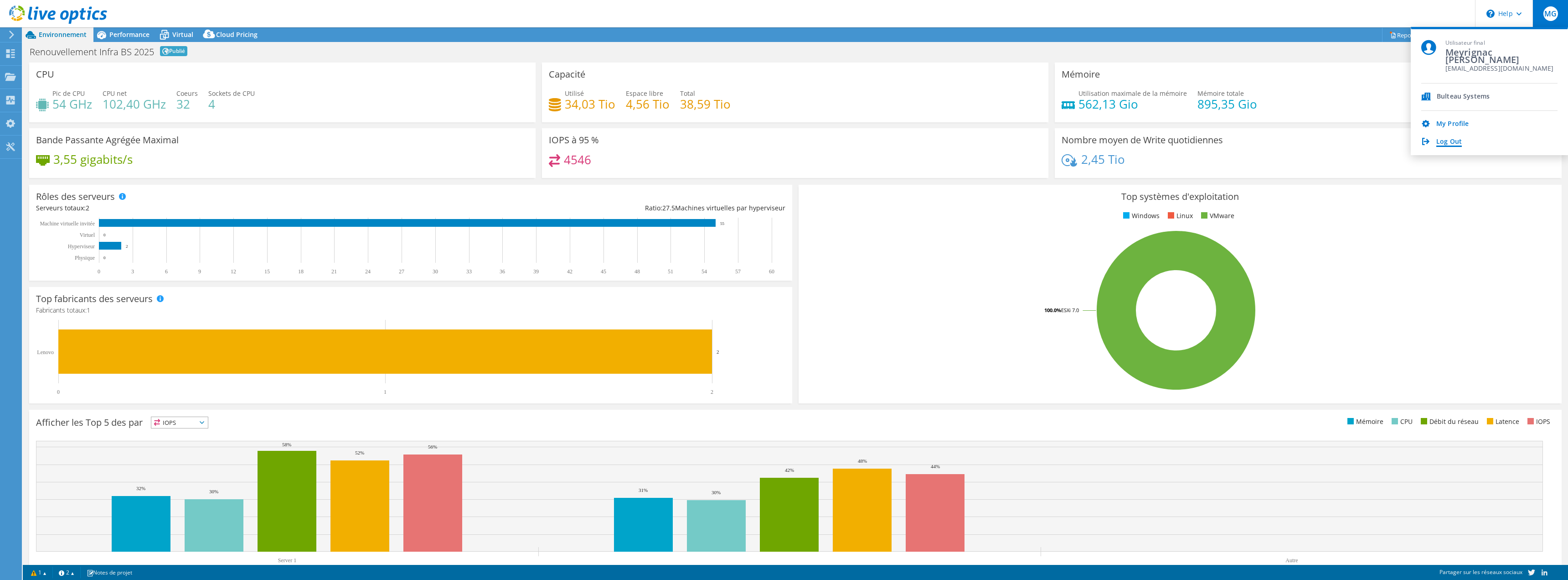
click at [1440, 144] on link "Log Out" at bounding box center [1448, 142] width 26 height 9
